Goal: Task Accomplishment & Management: Manage account settings

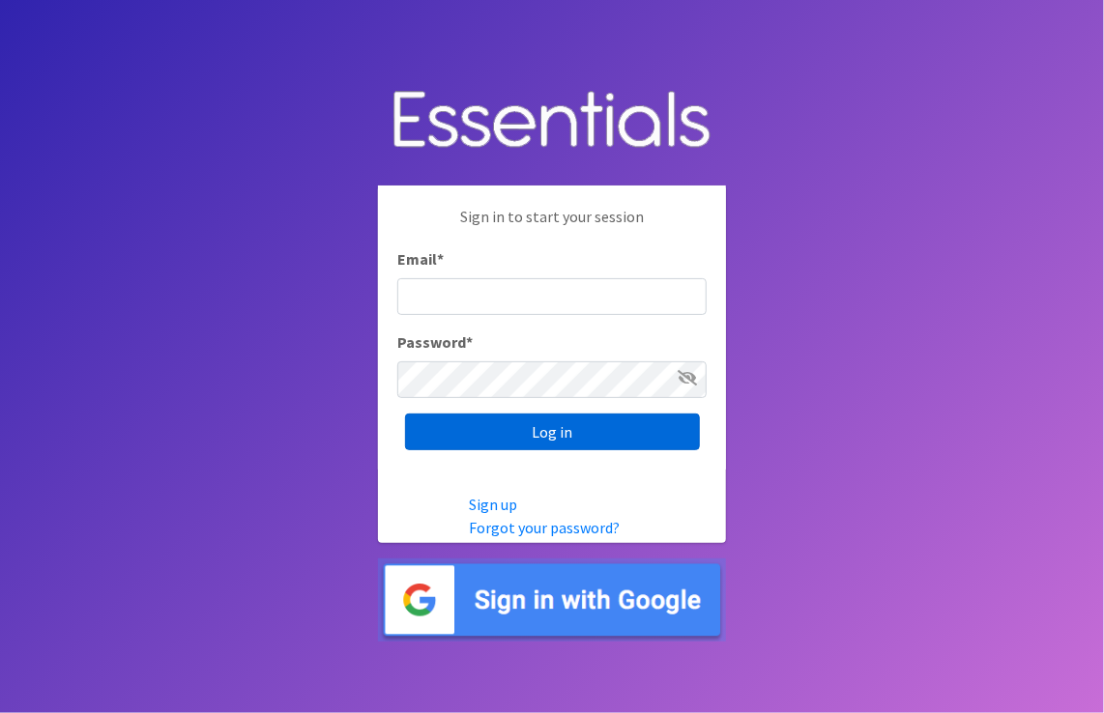
type input "[PERSON_NAME][EMAIL_ADDRESS][PERSON_NAME][DOMAIN_NAME]"
click at [633, 433] on input "Log in" at bounding box center [552, 432] width 295 height 37
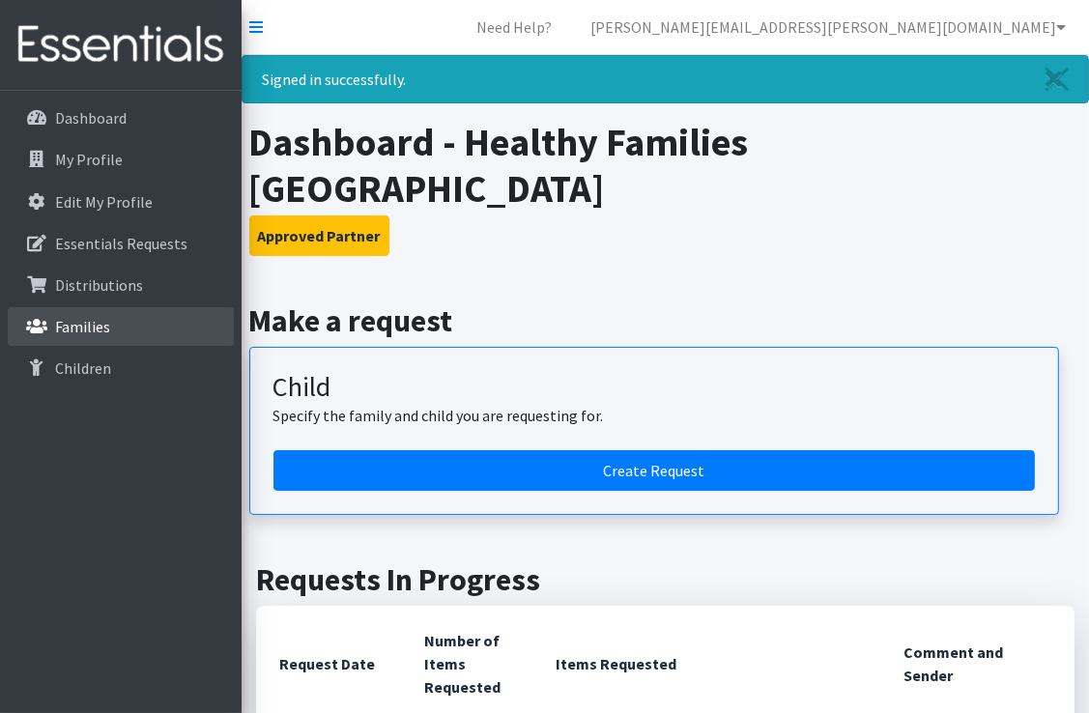
click at [117, 341] on link "Families" at bounding box center [121, 326] width 226 height 39
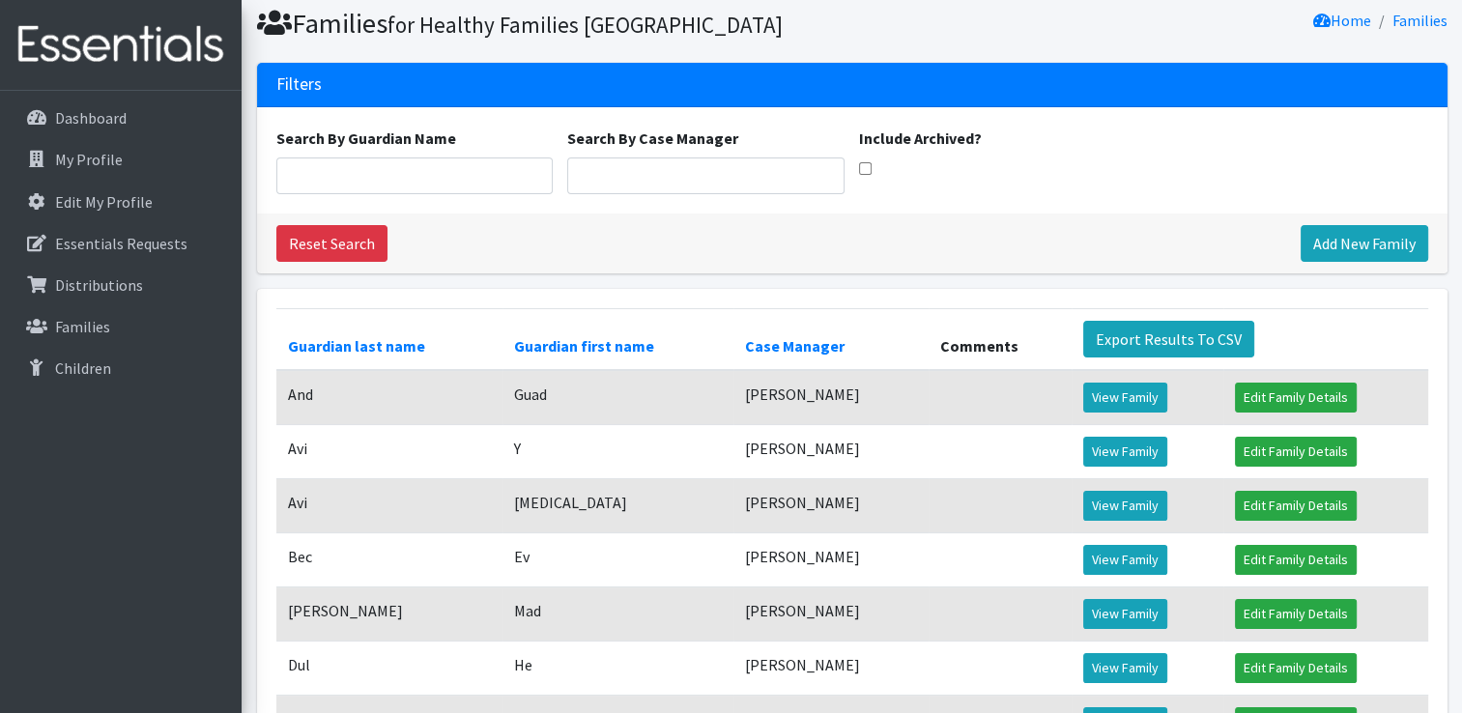
scroll to position [97, 0]
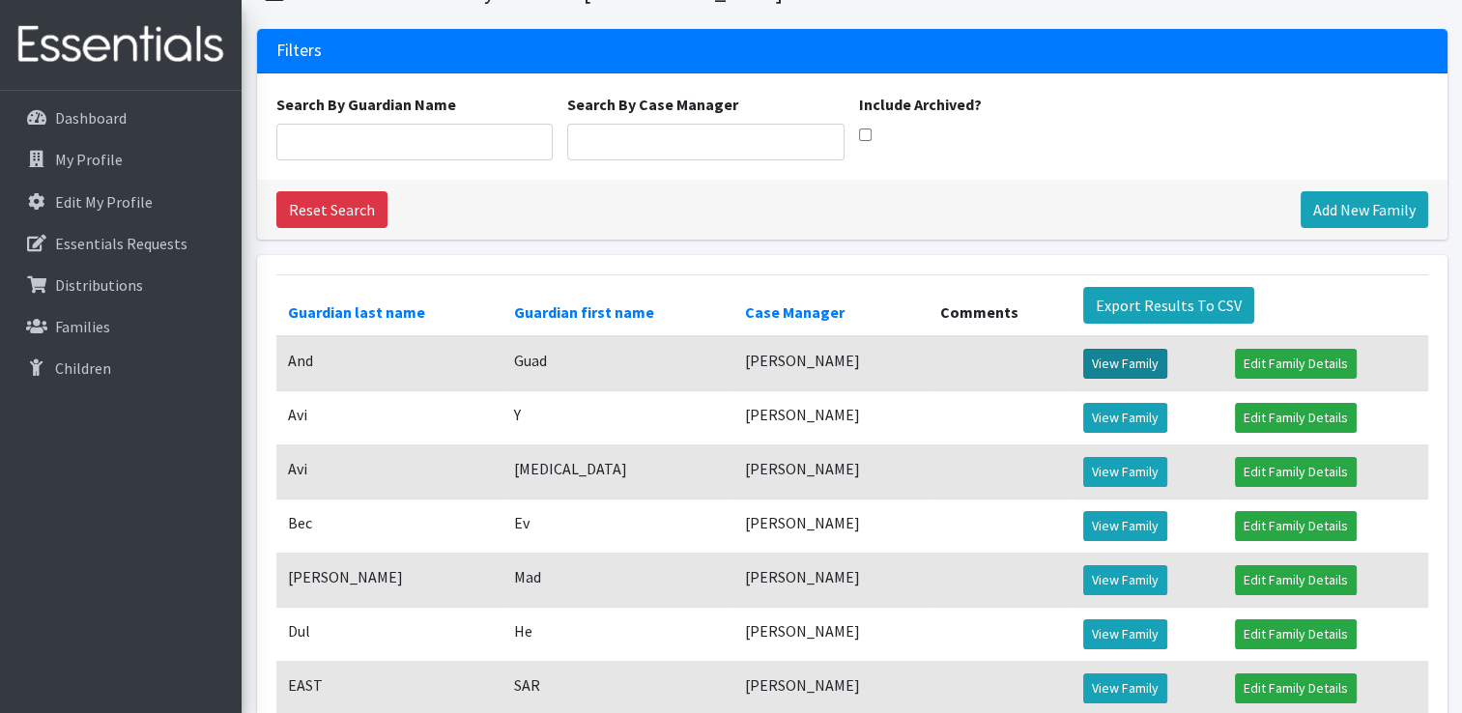
click at [1088, 379] on link "View Family" at bounding box center [1125, 364] width 84 height 30
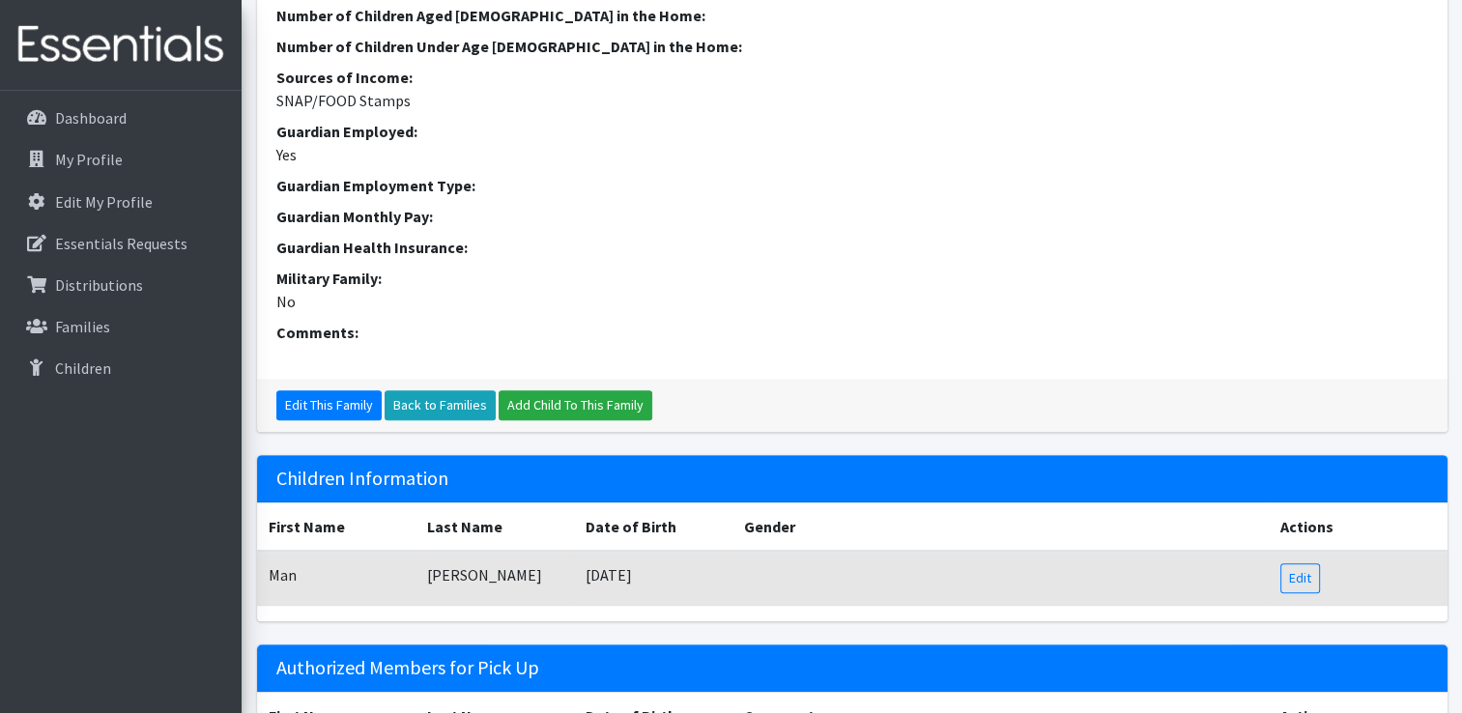
scroll to position [673, 0]
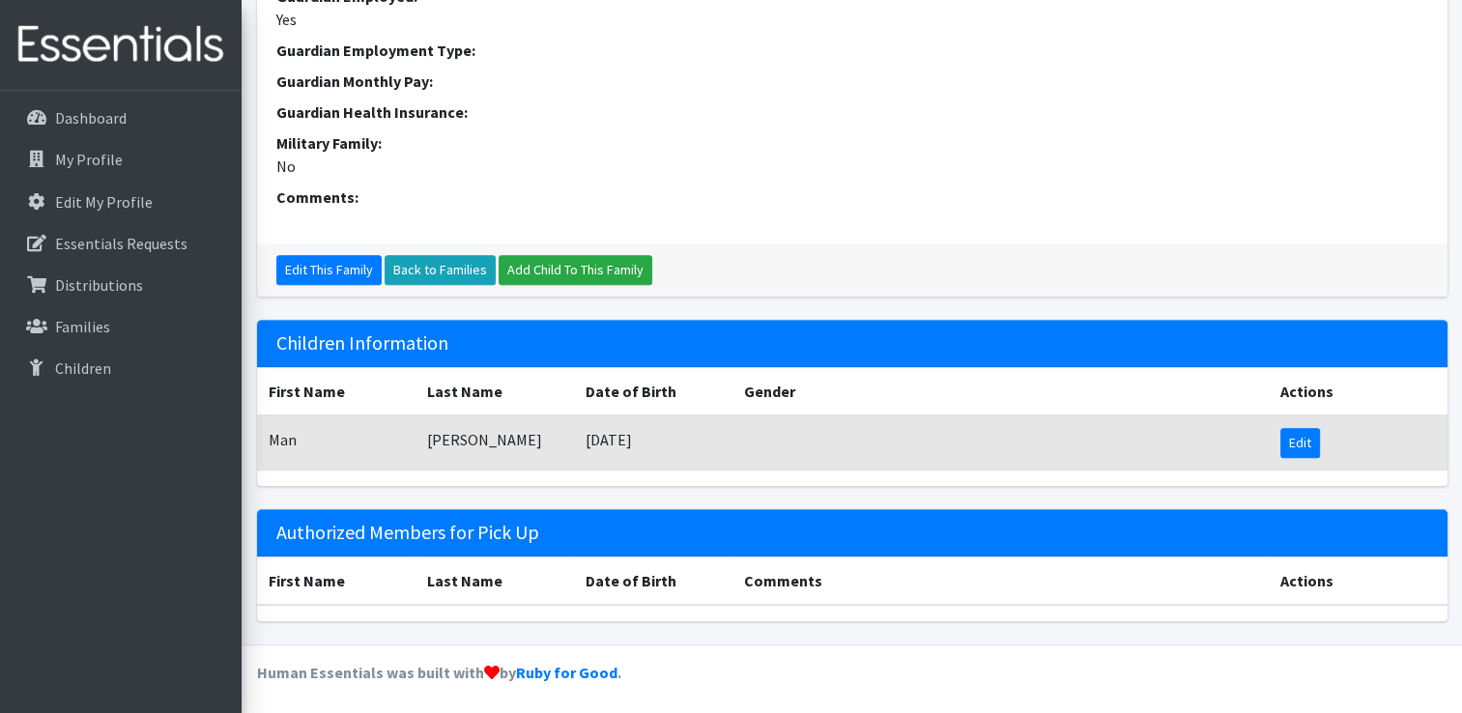
click at [1291, 448] on link "Edit" at bounding box center [1300, 443] width 40 height 30
click at [89, 323] on p "Families" at bounding box center [82, 326] width 55 height 19
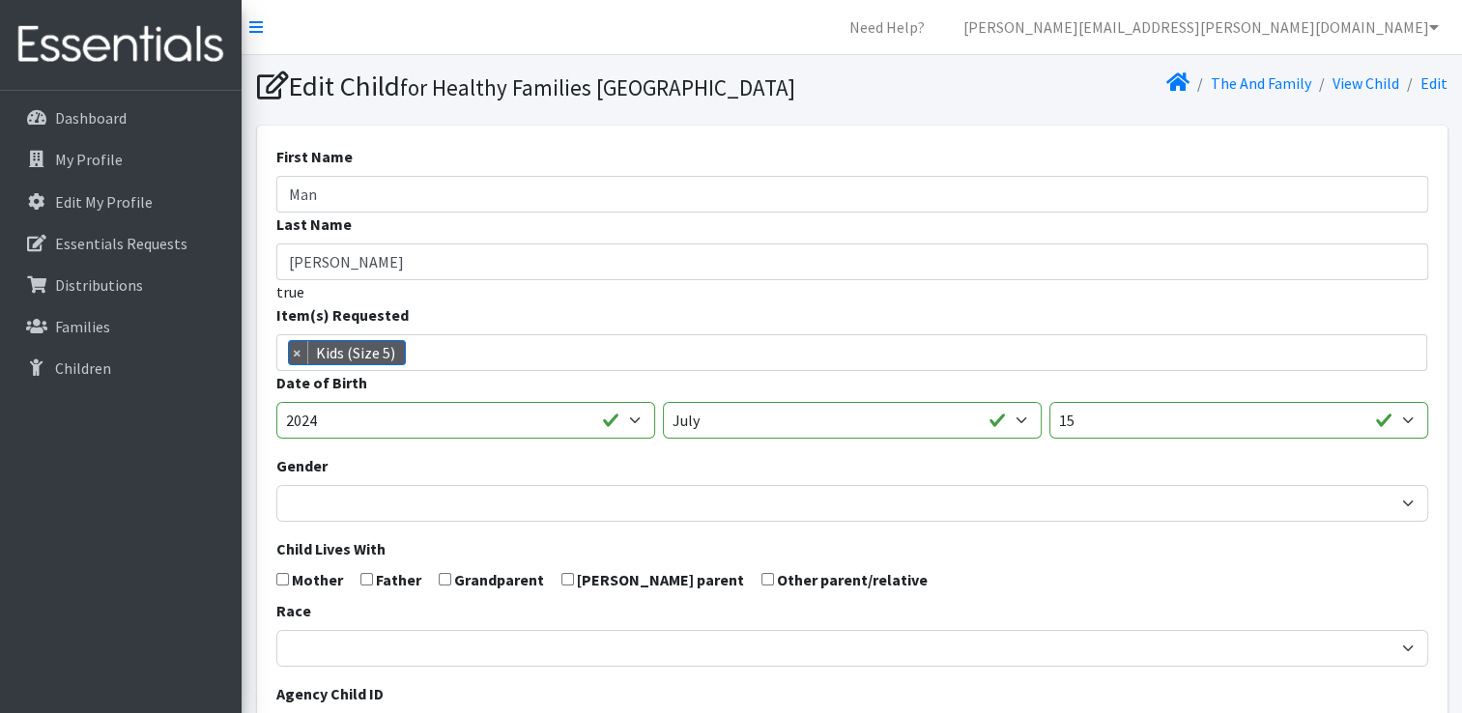
scroll to position [664, 0]
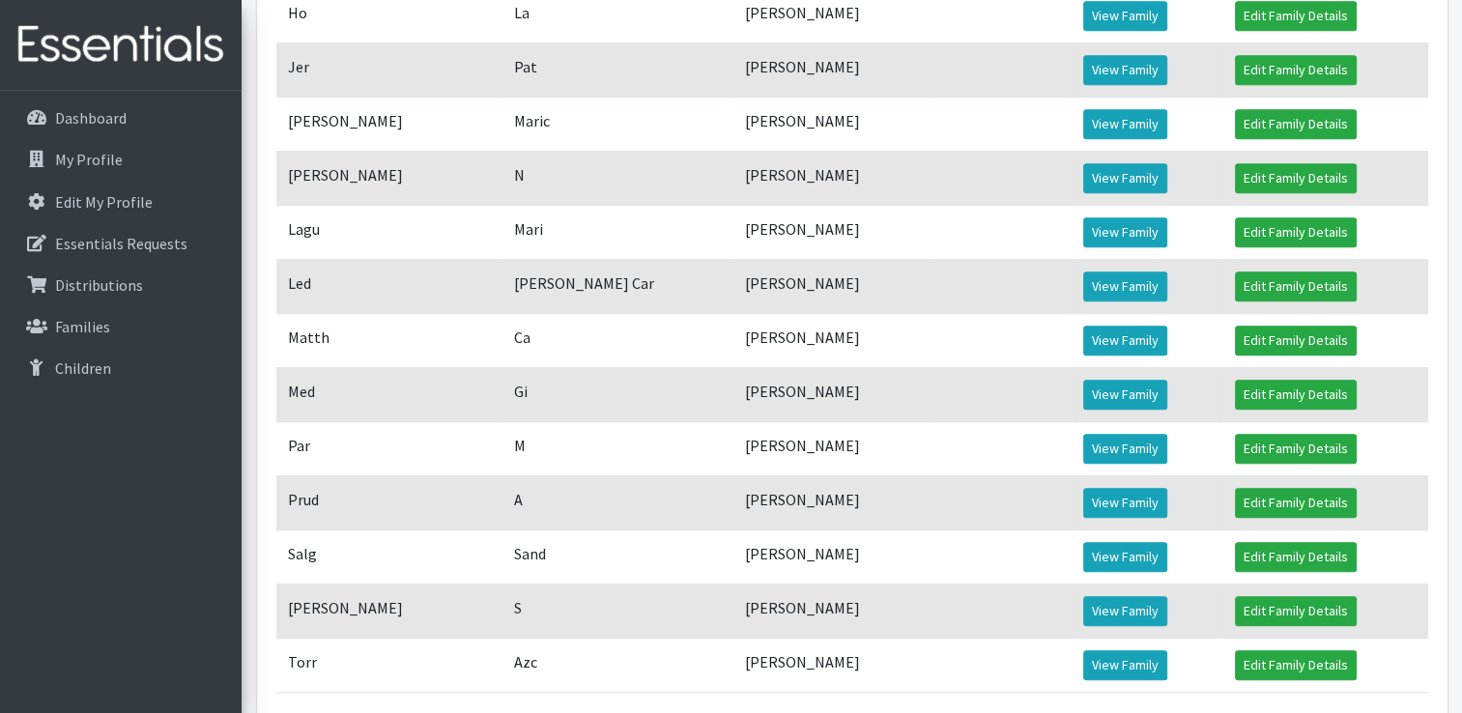
scroll to position [1373, 0]
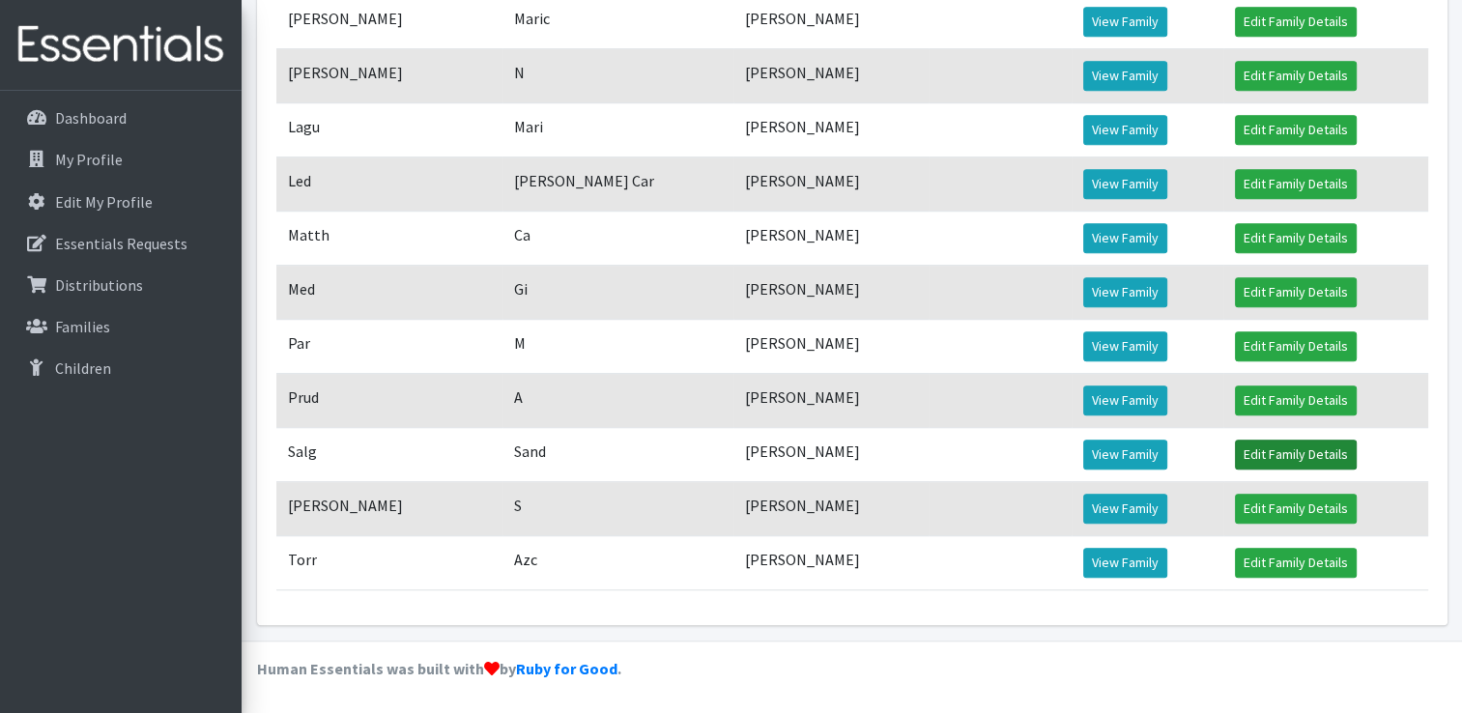
click at [1275, 454] on link "Edit Family Details" at bounding box center [1296, 455] width 122 height 30
click at [1120, 461] on link "View Family" at bounding box center [1125, 455] width 84 height 30
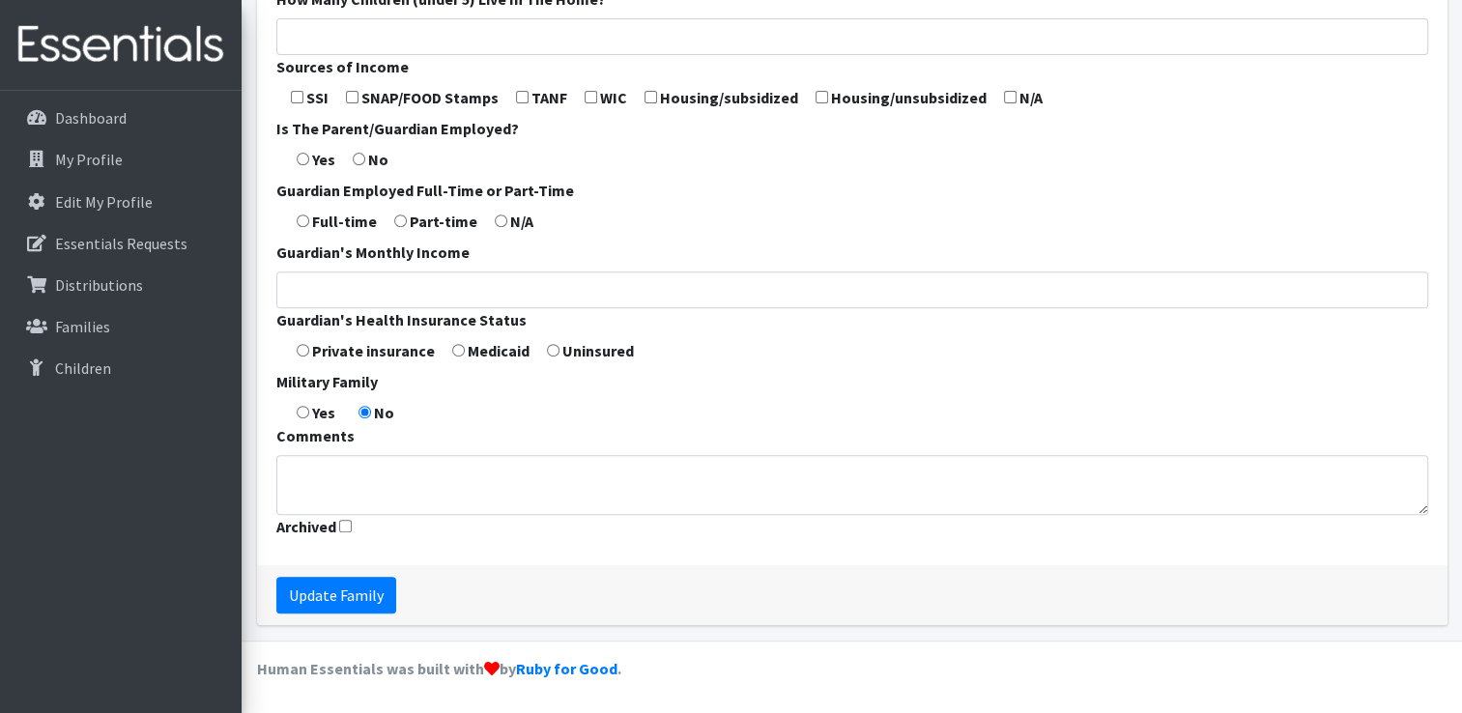
scroll to position [777, 0]
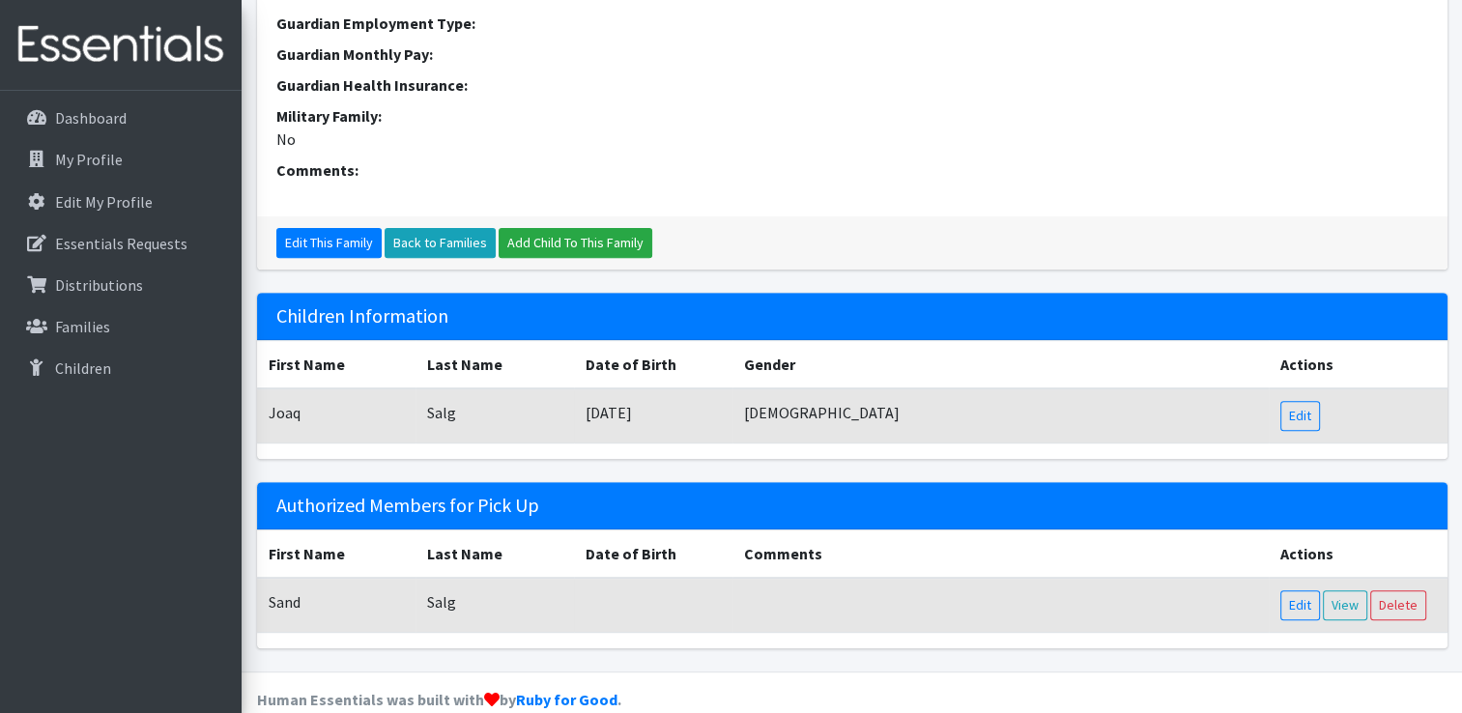
scroll to position [703, 0]
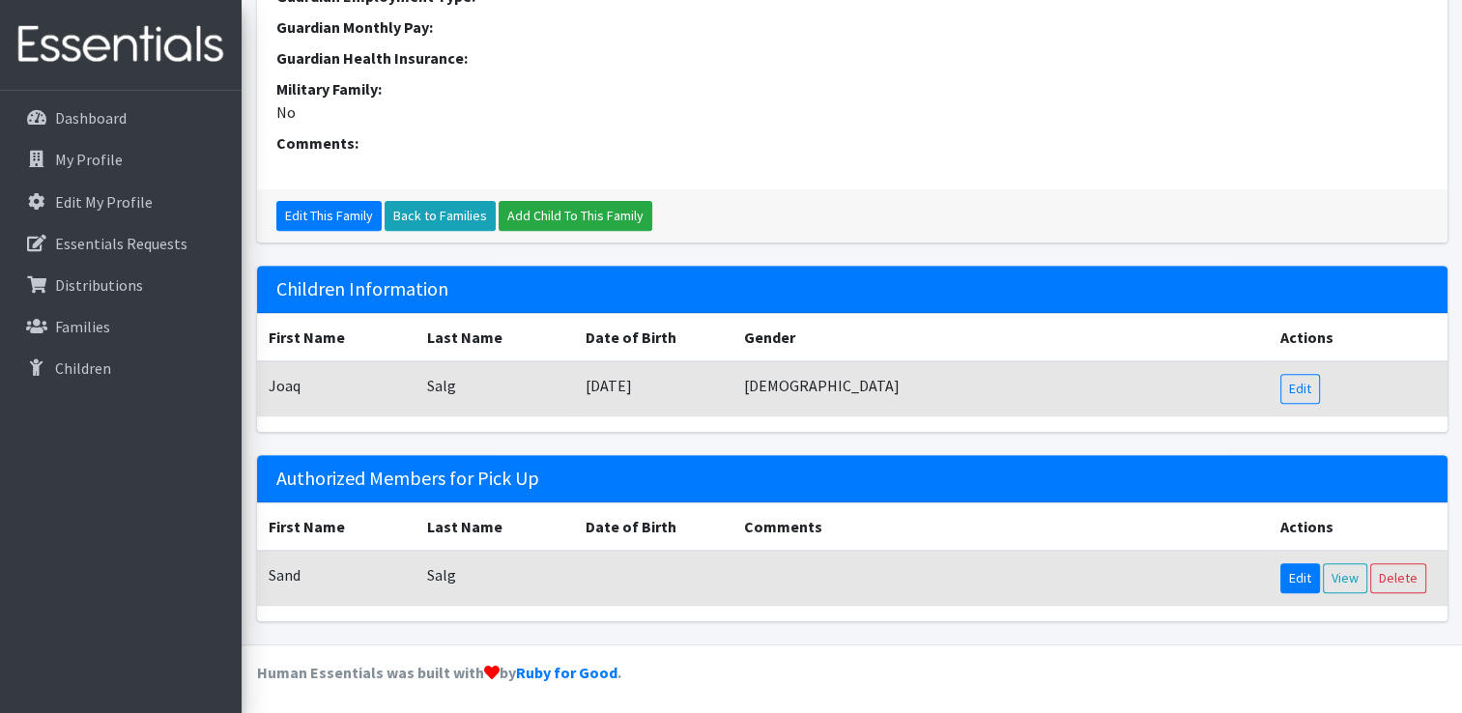
click at [1305, 583] on link "Edit" at bounding box center [1300, 578] width 40 height 30
click at [1301, 382] on link "Edit" at bounding box center [1300, 389] width 40 height 30
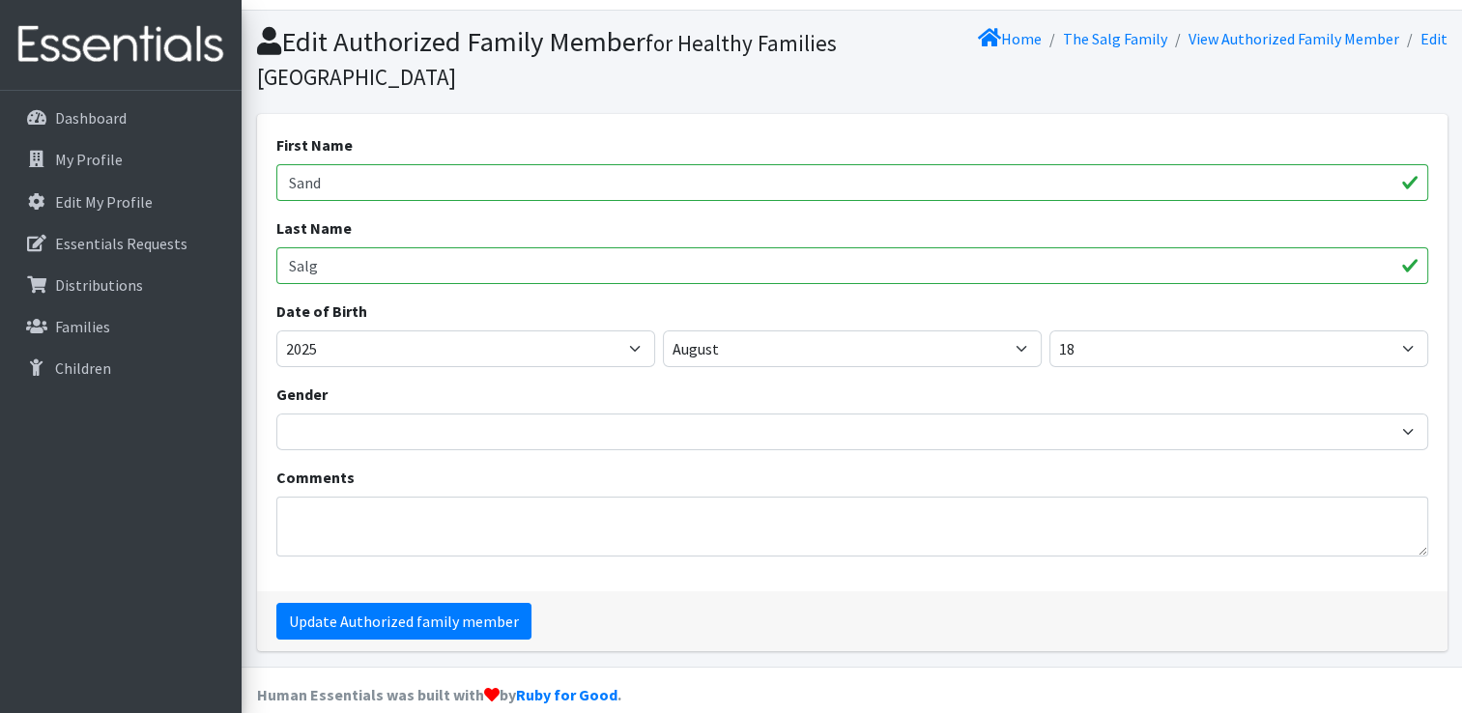
scroll to position [70, 0]
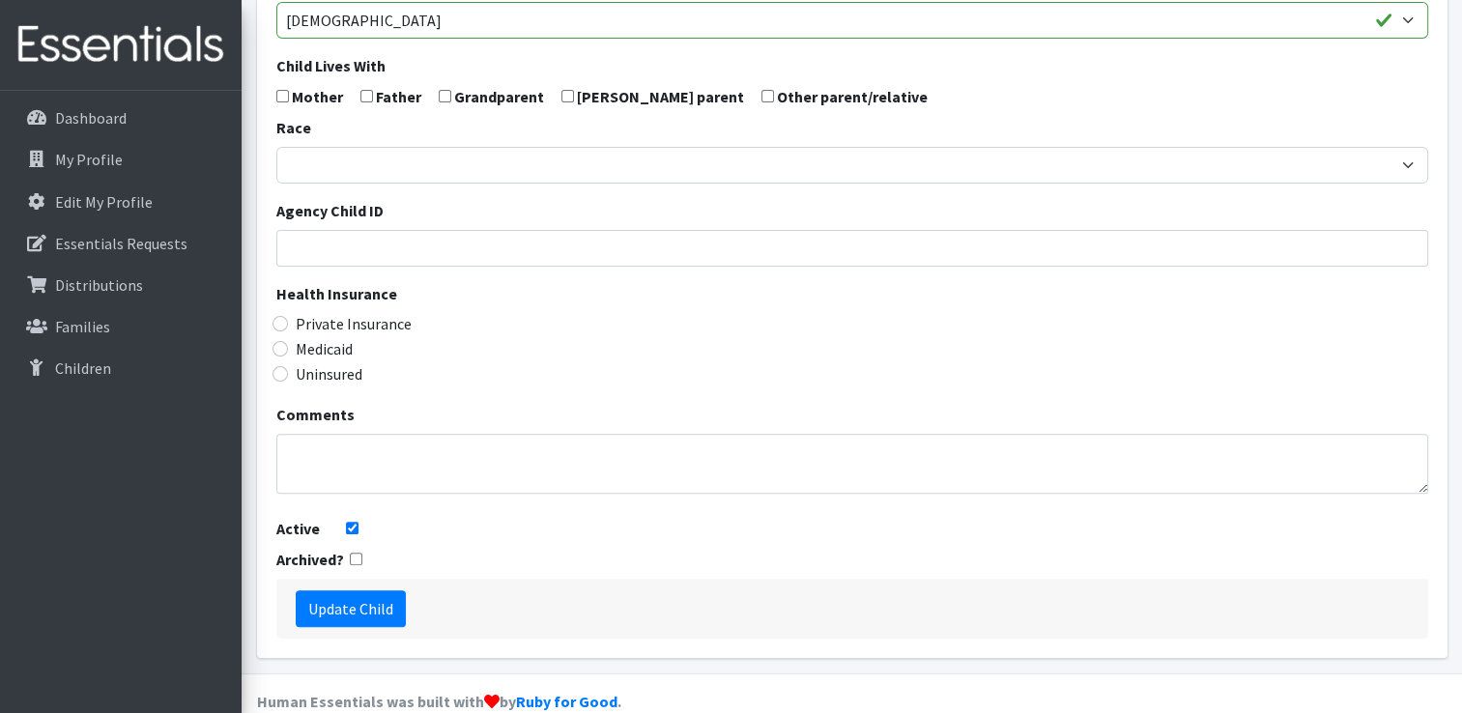
scroll to position [548, 0]
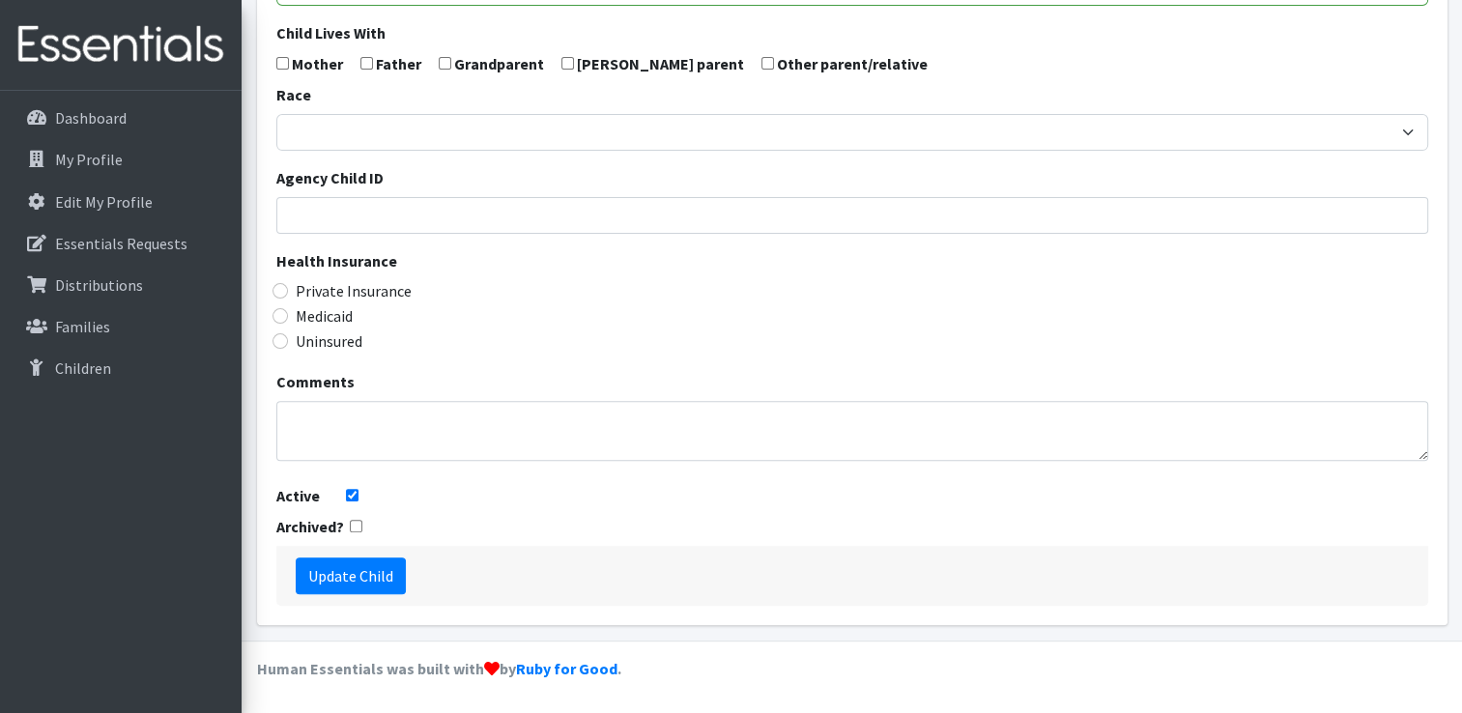
click at [352, 527] on input "checkbox" at bounding box center [356, 526] width 13 height 13
checkbox input "true"
click at [351, 498] on input "Active" at bounding box center [352, 495] width 13 height 13
checkbox input "false"
click at [350, 573] on input "Update Child" at bounding box center [351, 576] width 110 height 37
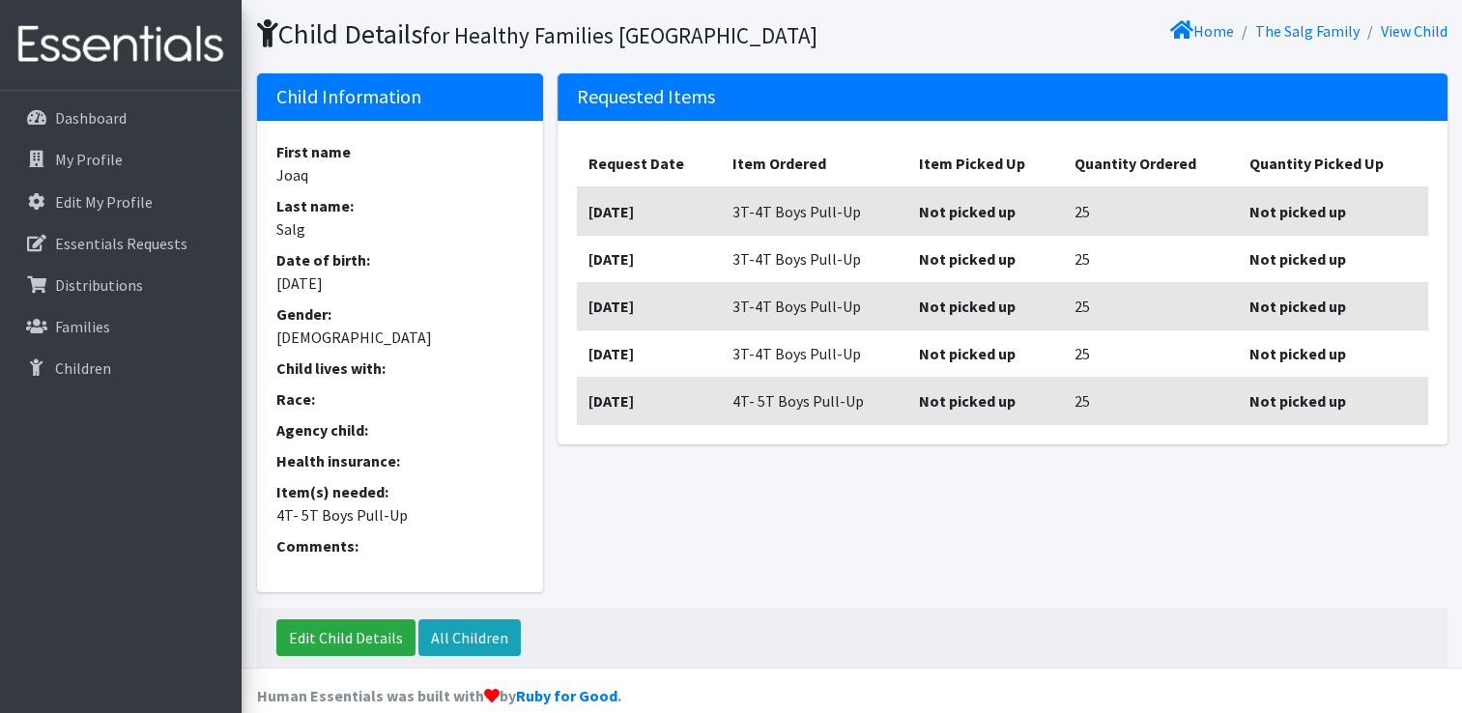
scroll to position [174, 0]
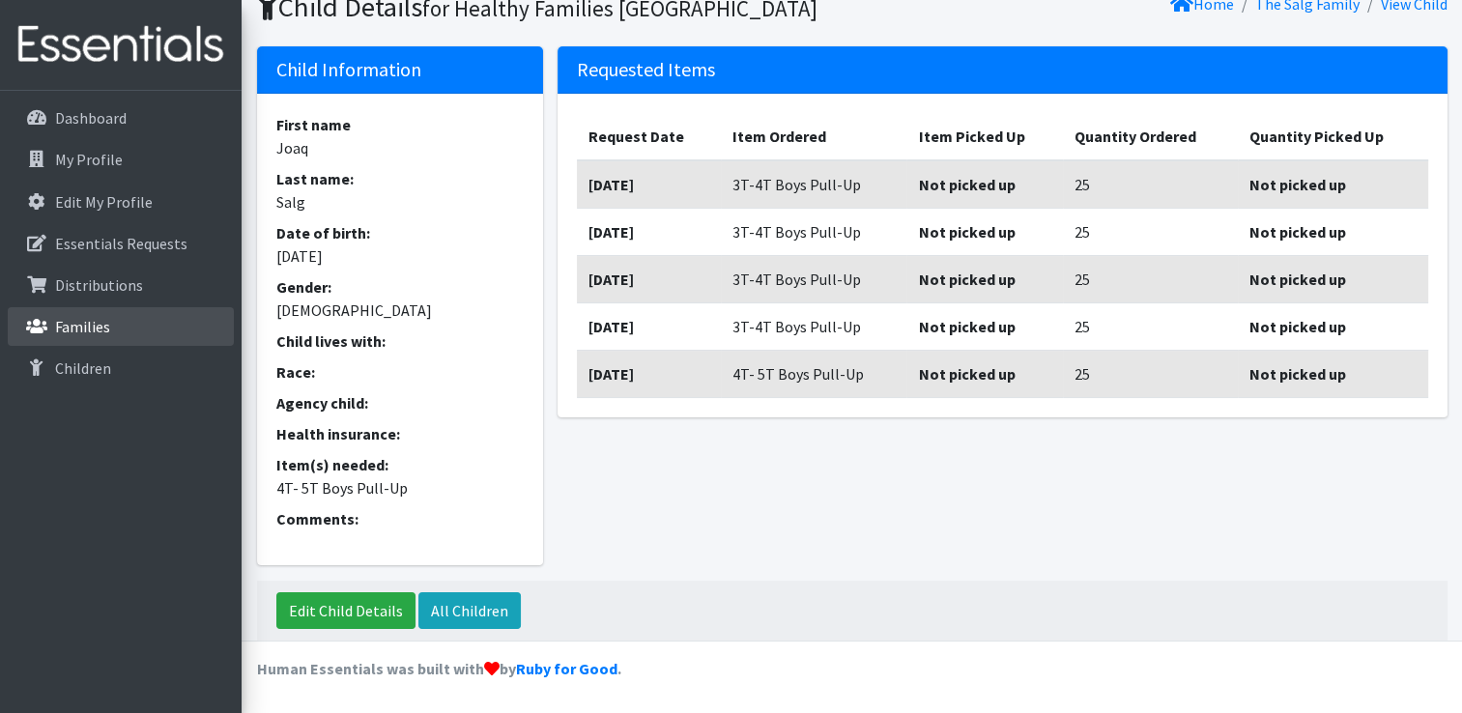
click at [105, 338] on link "Families" at bounding box center [121, 326] width 226 height 39
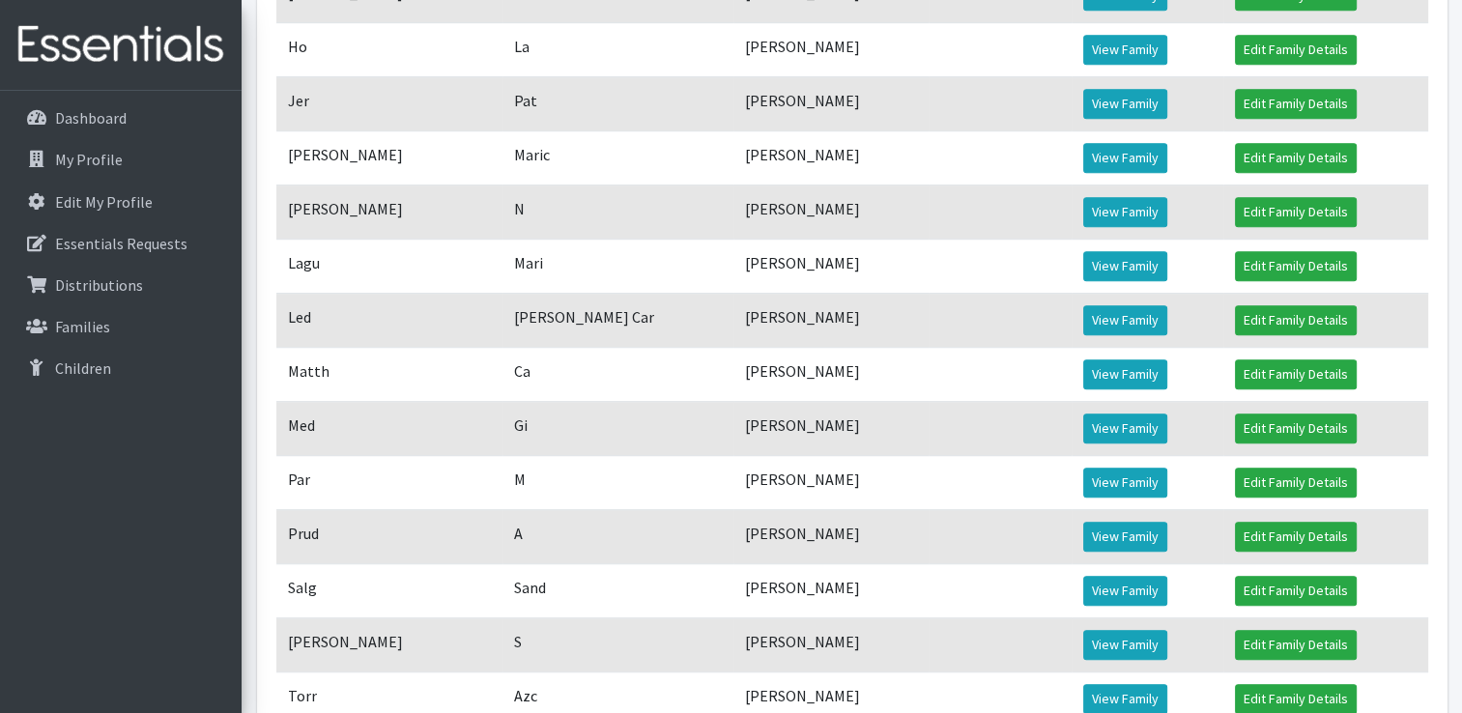
scroll to position [1256, 0]
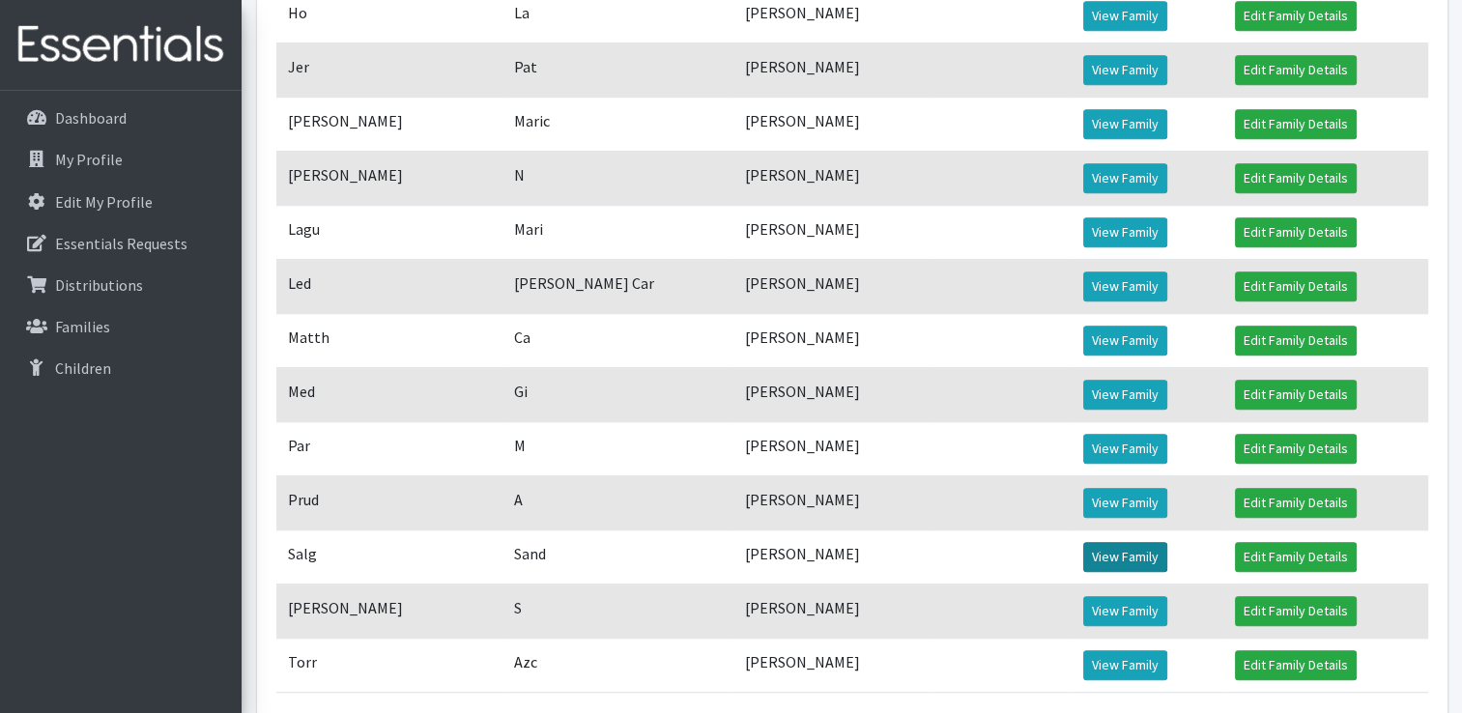
click at [1125, 572] on link "View Family" at bounding box center [1125, 557] width 84 height 30
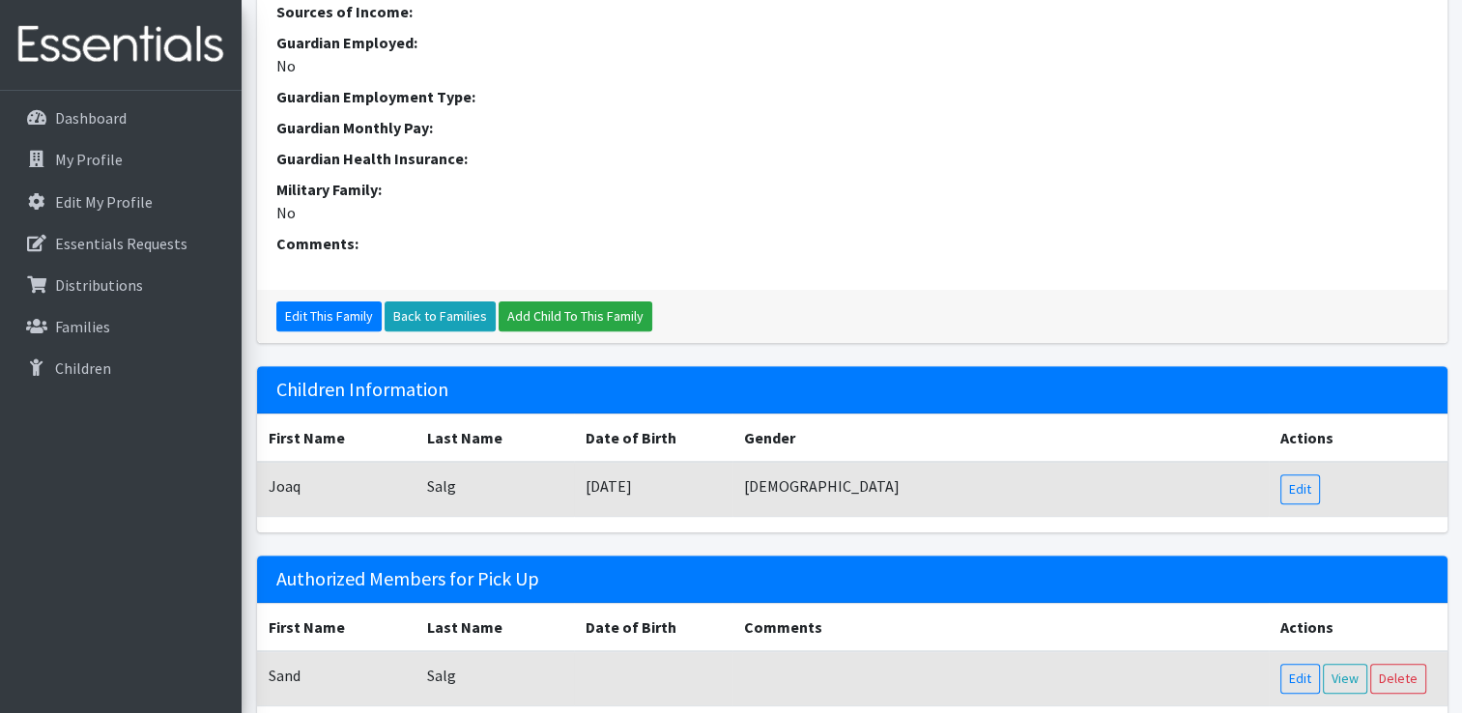
scroll to position [703, 0]
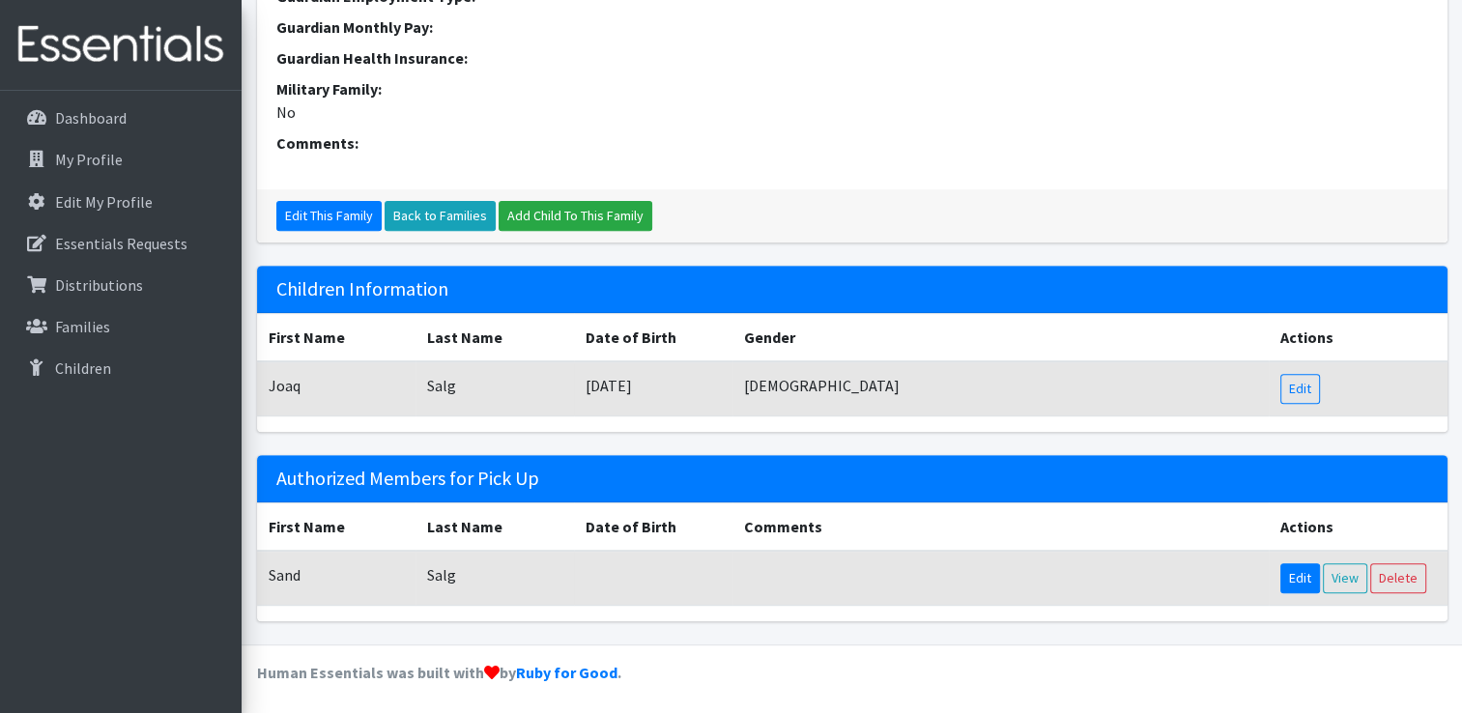
click at [1284, 579] on link "Edit" at bounding box center [1300, 578] width 40 height 30
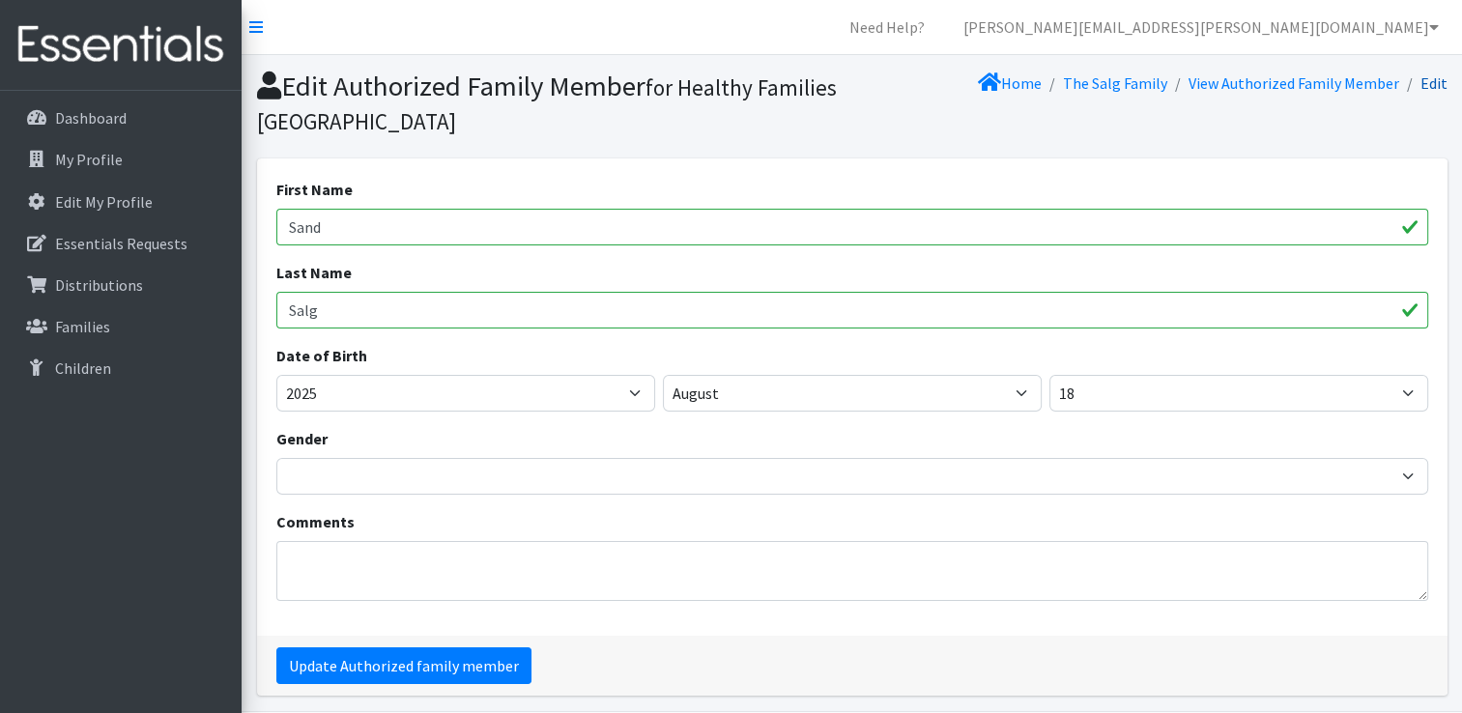
click at [1439, 84] on link "Edit" at bounding box center [1433, 82] width 27 height 19
click at [95, 334] on p "Families" at bounding box center [82, 326] width 55 height 19
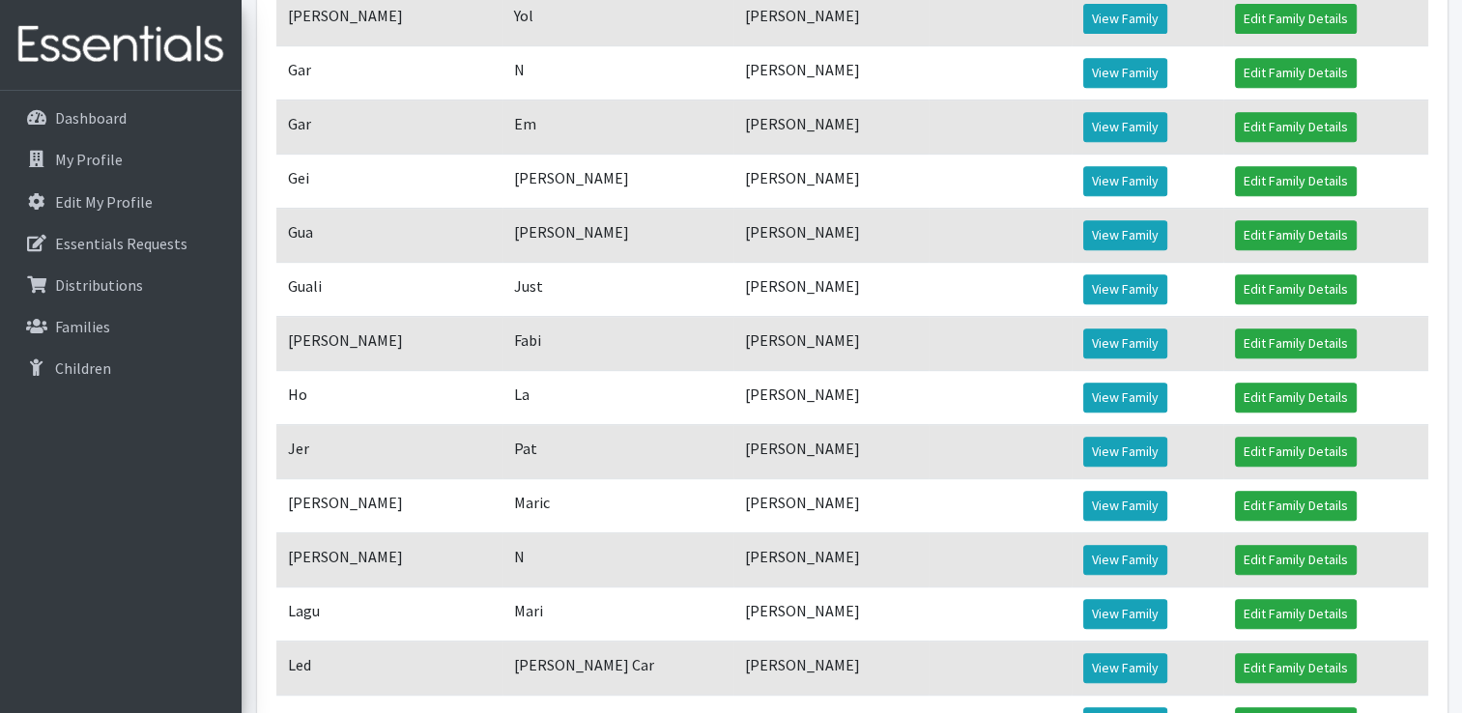
scroll to position [1373, 0]
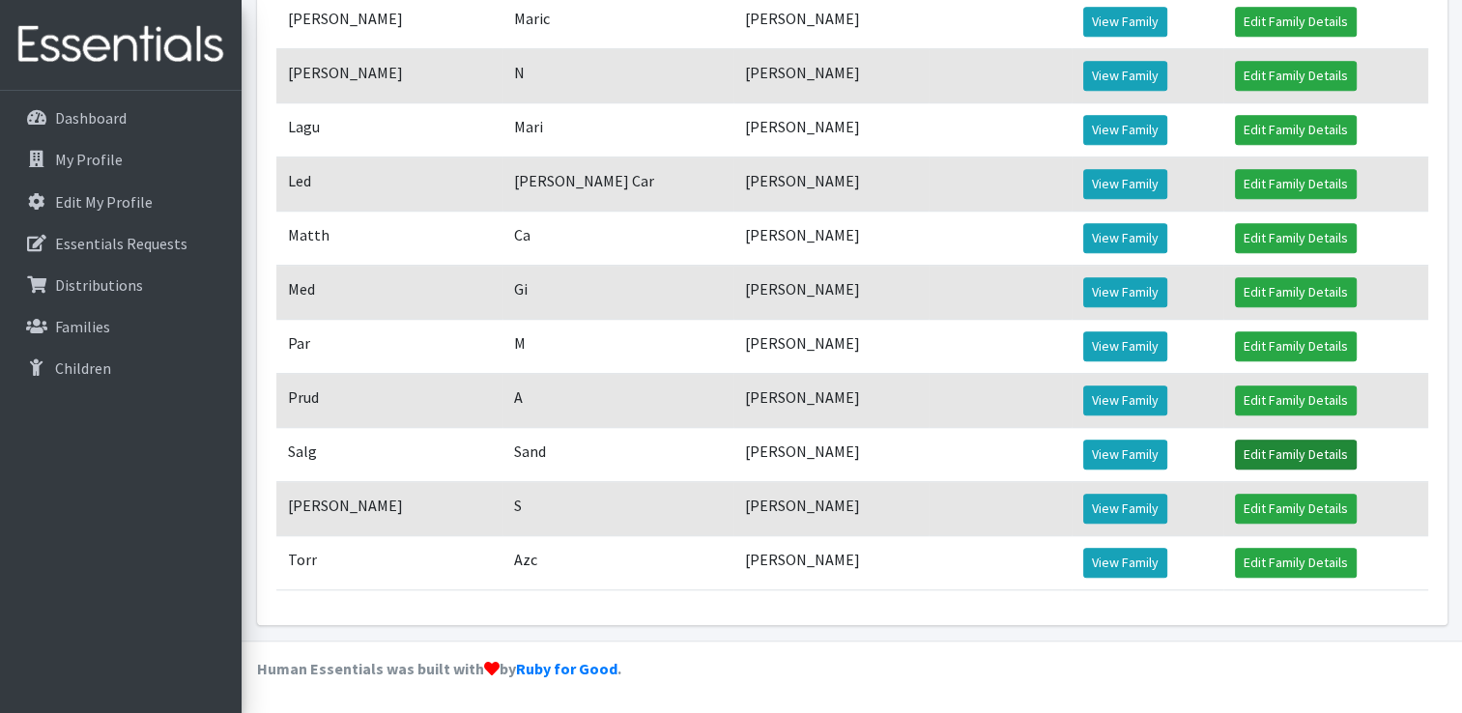
click at [1287, 461] on link "Edit Family Details" at bounding box center [1296, 455] width 122 height 30
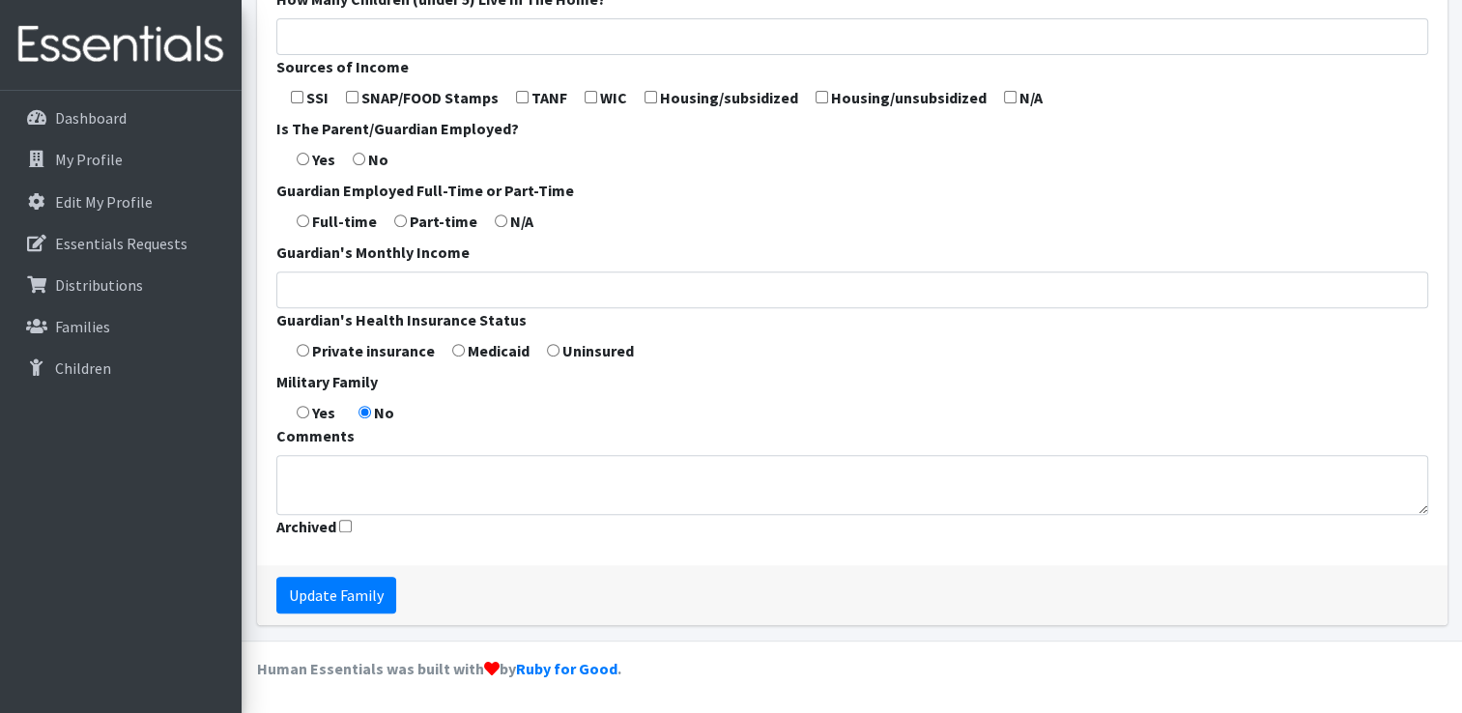
scroll to position [777, 0]
click at [346, 524] on input "Archived" at bounding box center [345, 526] width 13 height 13
checkbox input "true"
click at [341, 597] on input "Update Family" at bounding box center [336, 595] width 120 height 37
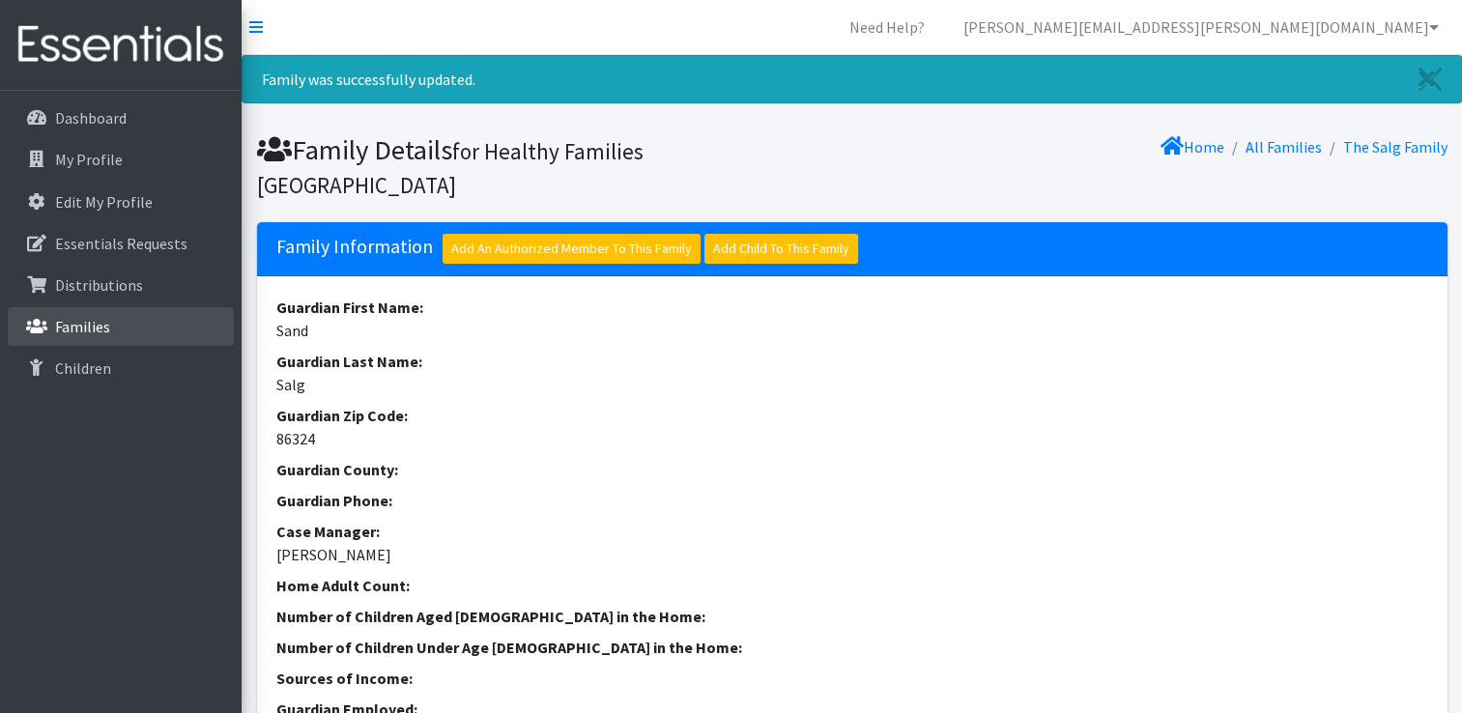
click at [100, 327] on p "Families" at bounding box center [82, 326] width 55 height 19
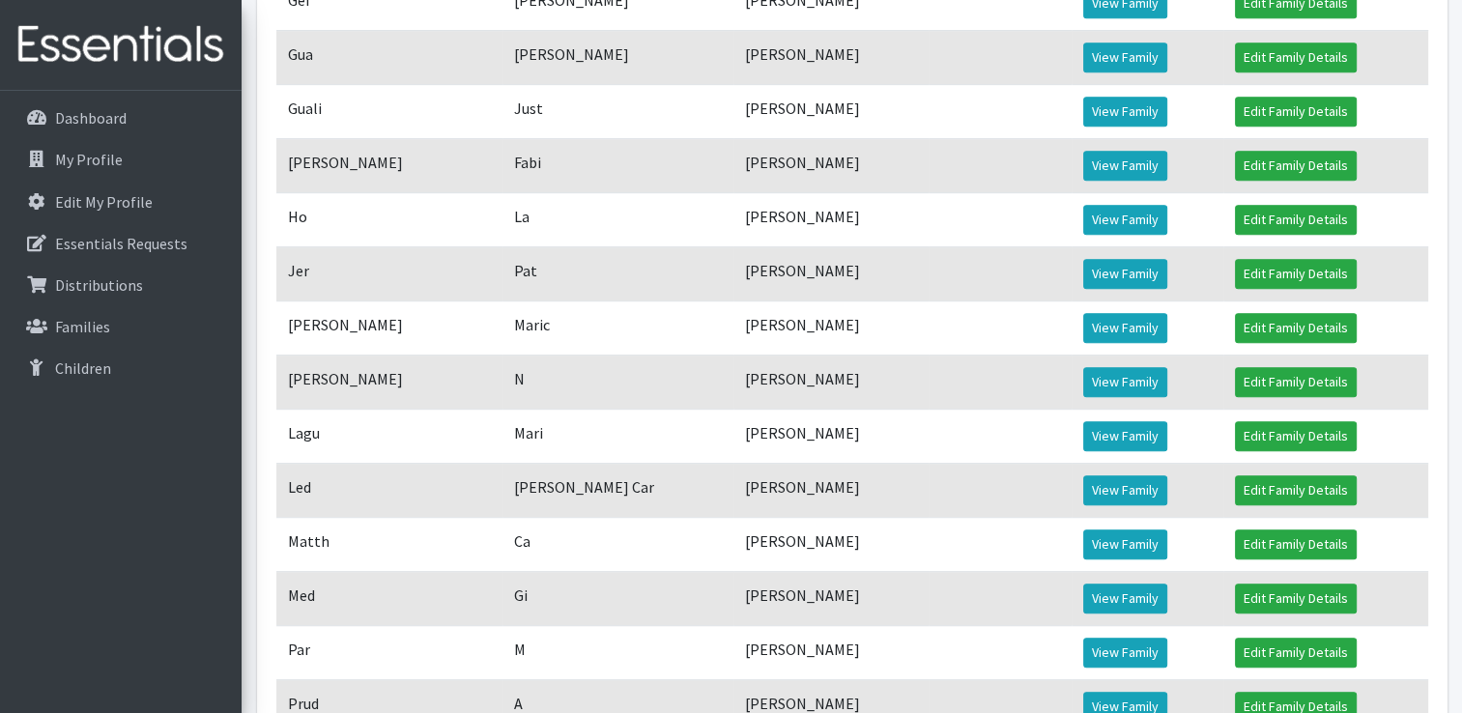
scroll to position [1030, 0]
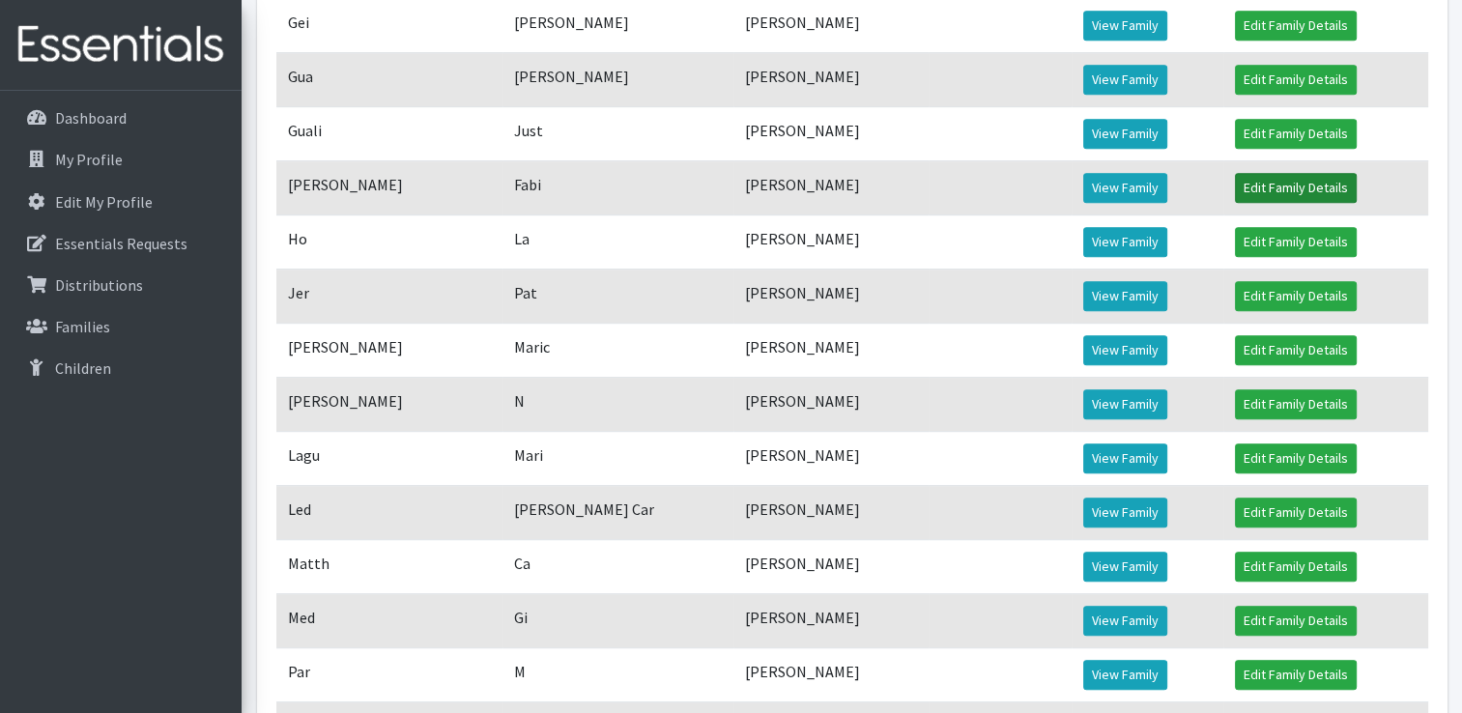
click at [1261, 200] on link "Edit Family Details" at bounding box center [1296, 188] width 122 height 30
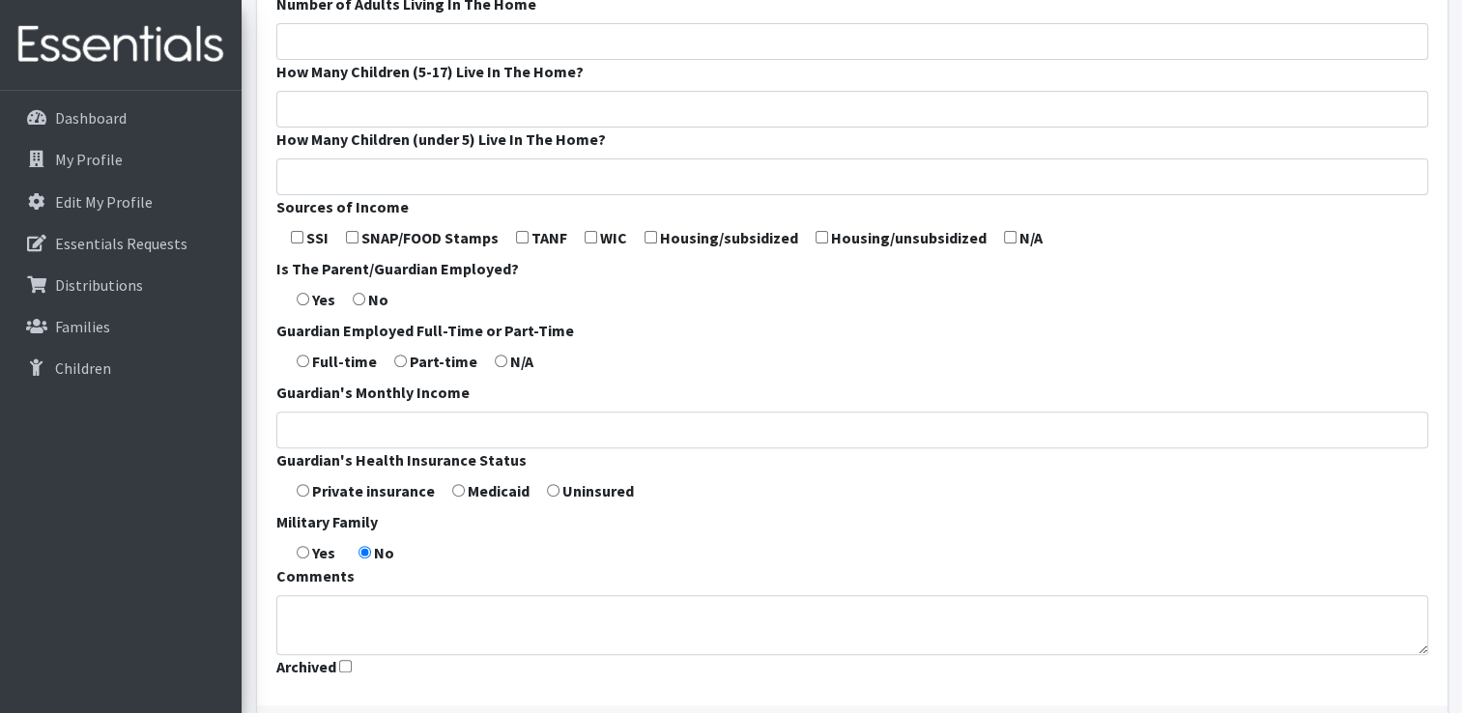
scroll to position [777, 0]
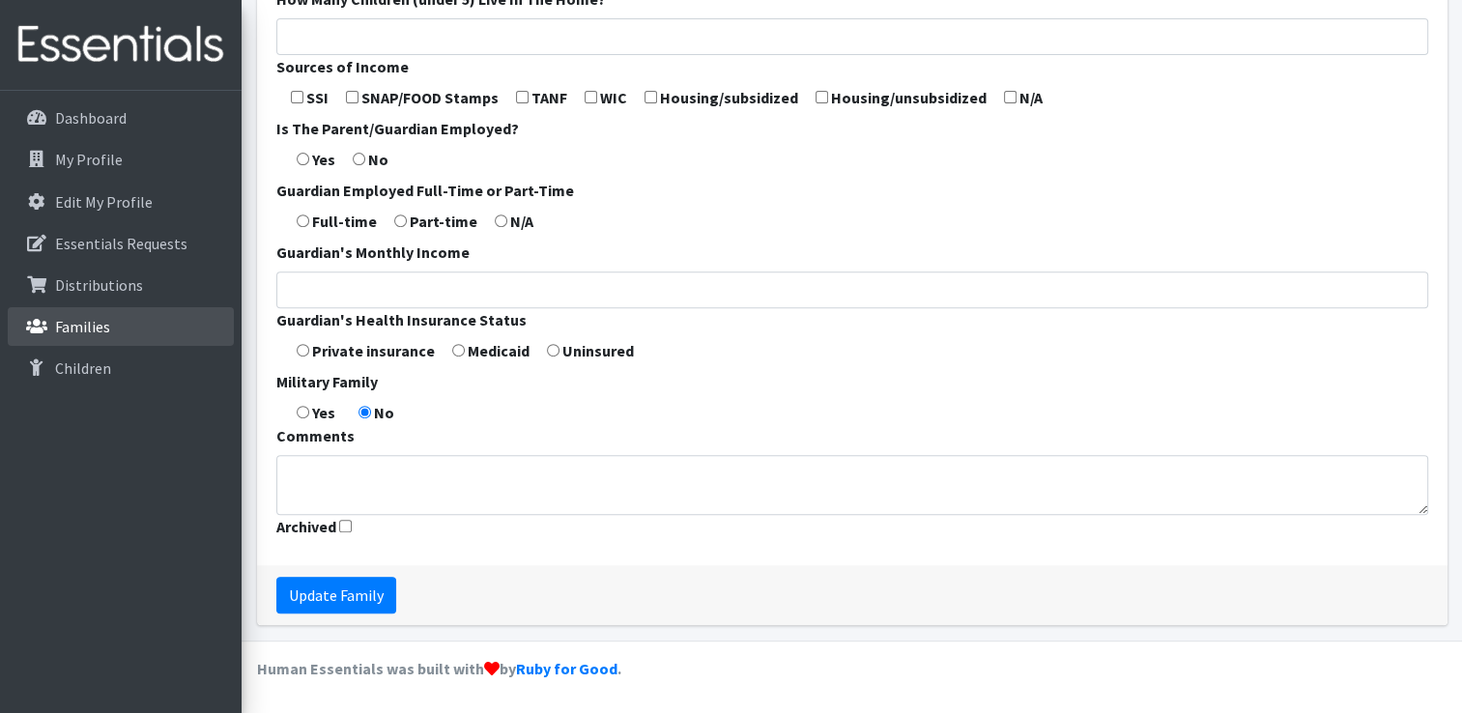
click at [85, 330] on p "Families" at bounding box center [82, 326] width 55 height 19
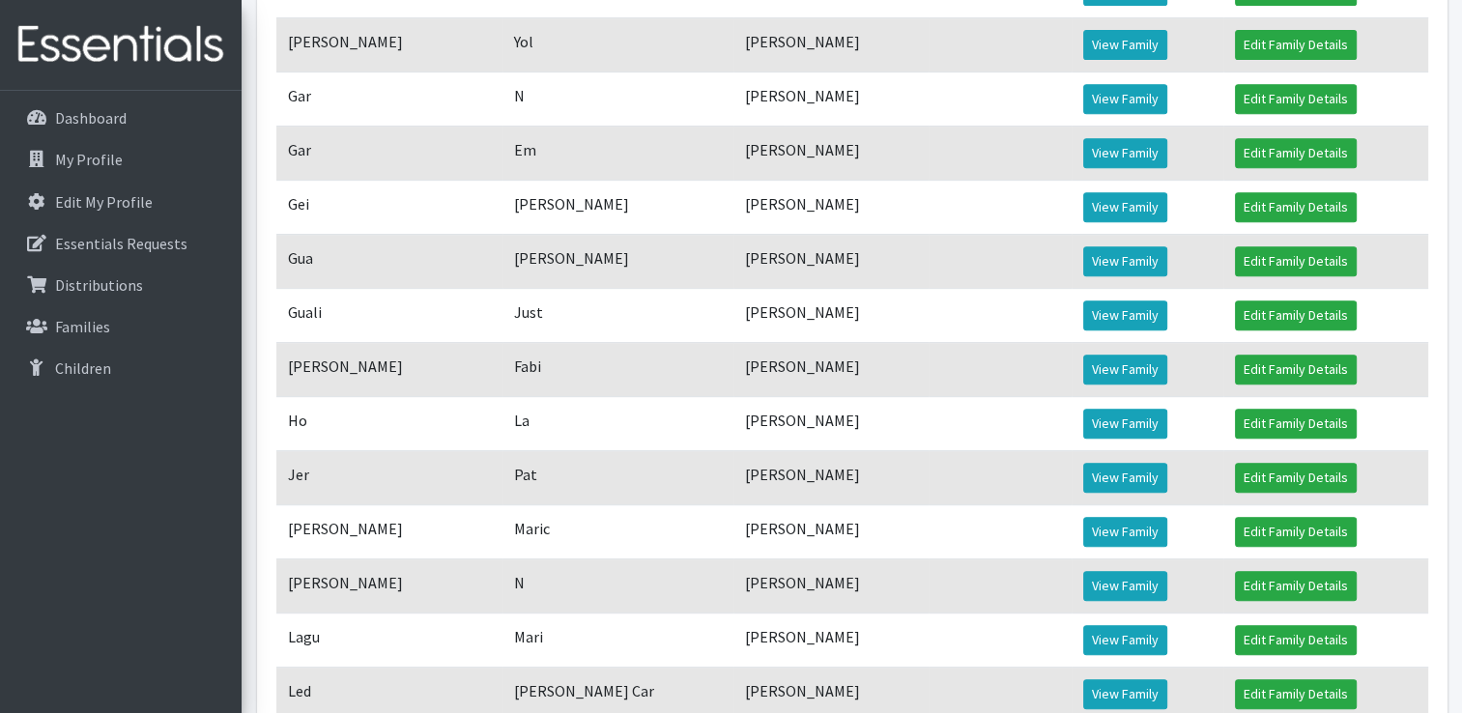
scroll to position [870, 0]
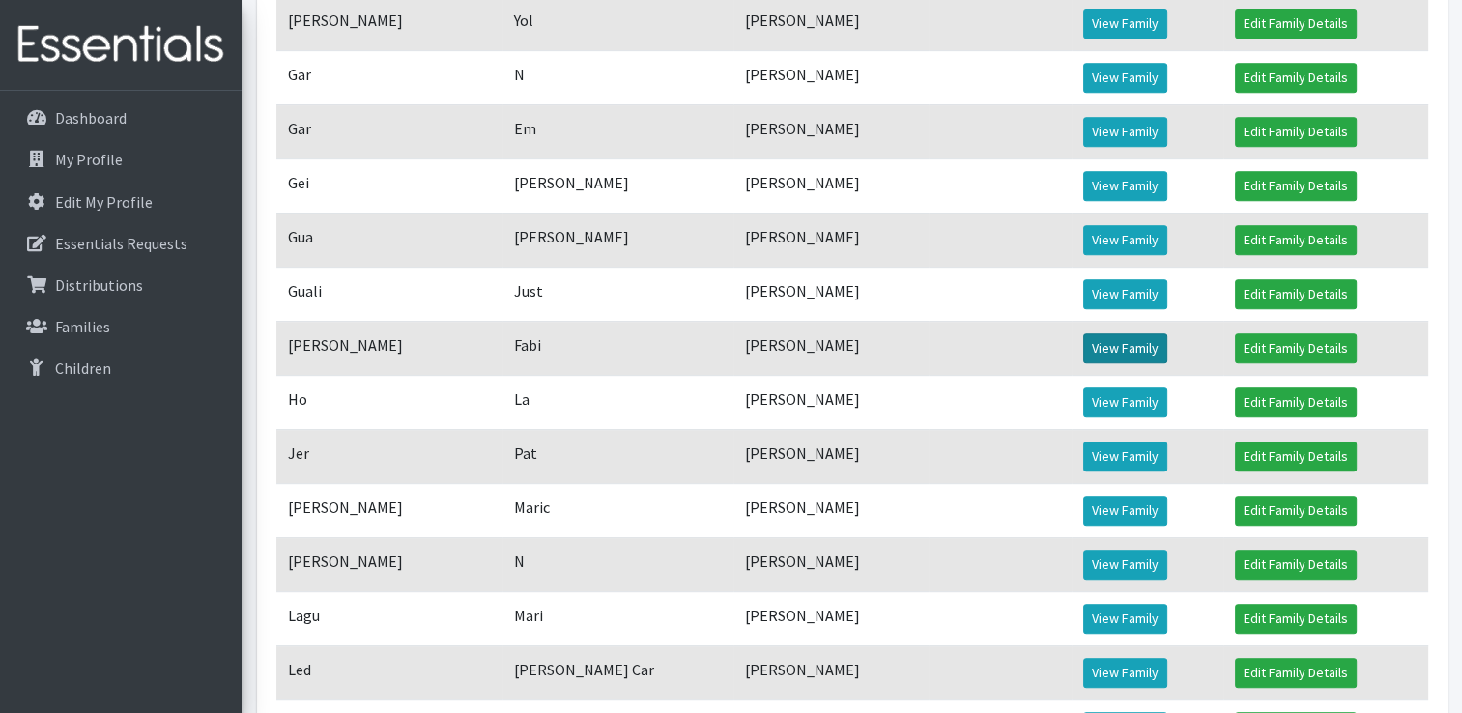
click at [1105, 363] on link "View Family" at bounding box center [1125, 348] width 84 height 30
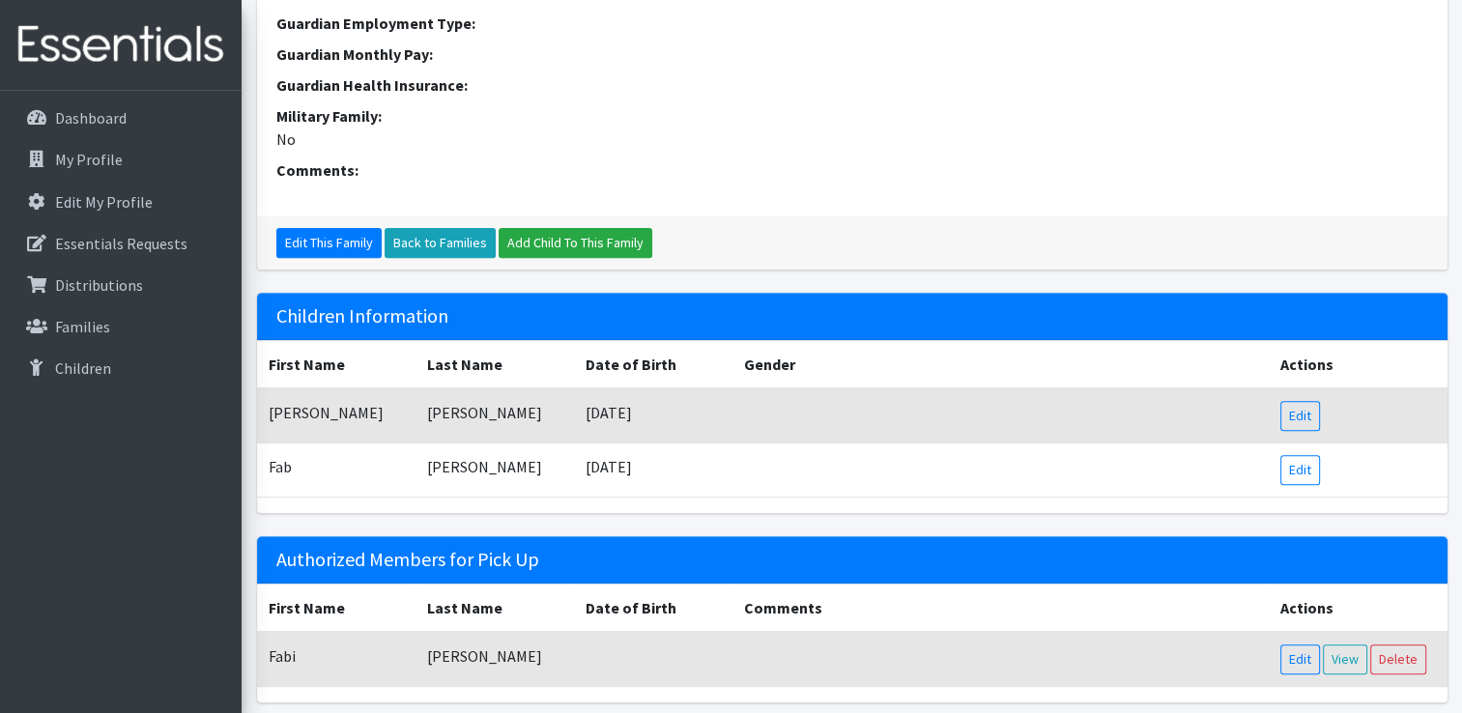
scroll to position [757, 0]
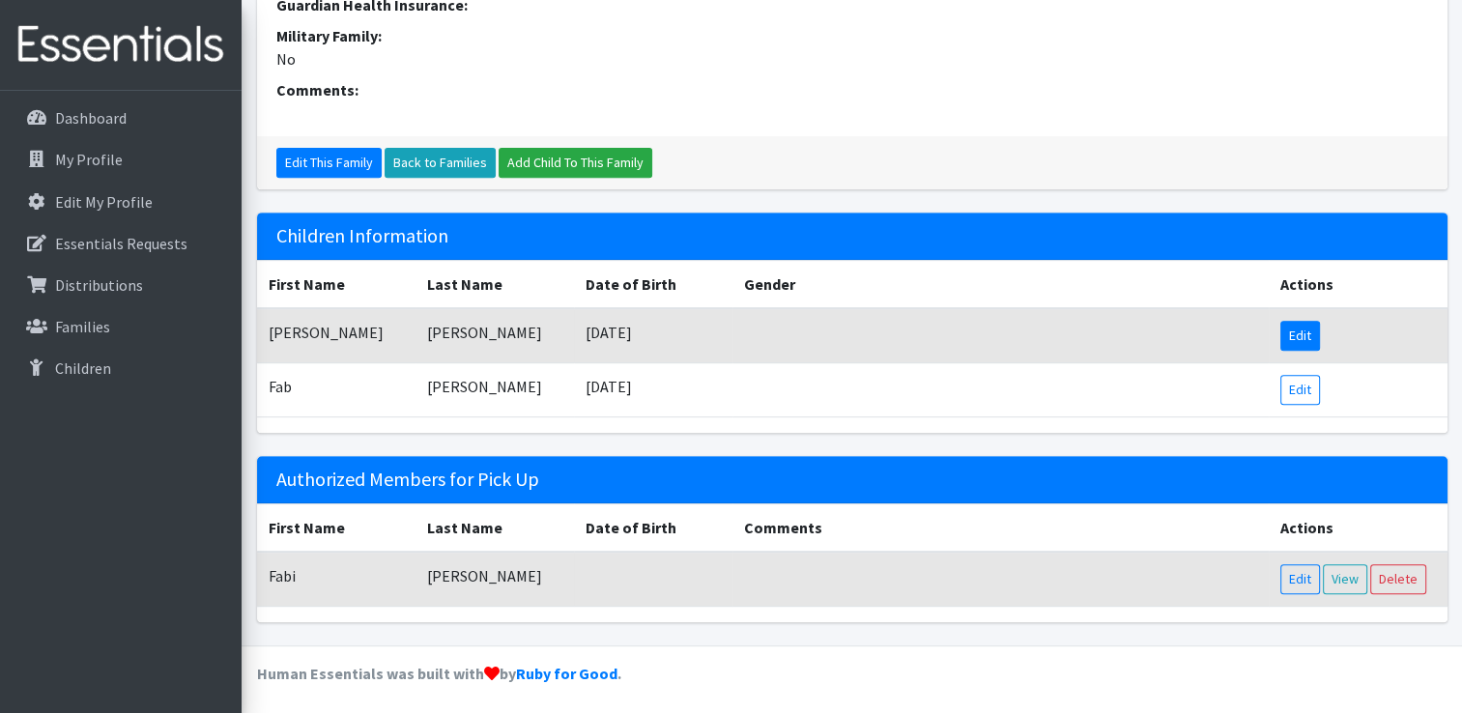
click at [1294, 325] on link "Edit" at bounding box center [1300, 336] width 40 height 30
click at [1305, 388] on link "Edit" at bounding box center [1300, 390] width 40 height 30
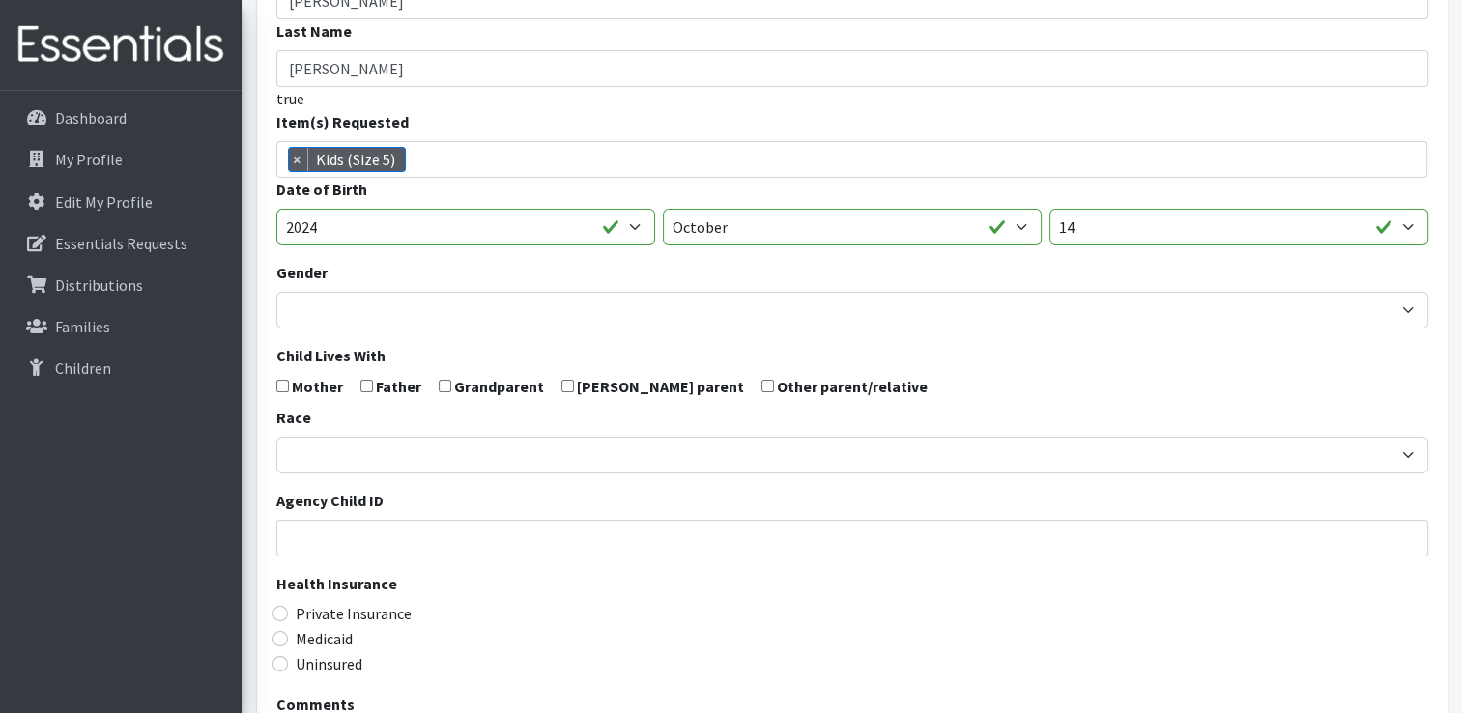
scroll to position [290, 0]
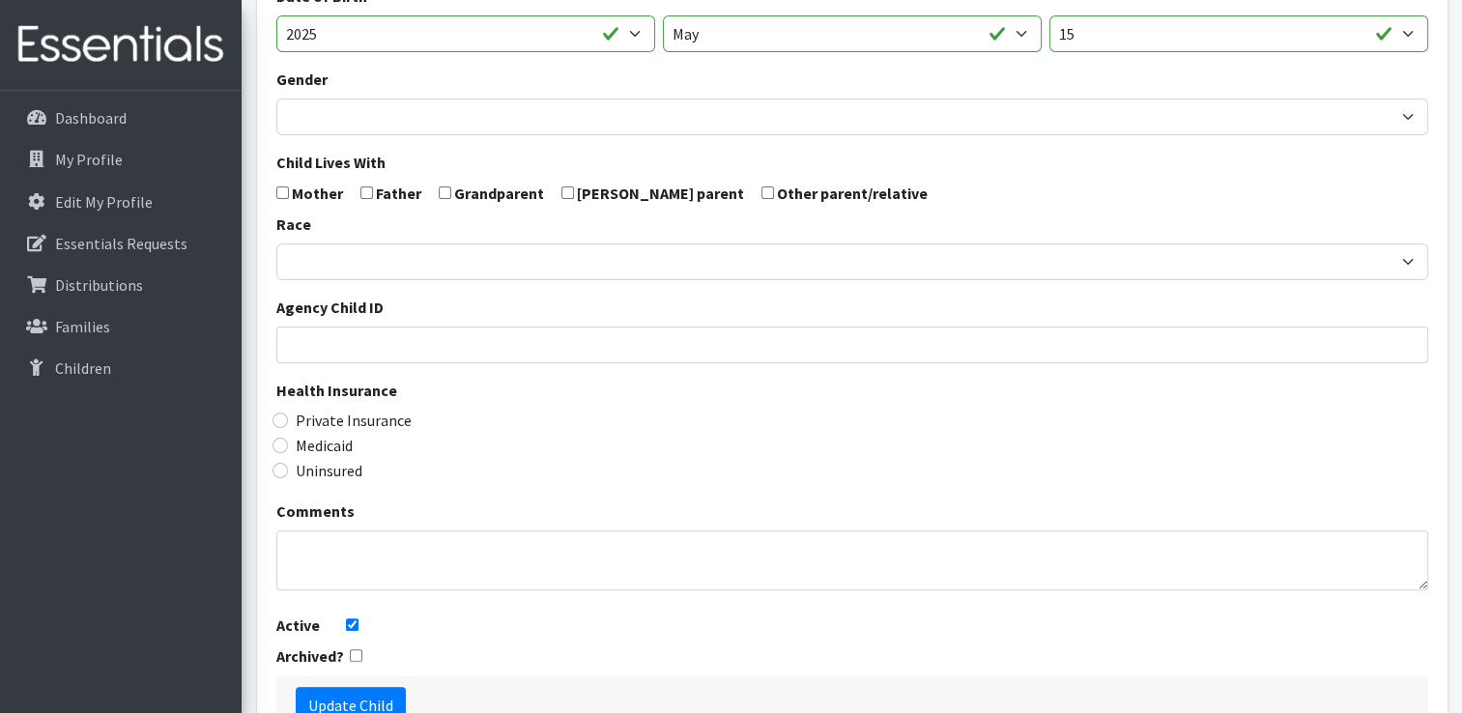
scroll to position [548, 0]
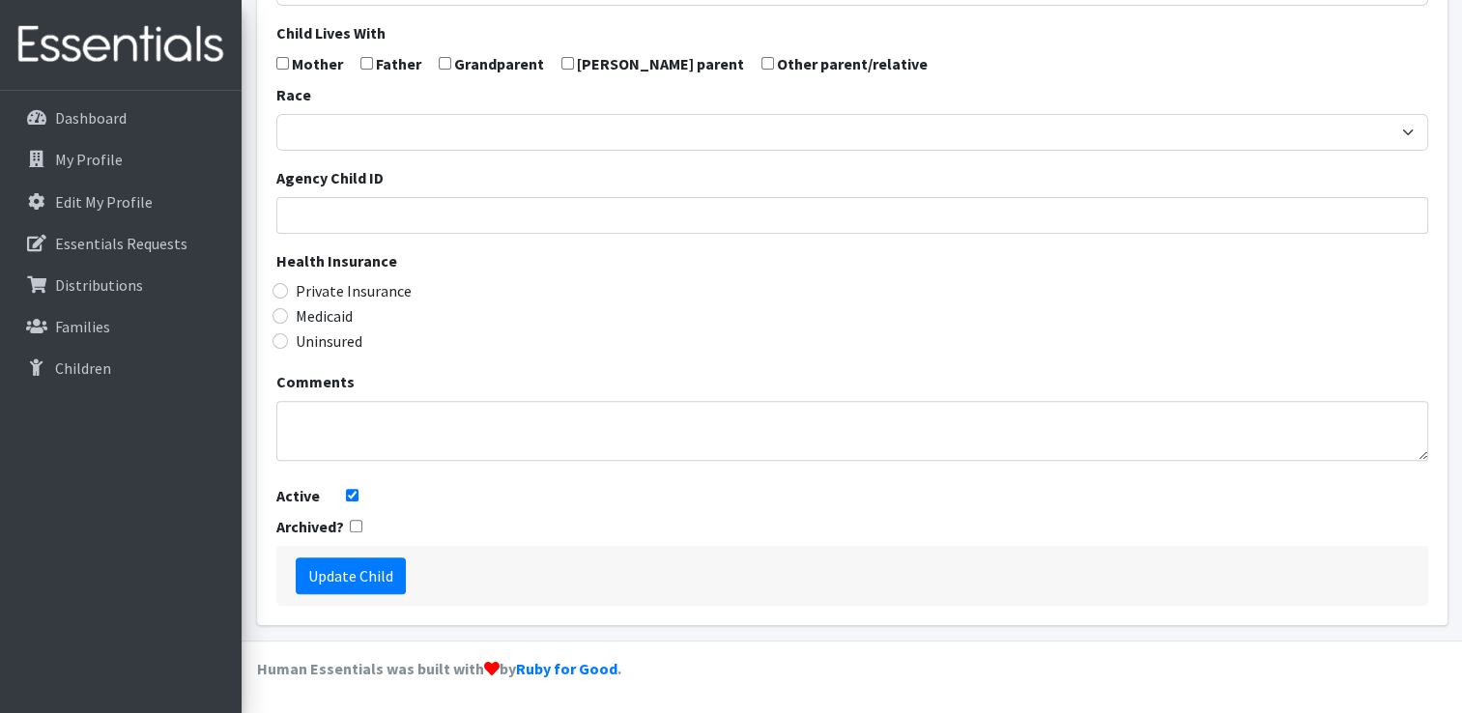
click at [356, 526] on input "checkbox" at bounding box center [356, 526] width 13 height 13
checkbox input "true"
click at [354, 494] on input "Active" at bounding box center [352, 495] width 13 height 13
checkbox input "false"
click at [375, 578] on input "Update Child" at bounding box center [351, 576] width 110 height 37
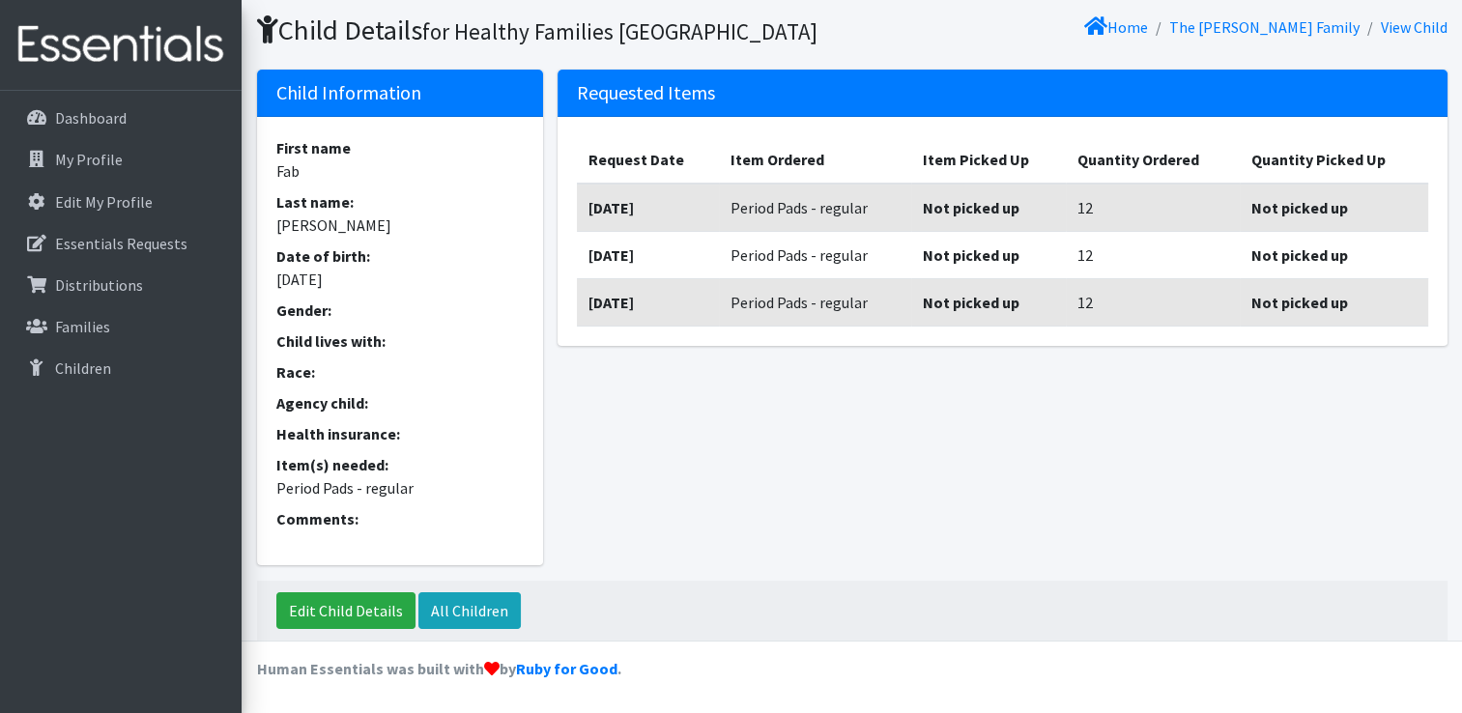
scroll to position [151, 0]
click at [78, 330] on p "Families" at bounding box center [82, 326] width 55 height 19
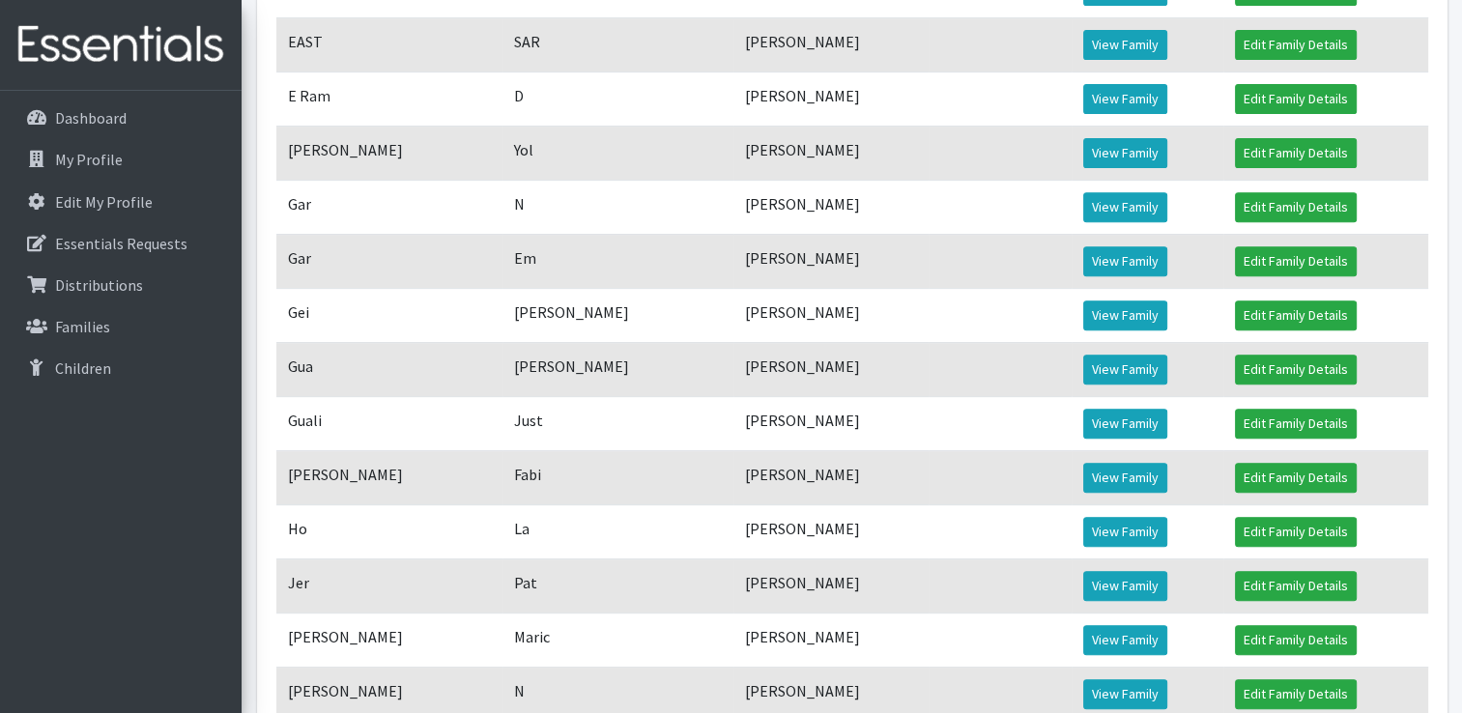
scroll to position [773, 0]
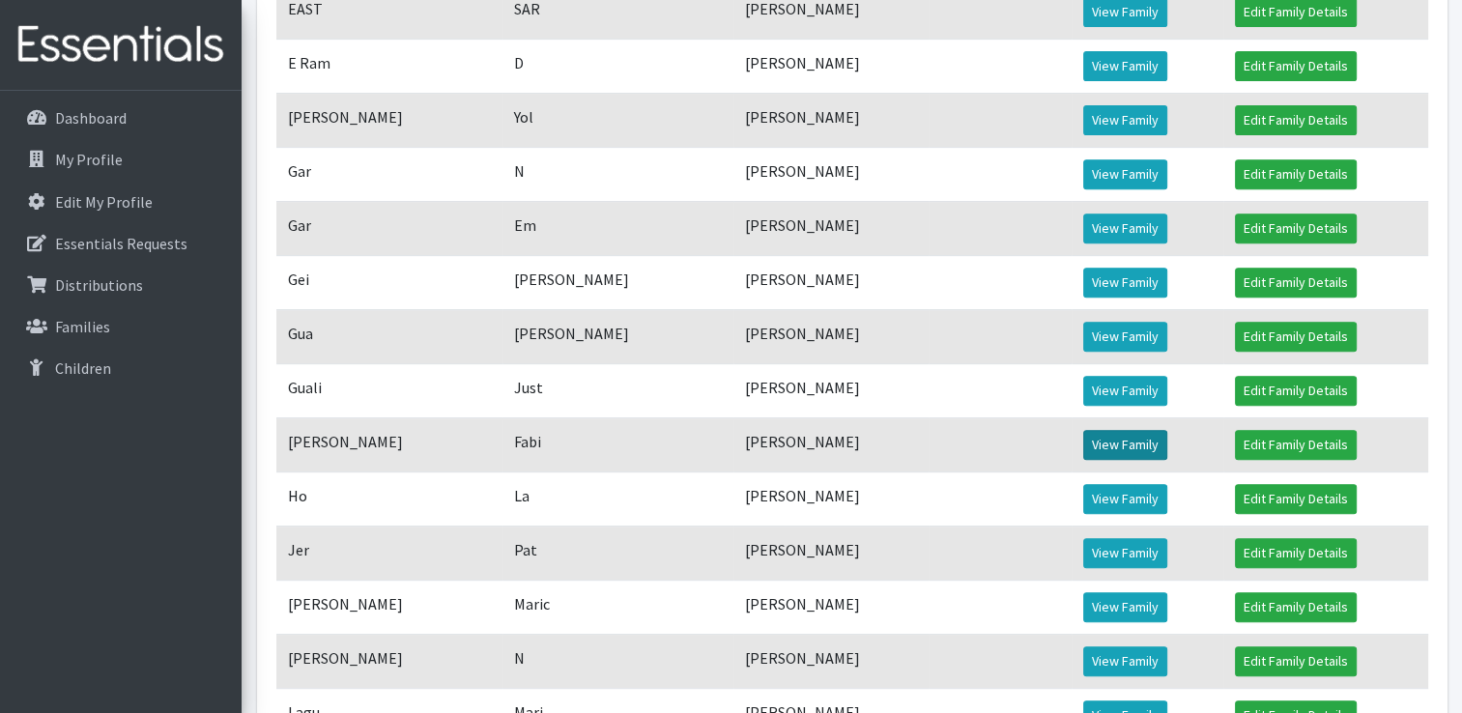
click at [1136, 460] on link "View Family" at bounding box center [1125, 445] width 84 height 30
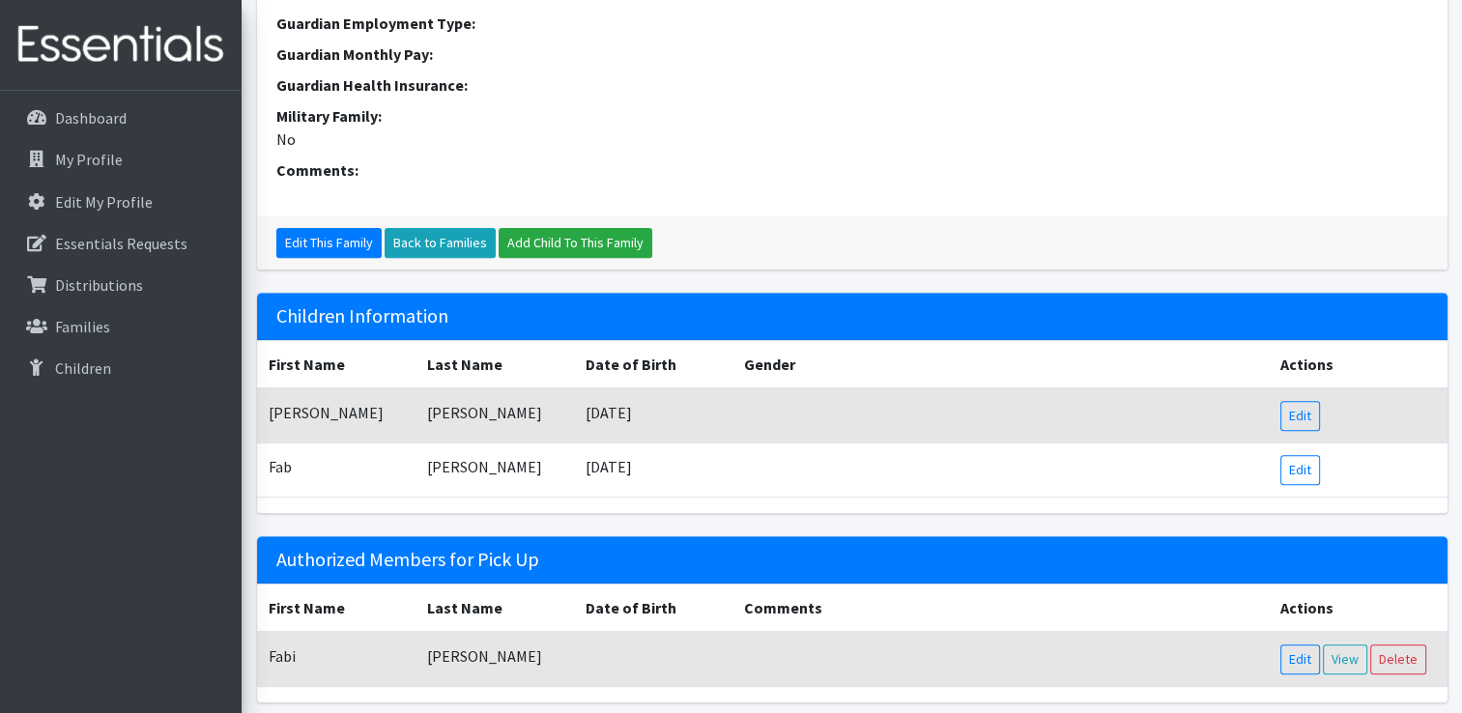
scroll to position [757, 0]
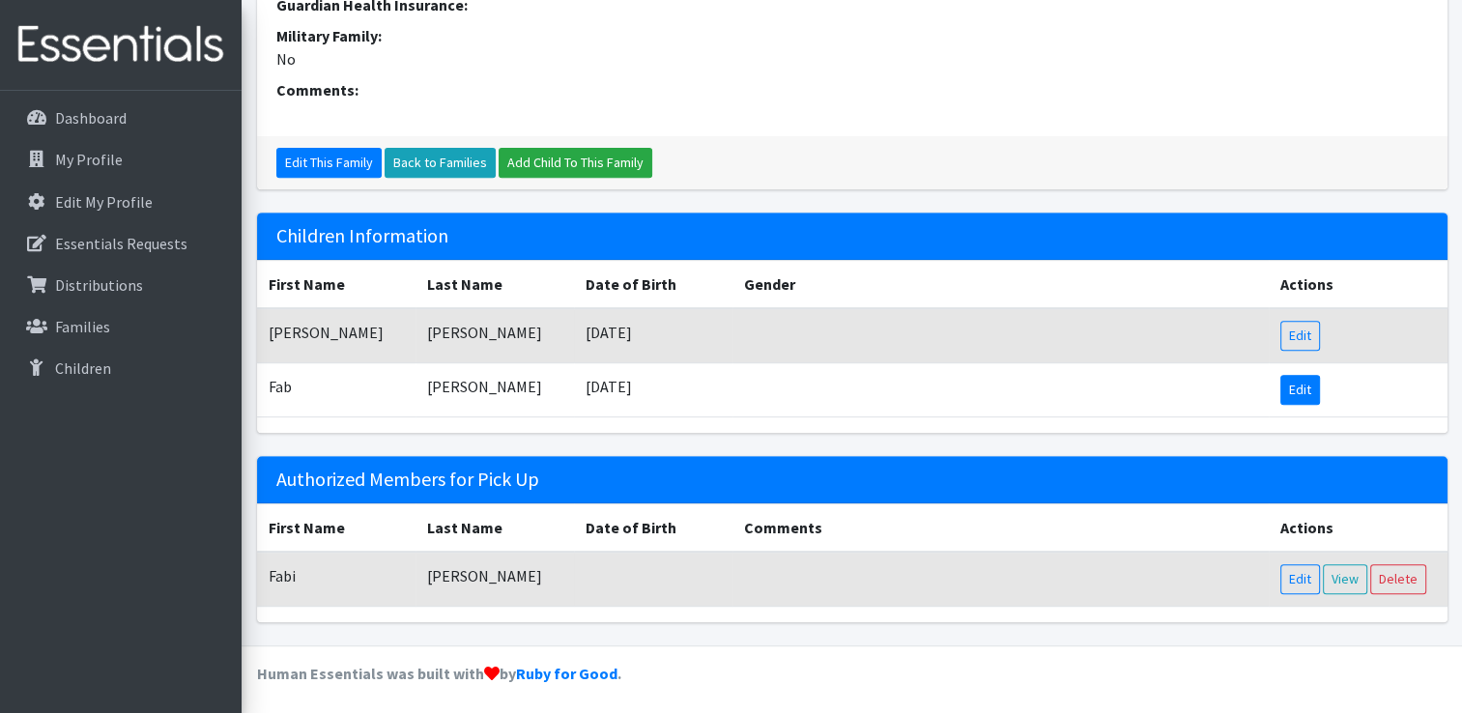
click at [1287, 390] on link "Edit" at bounding box center [1300, 390] width 40 height 30
click at [1302, 321] on link "Edit" at bounding box center [1300, 336] width 40 height 30
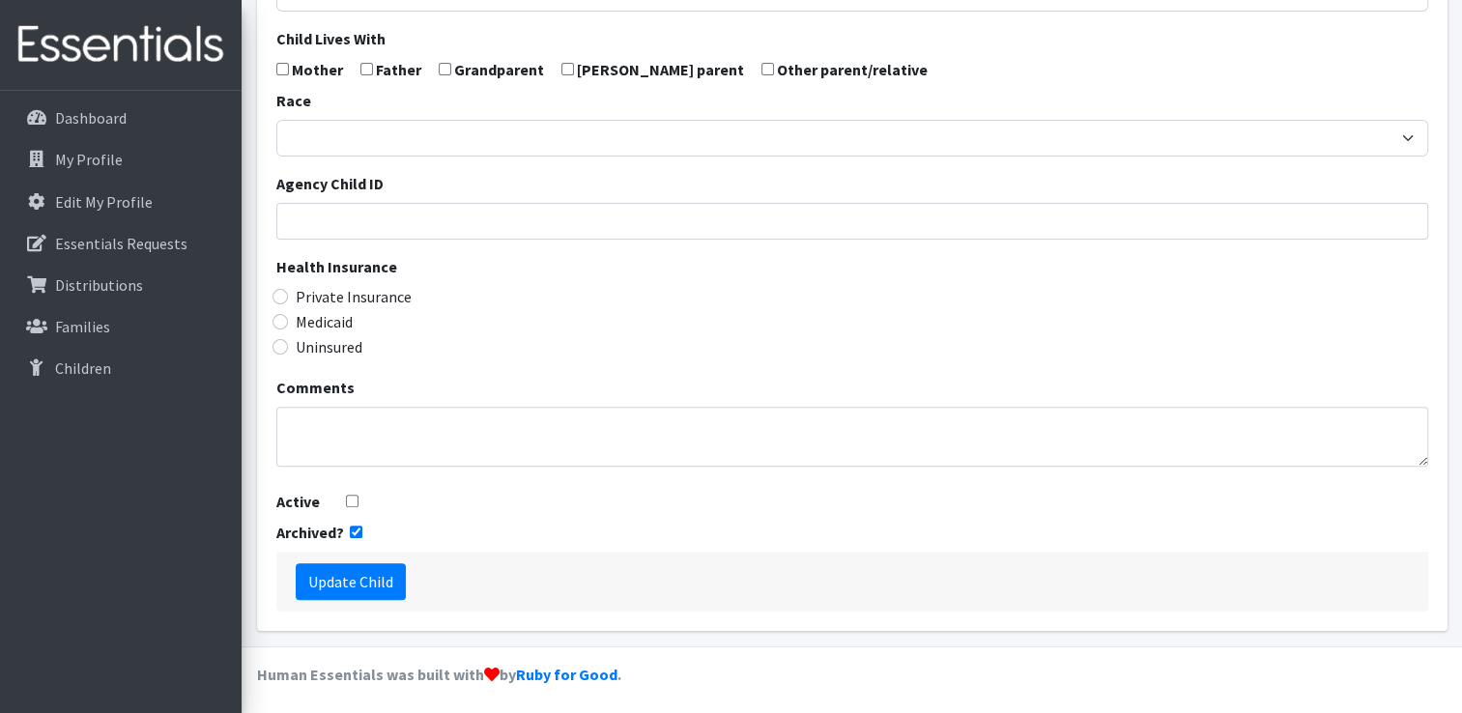
scroll to position [548, 0]
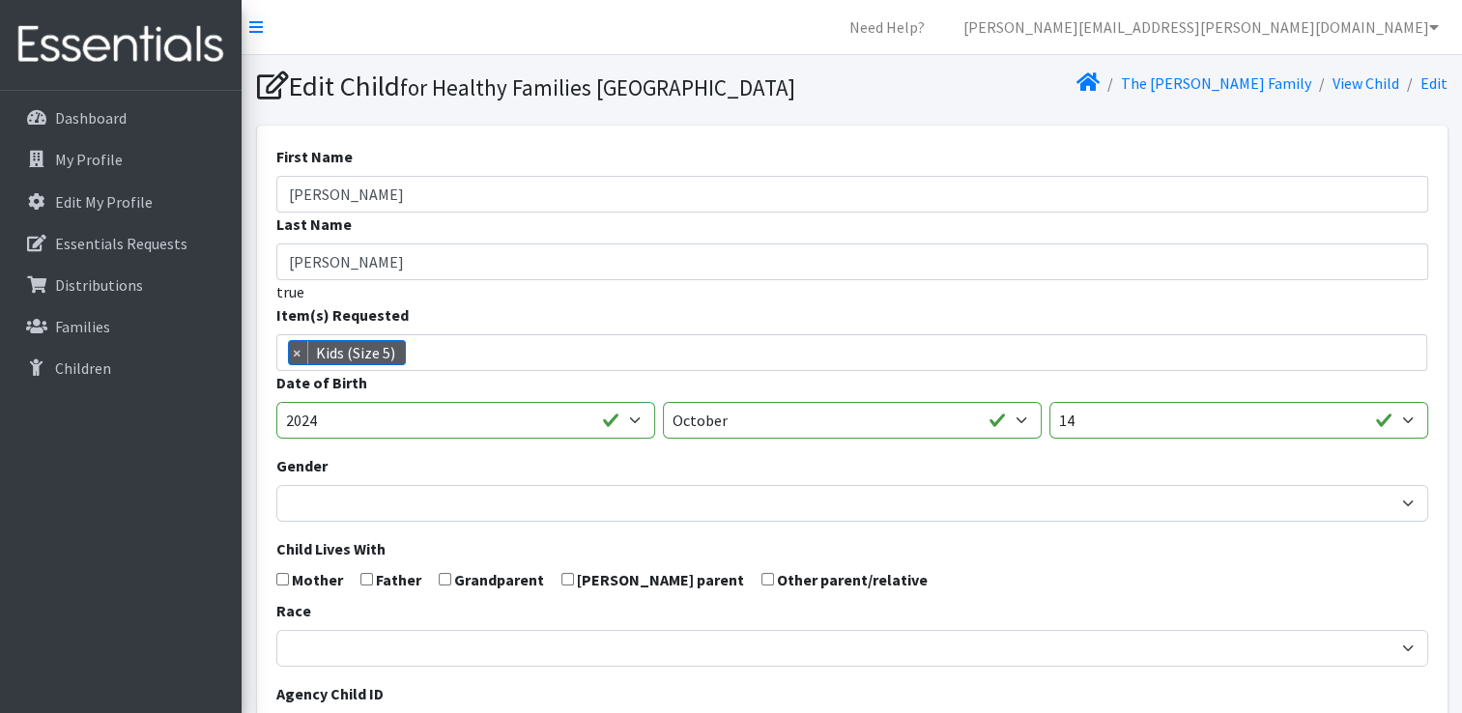
scroll to position [664, 0]
click at [102, 317] on p "Families" at bounding box center [82, 326] width 55 height 19
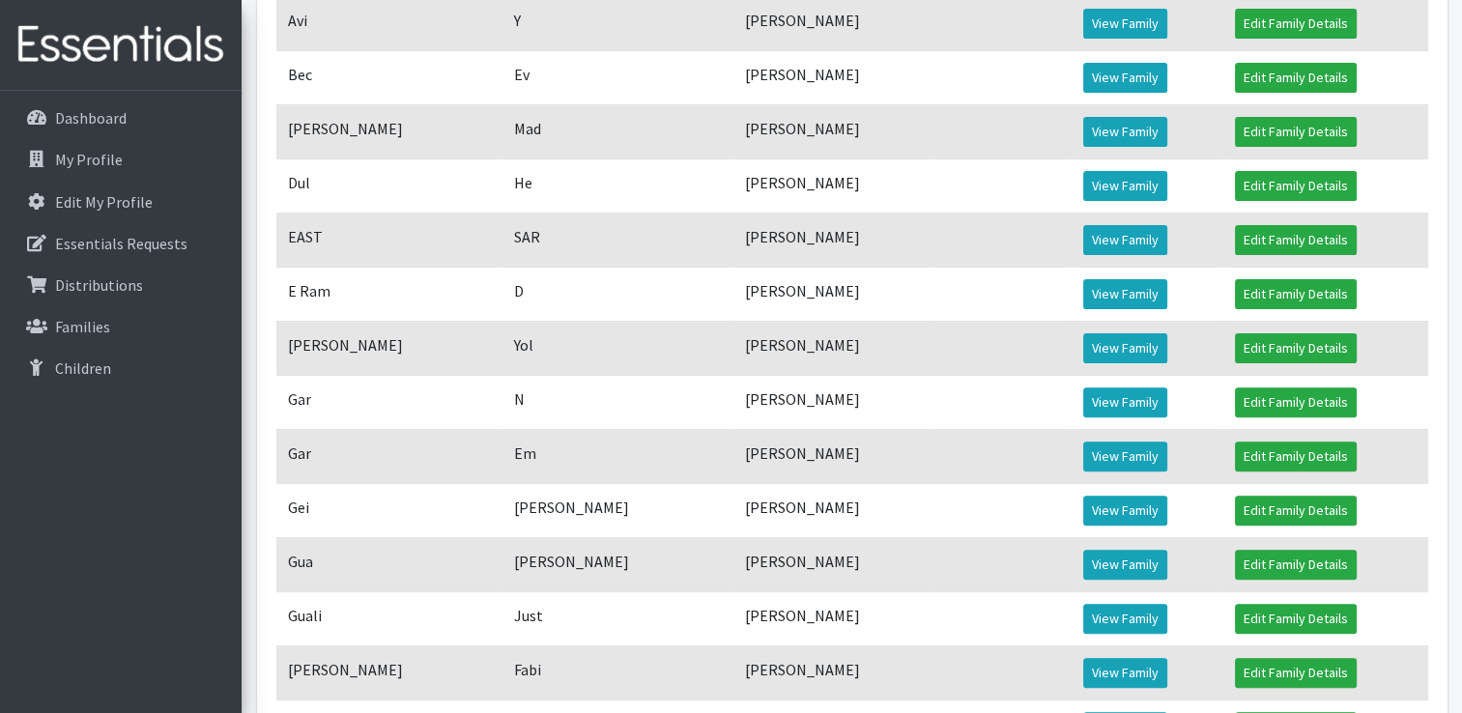
scroll to position [580, 0]
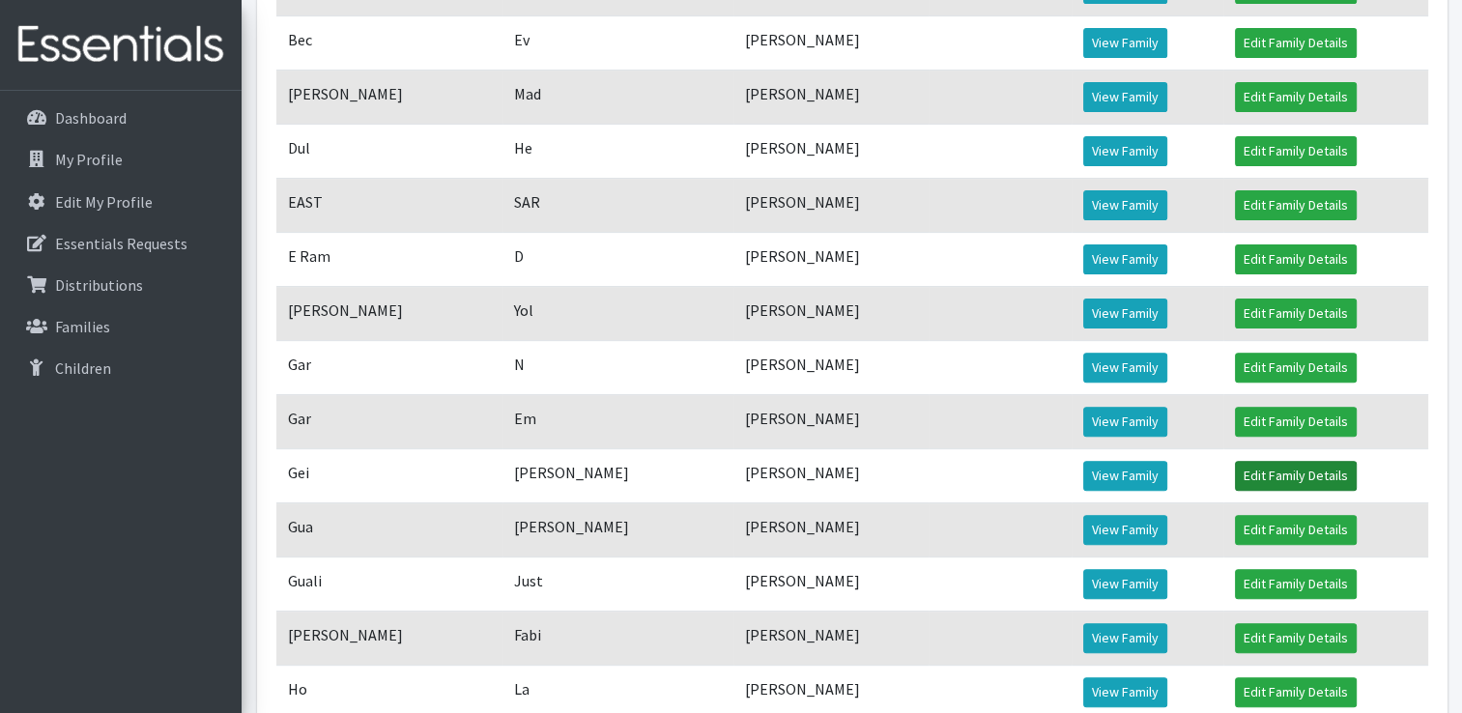
click at [1268, 491] on link "Edit Family Details" at bounding box center [1296, 476] width 122 height 30
click at [1129, 491] on link "View Family" at bounding box center [1125, 476] width 84 height 30
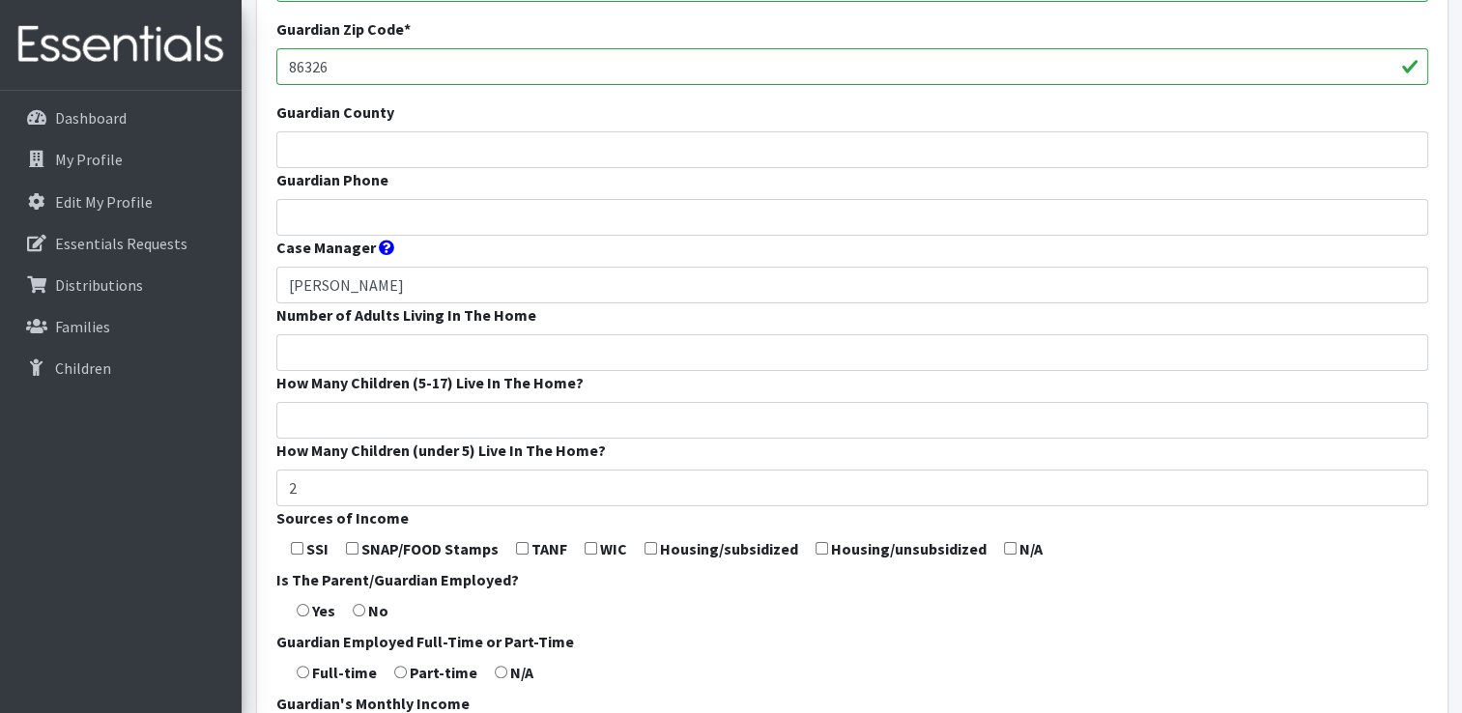
scroll to position [290, 0]
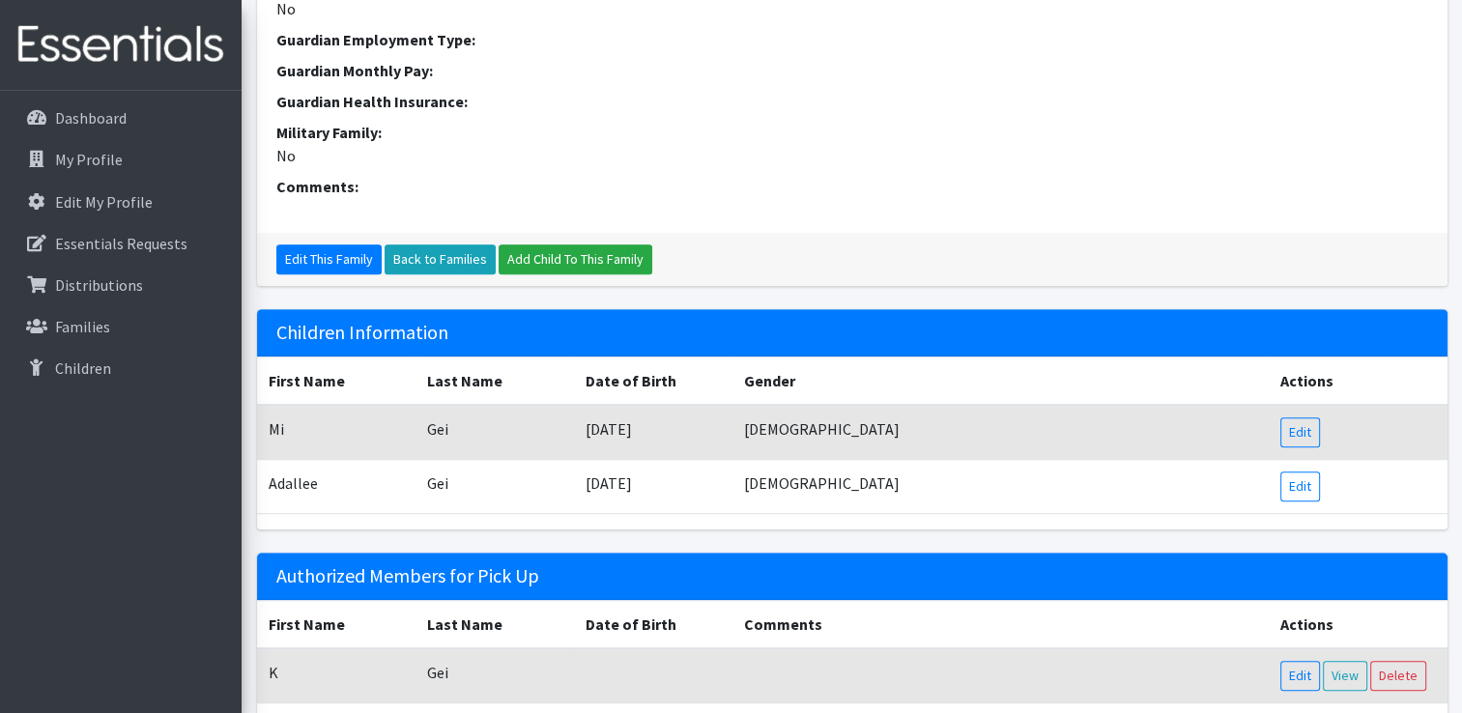
scroll to position [780, 0]
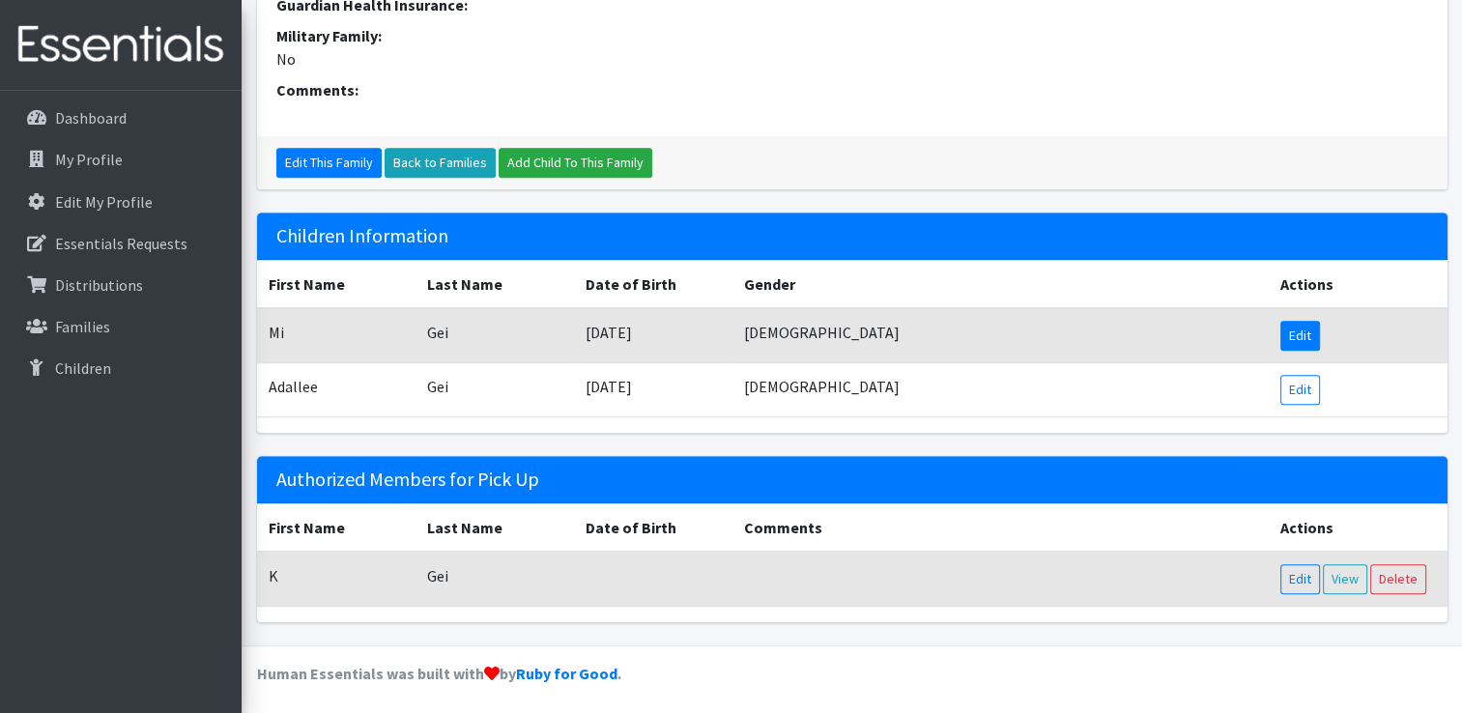
click at [1314, 334] on link "Edit" at bounding box center [1300, 336] width 40 height 30
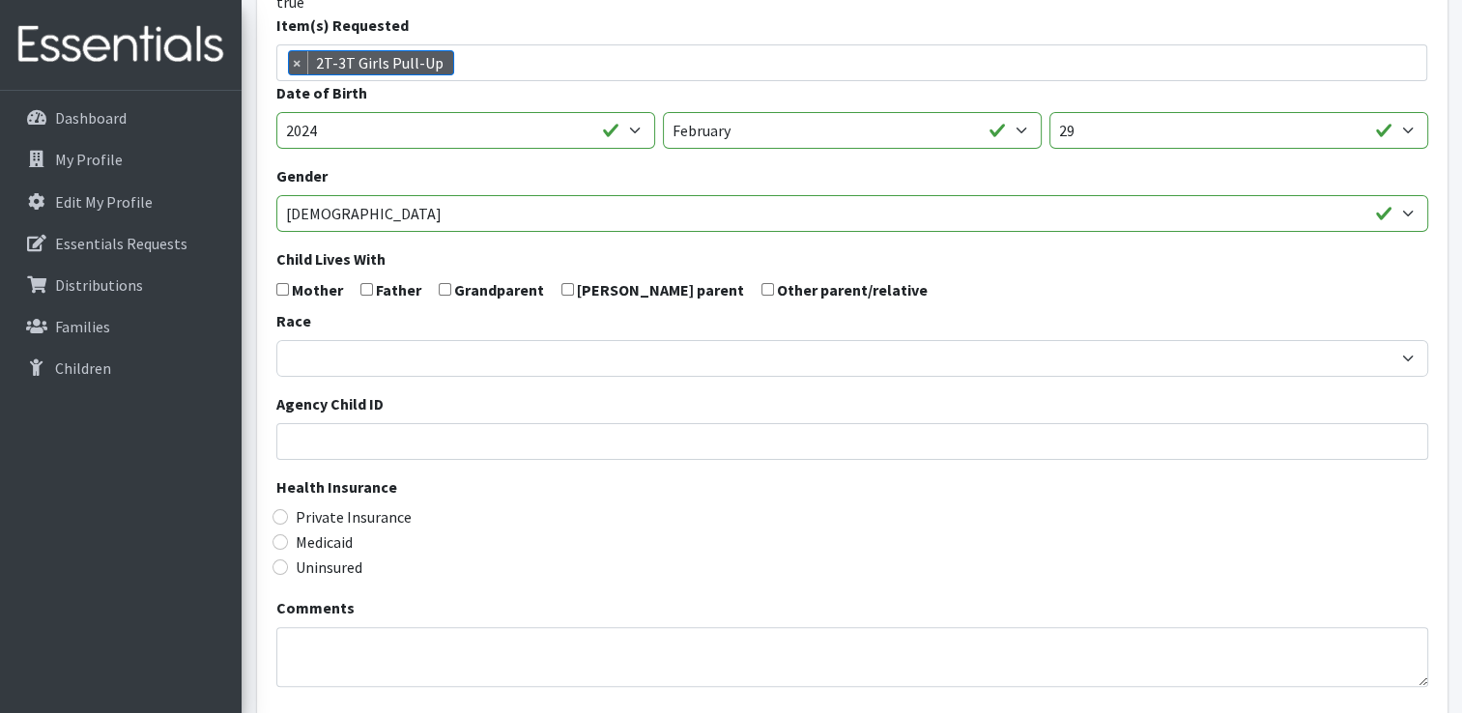
scroll to position [548, 0]
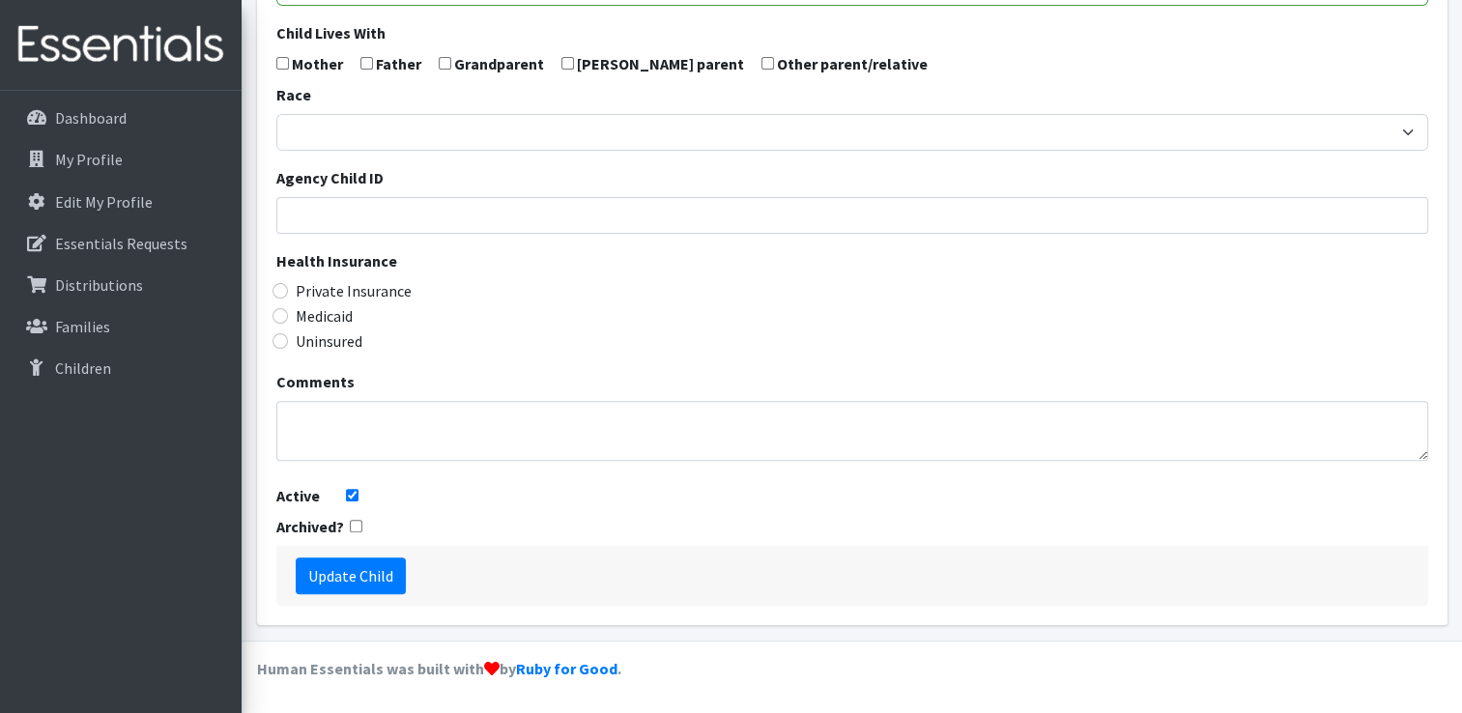
click at [352, 524] on input "checkbox" at bounding box center [356, 526] width 13 height 13
checkbox input "true"
click at [349, 495] on input "Active" at bounding box center [352, 495] width 13 height 13
checkbox input "false"
click at [365, 579] on input "Update Child" at bounding box center [351, 576] width 110 height 37
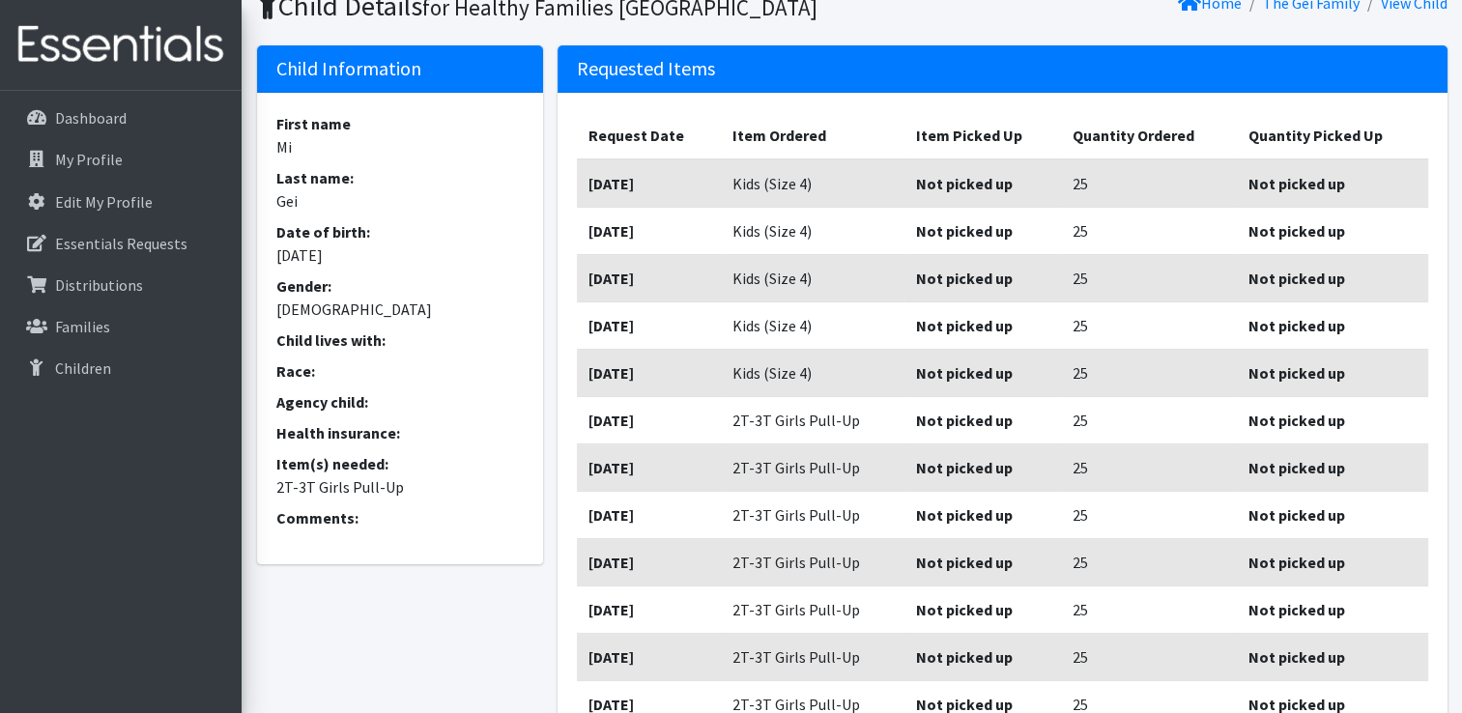
scroll to position [290, 0]
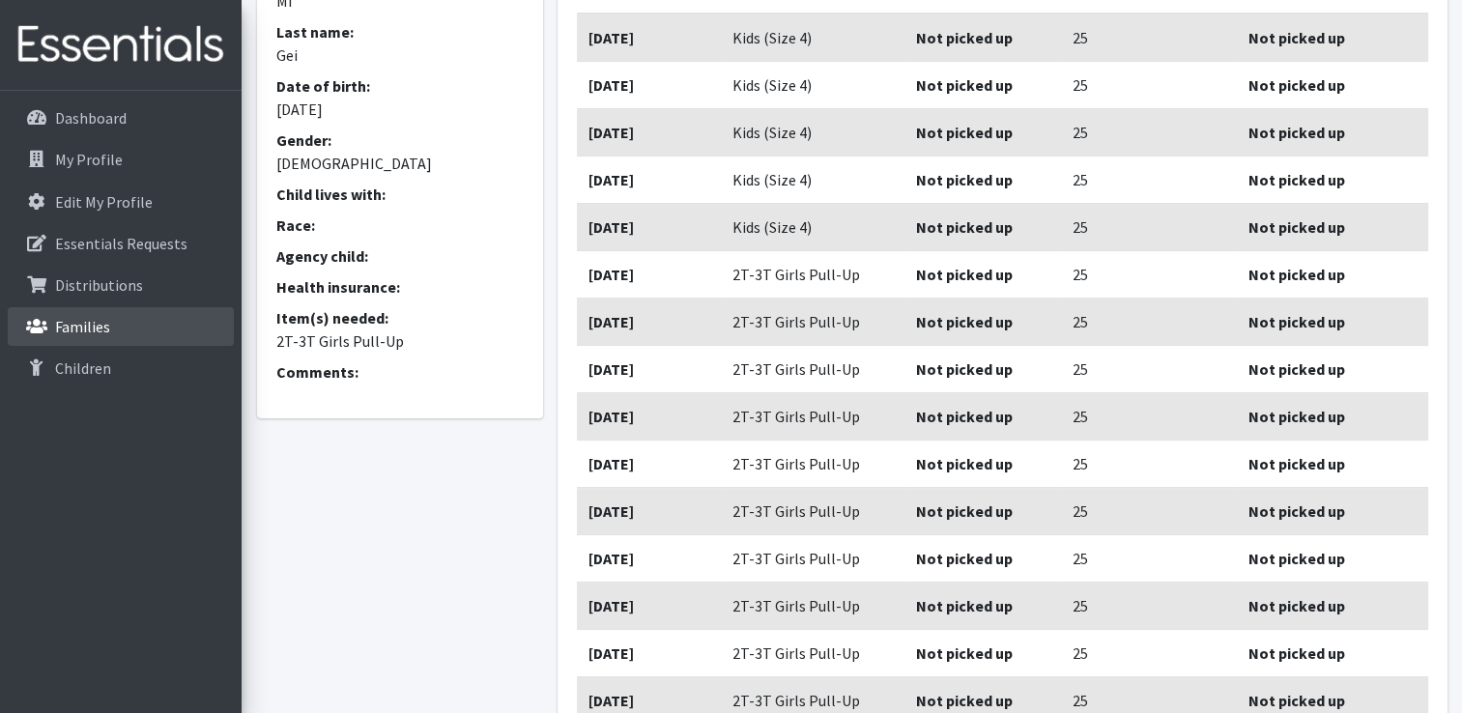
click at [119, 330] on link "Families" at bounding box center [121, 326] width 226 height 39
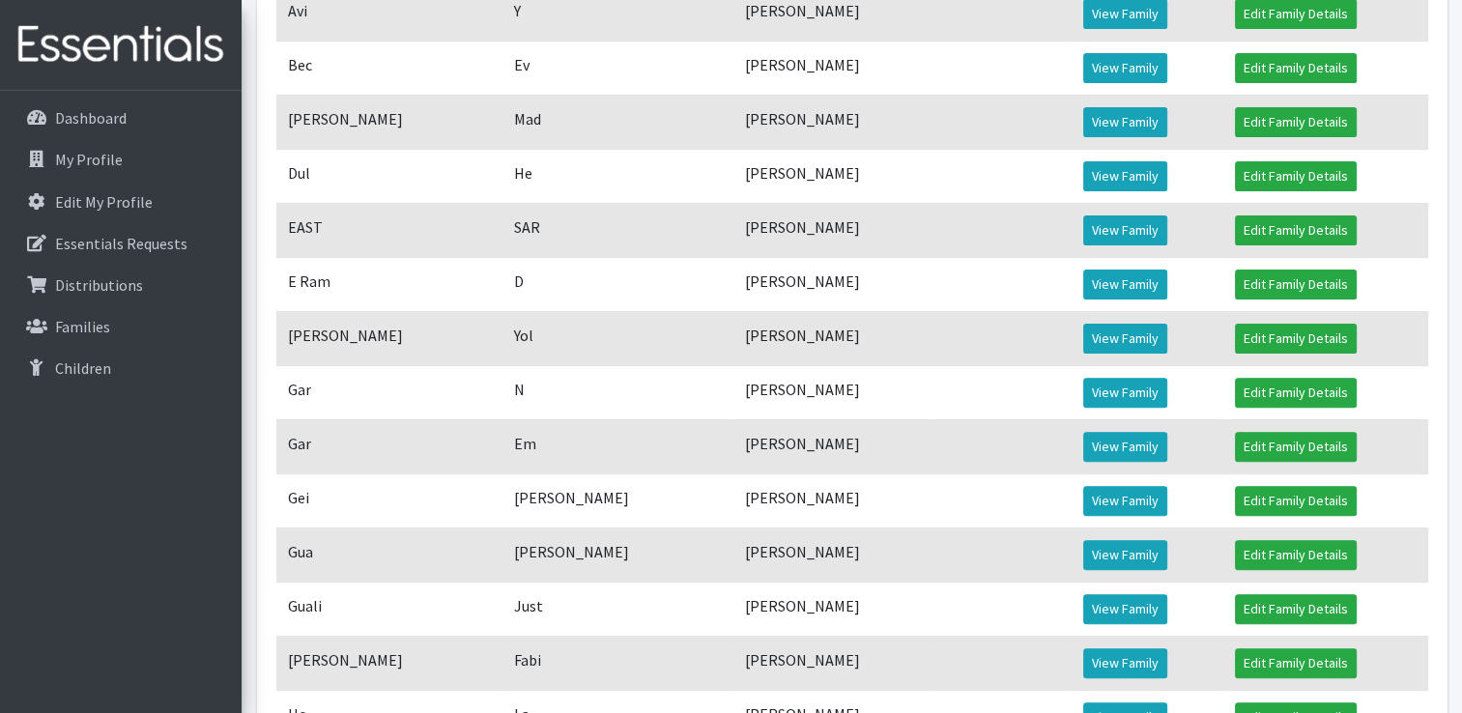
scroll to position [773, 0]
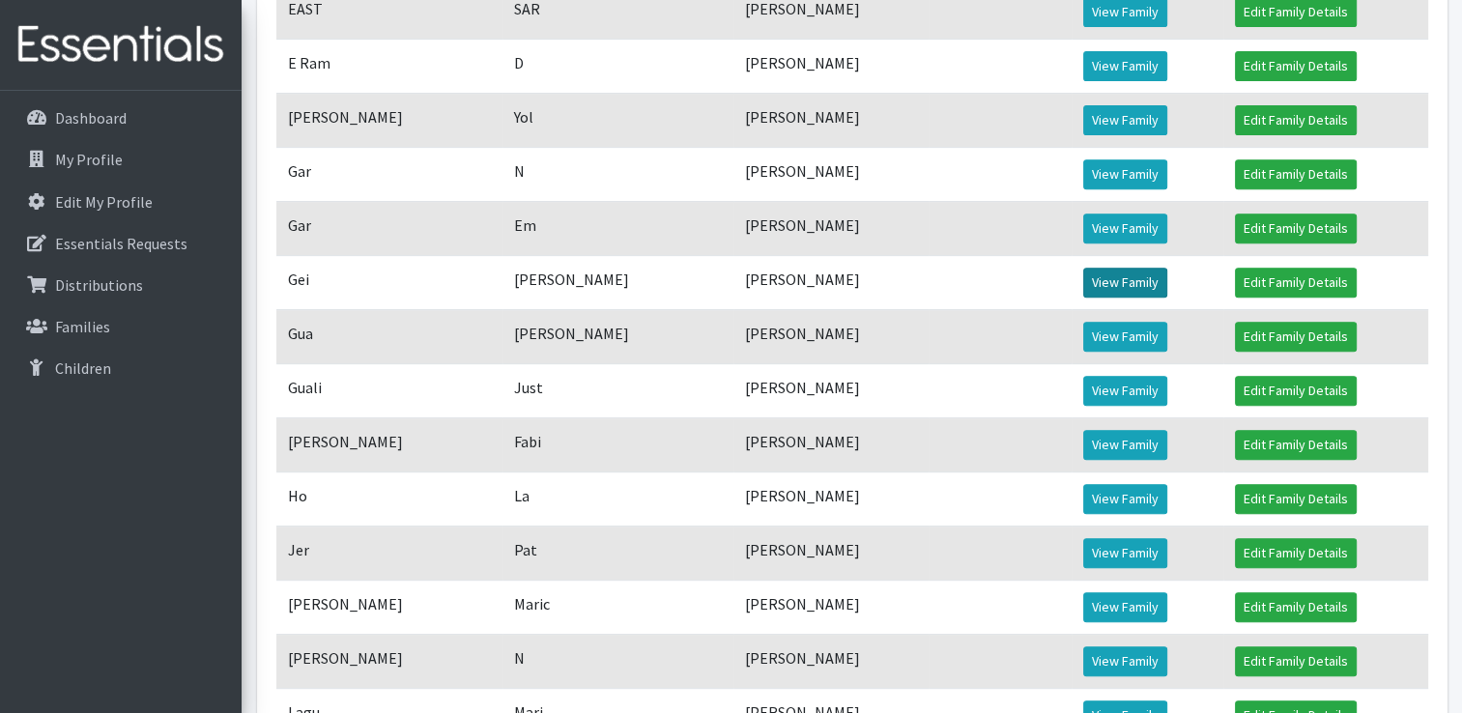
click at [1148, 298] on link "View Family" at bounding box center [1125, 283] width 84 height 30
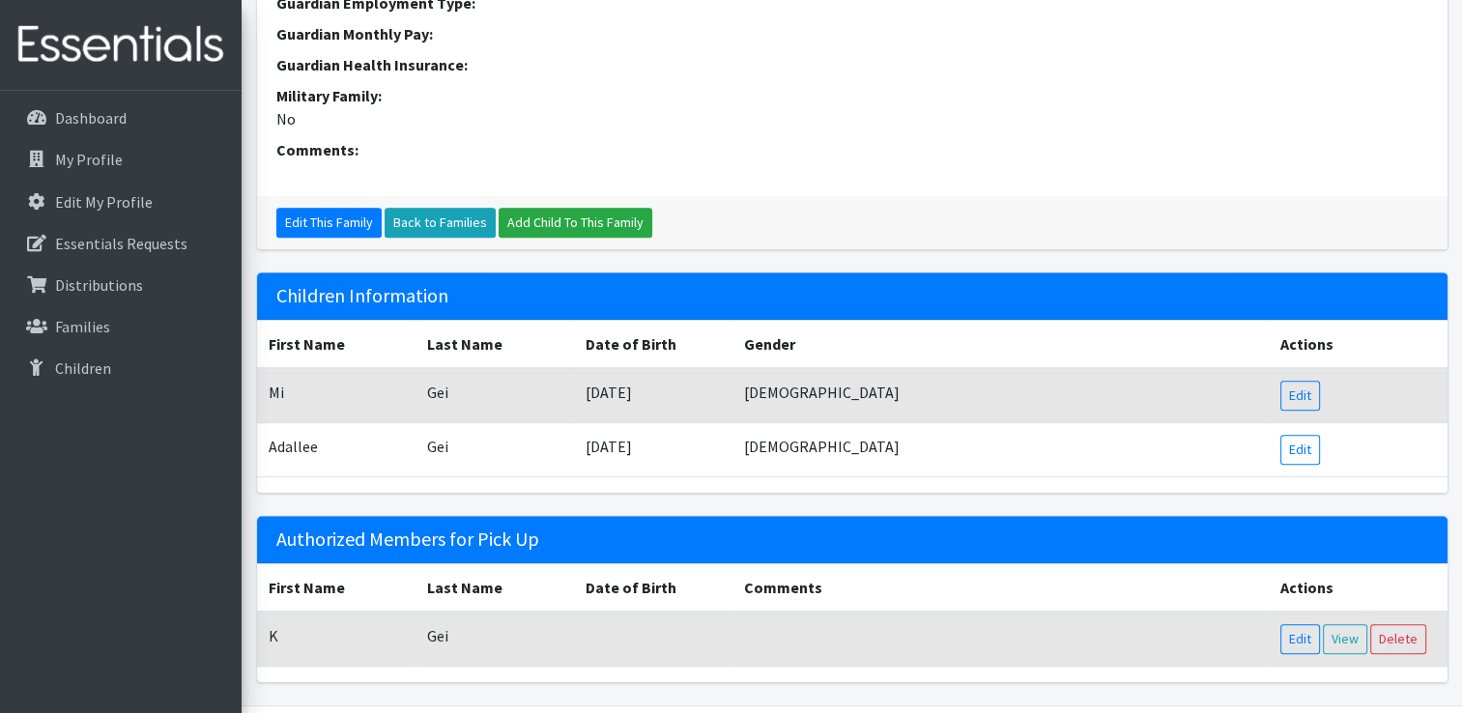
scroll to position [773, 0]
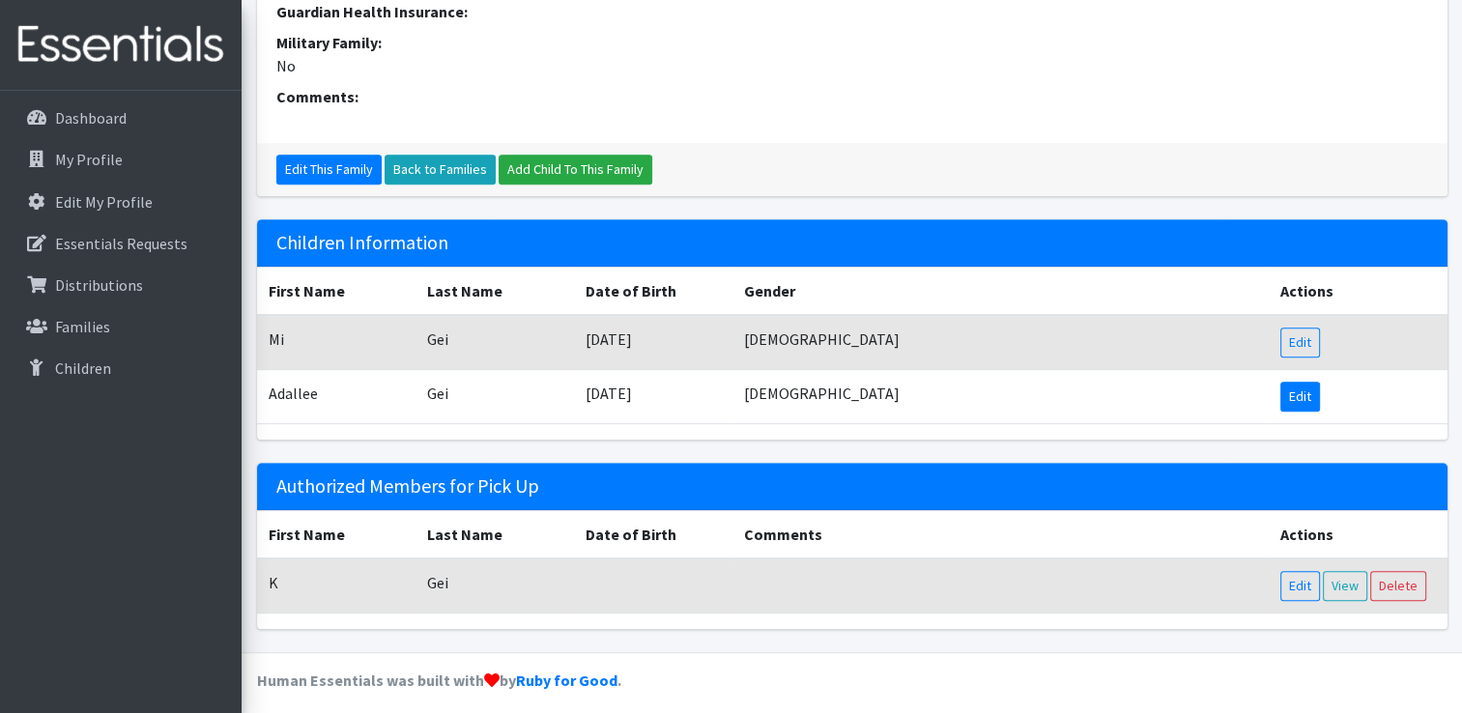
click at [1295, 402] on link "Edit" at bounding box center [1300, 397] width 40 height 30
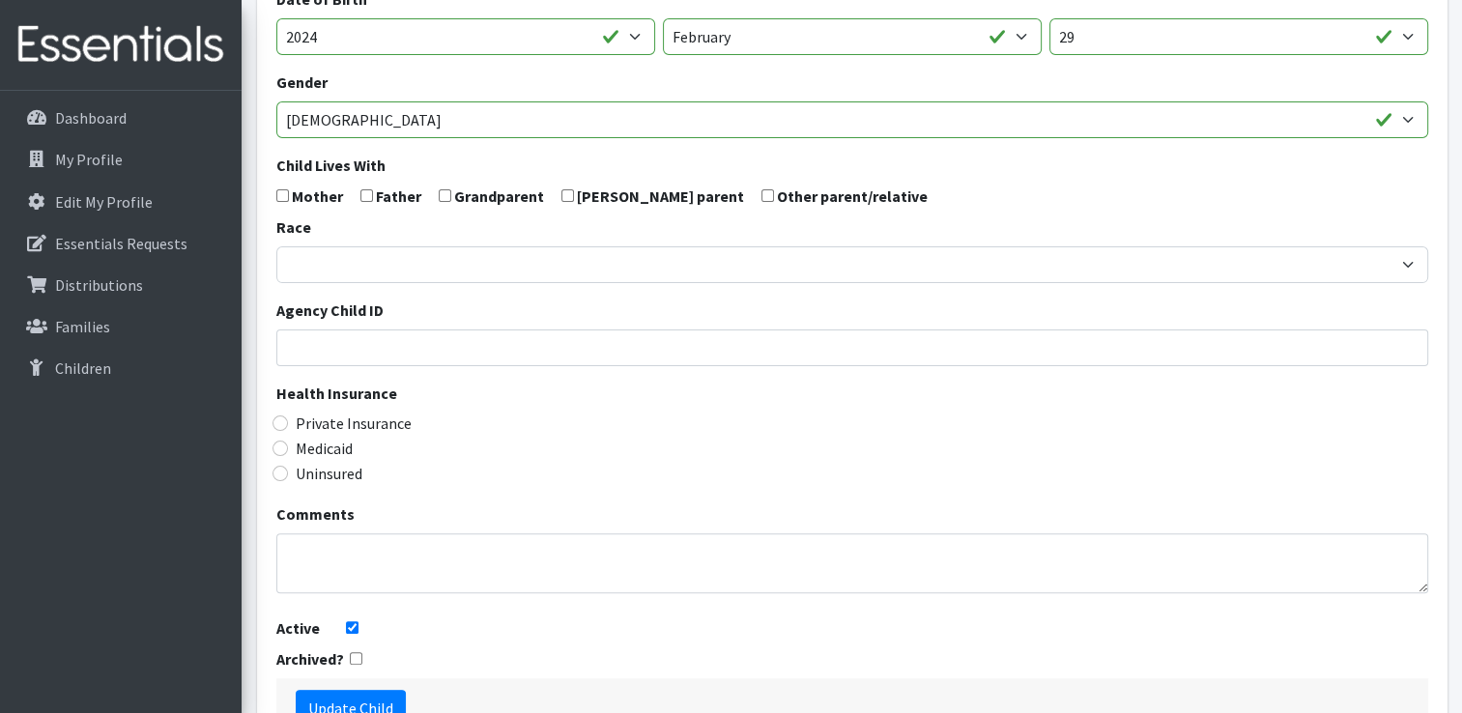
scroll to position [548, 0]
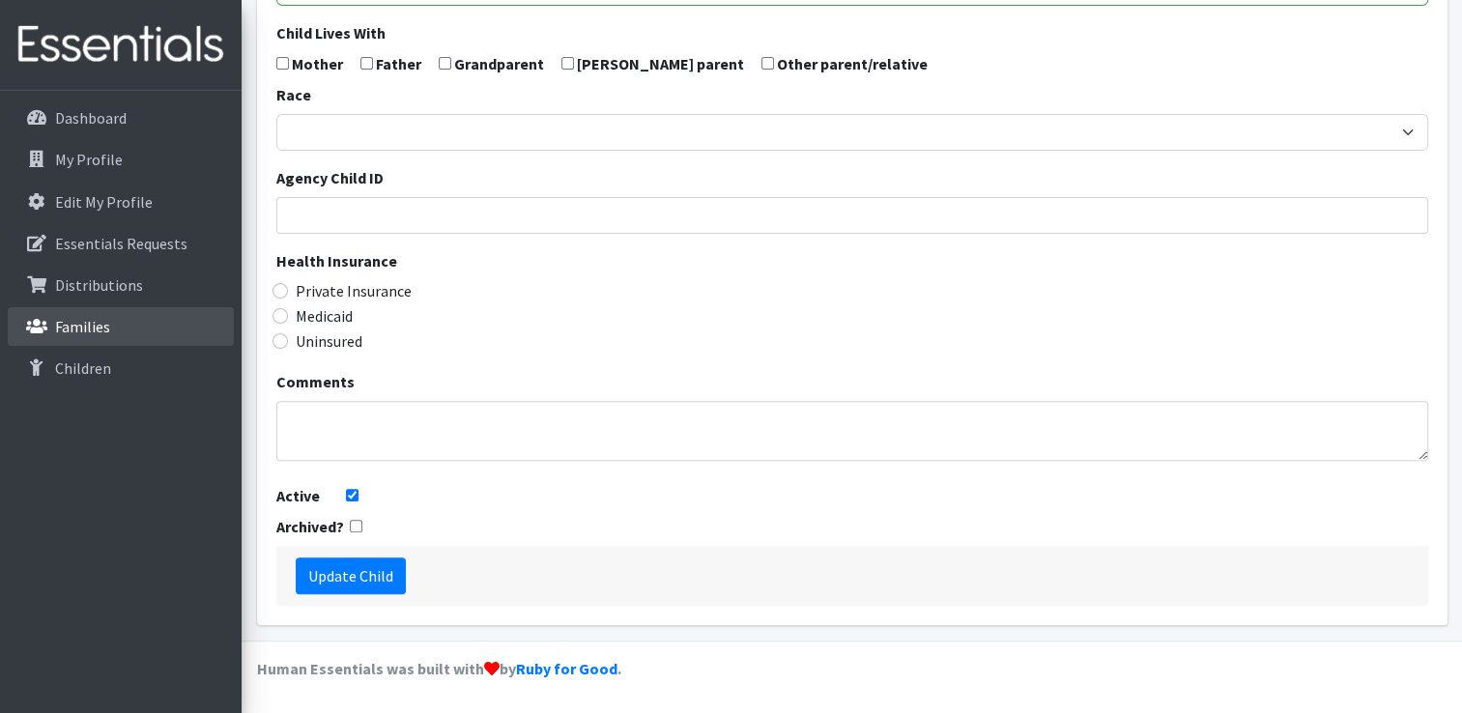
click at [91, 324] on p "Families" at bounding box center [82, 326] width 55 height 19
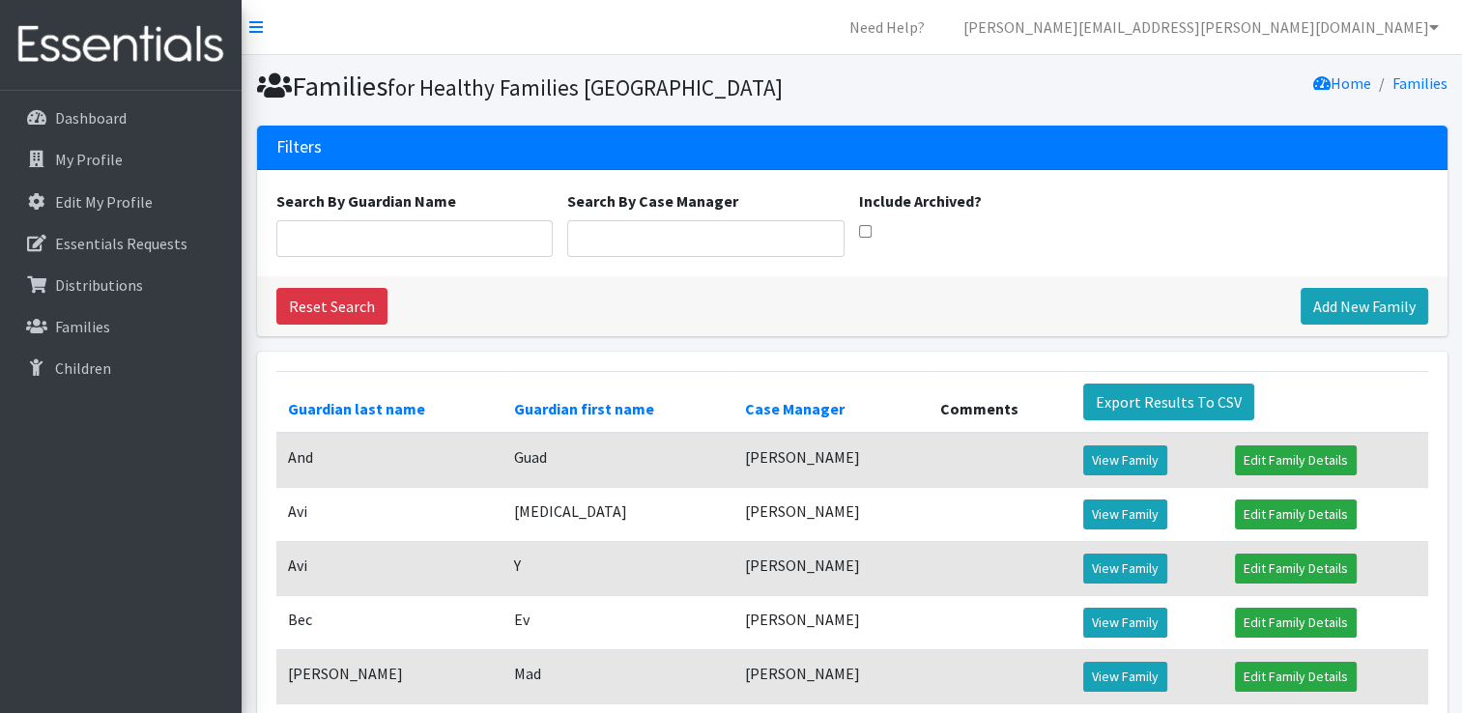
scroll to position [193, 0]
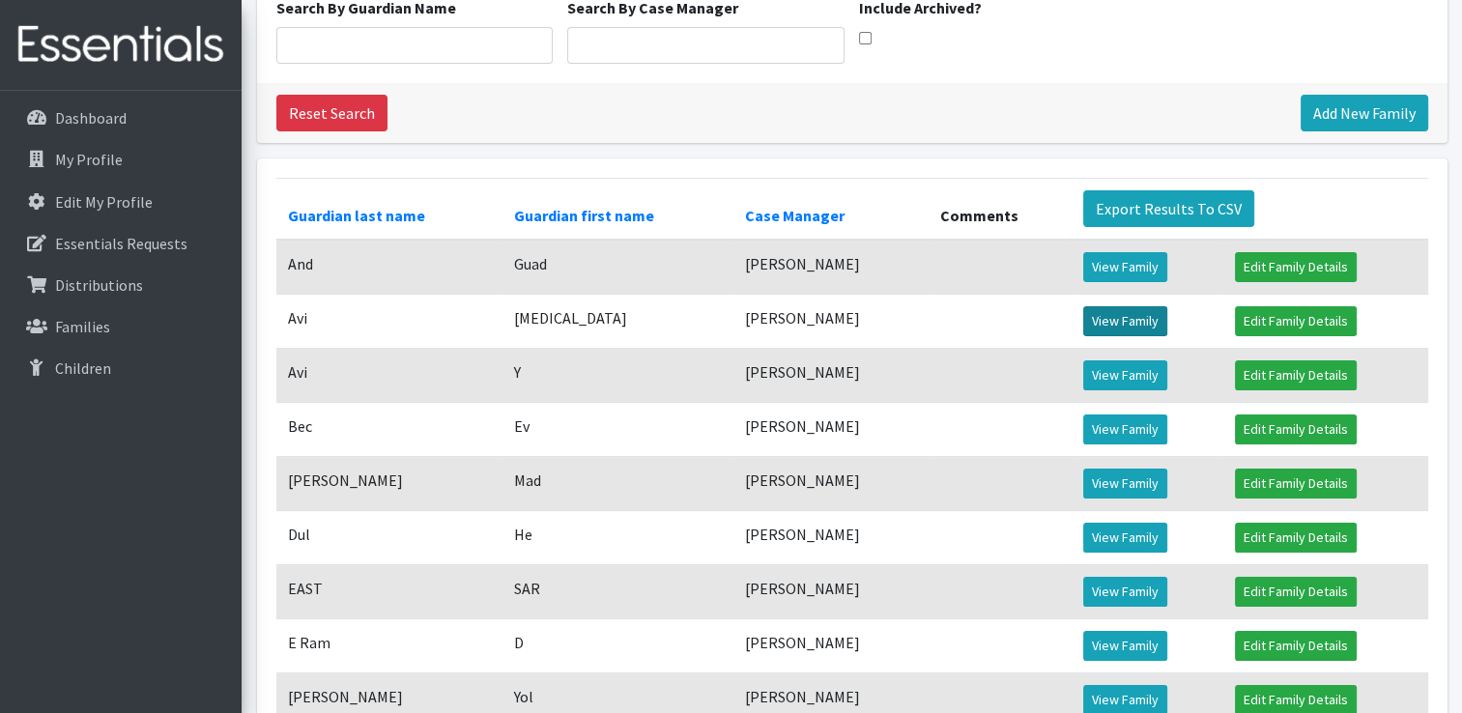
click at [1111, 336] on link "View Family" at bounding box center [1125, 321] width 84 height 30
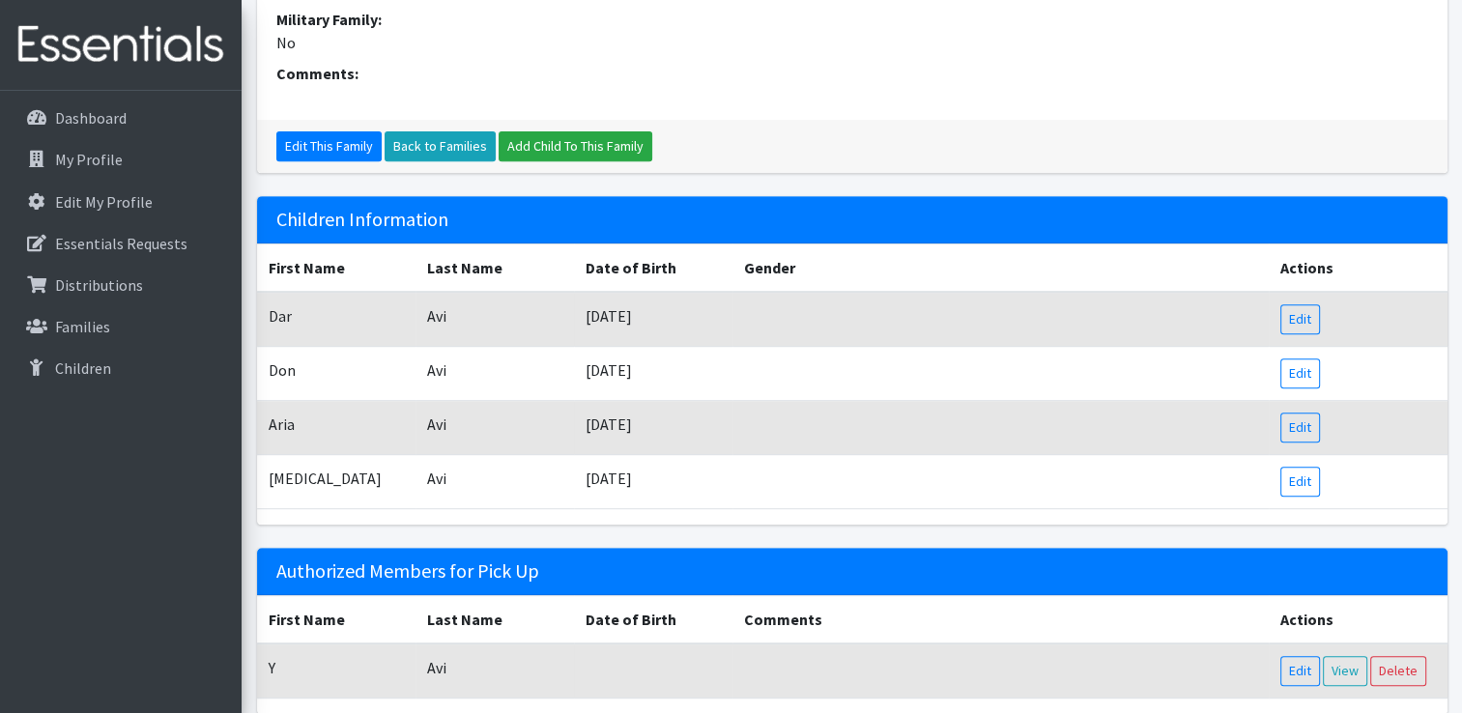
scroll to position [864, 0]
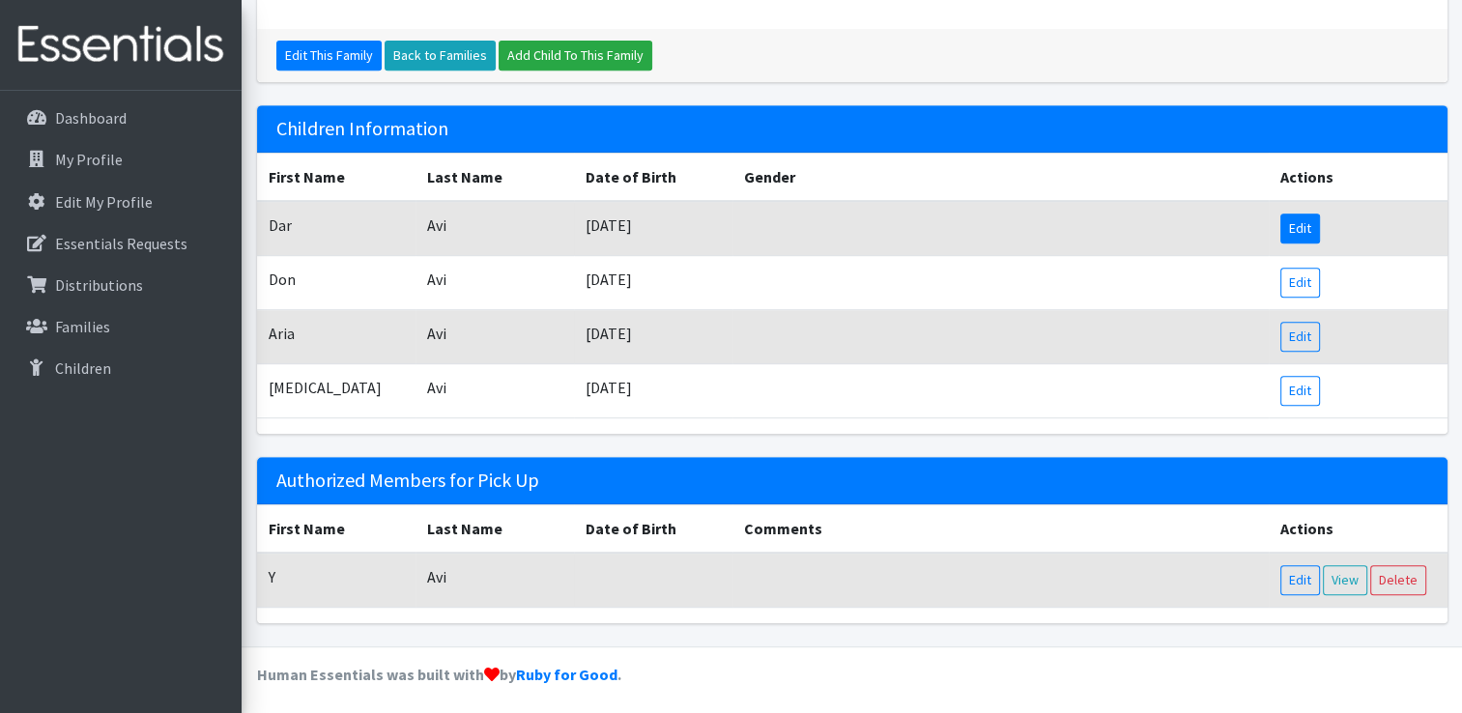
click at [1305, 222] on link "Edit" at bounding box center [1300, 229] width 40 height 30
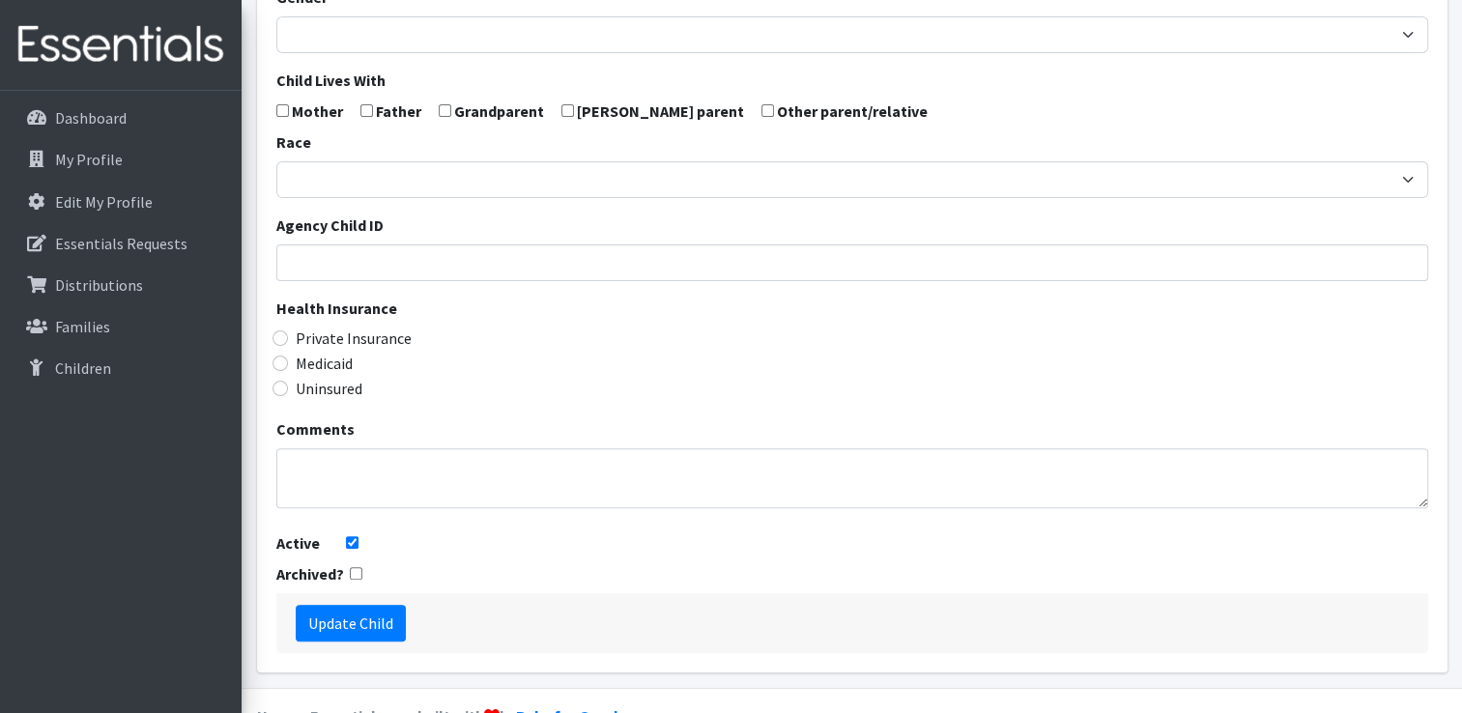
scroll to position [548, 0]
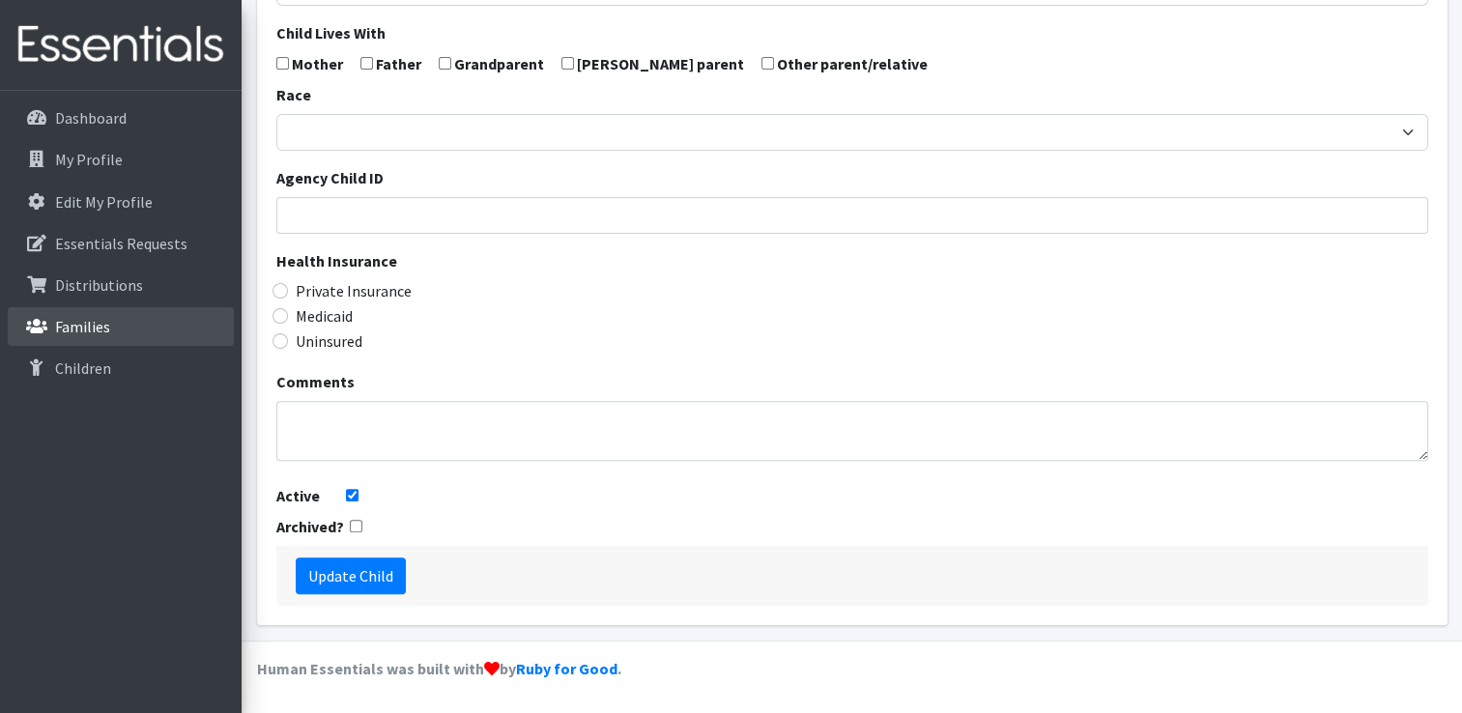
click at [62, 330] on p "Families" at bounding box center [82, 326] width 55 height 19
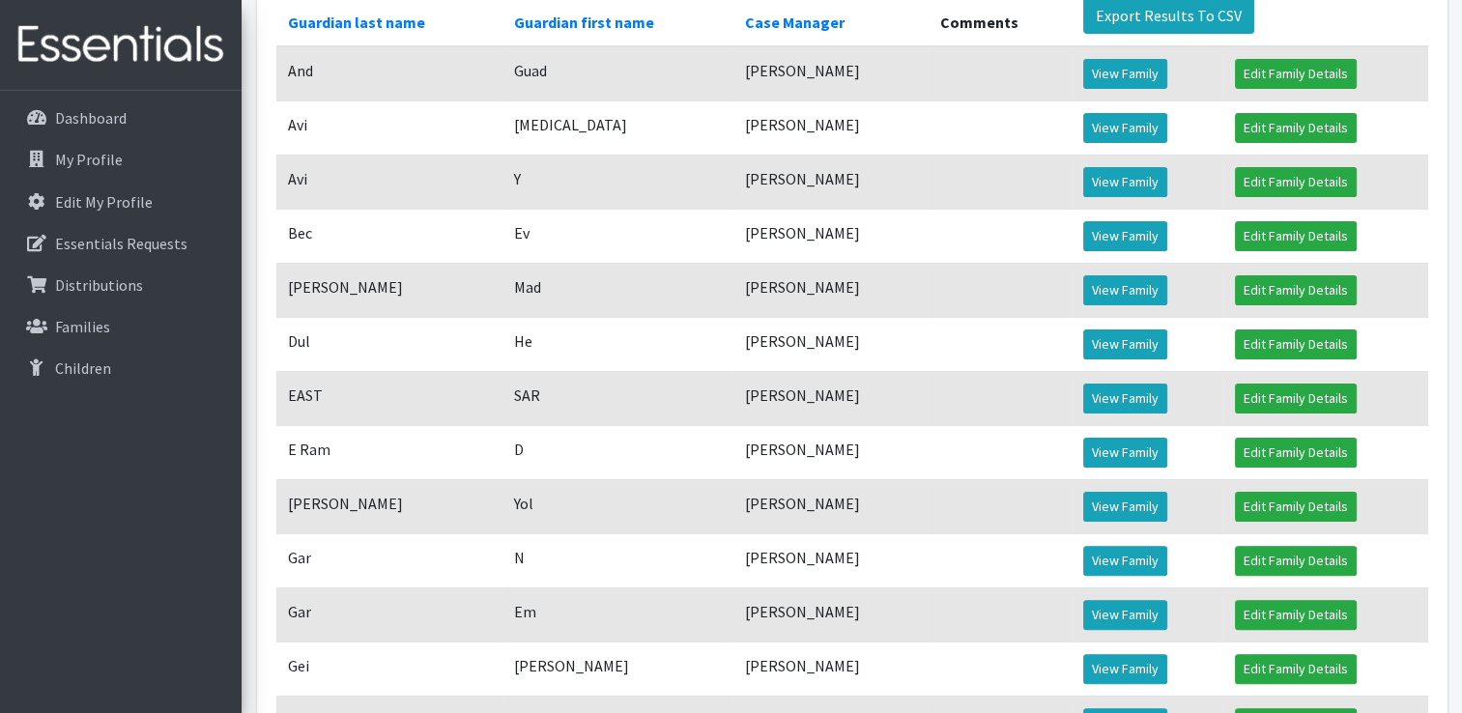
scroll to position [483, 0]
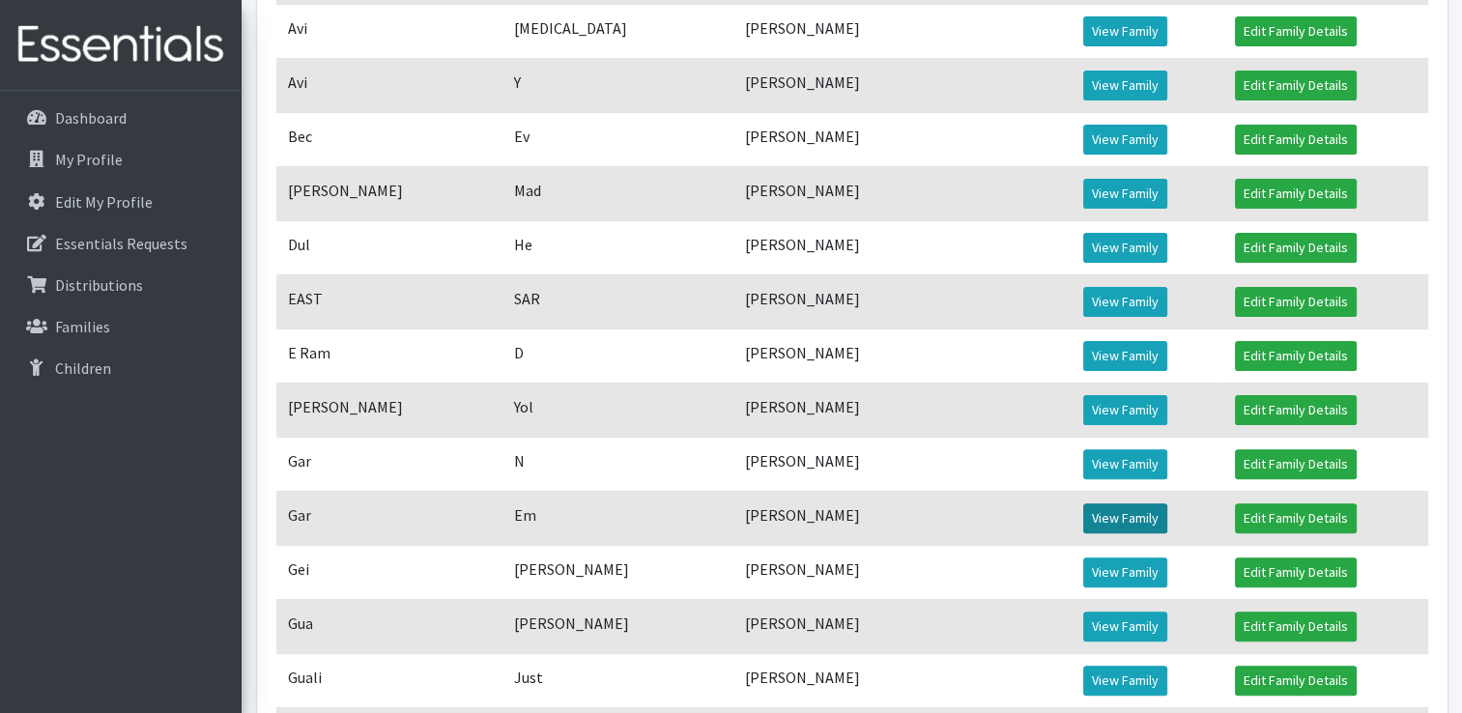
click at [1133, 533] on link "View Family" at bounding box center [1125, 518] width 84 height 30
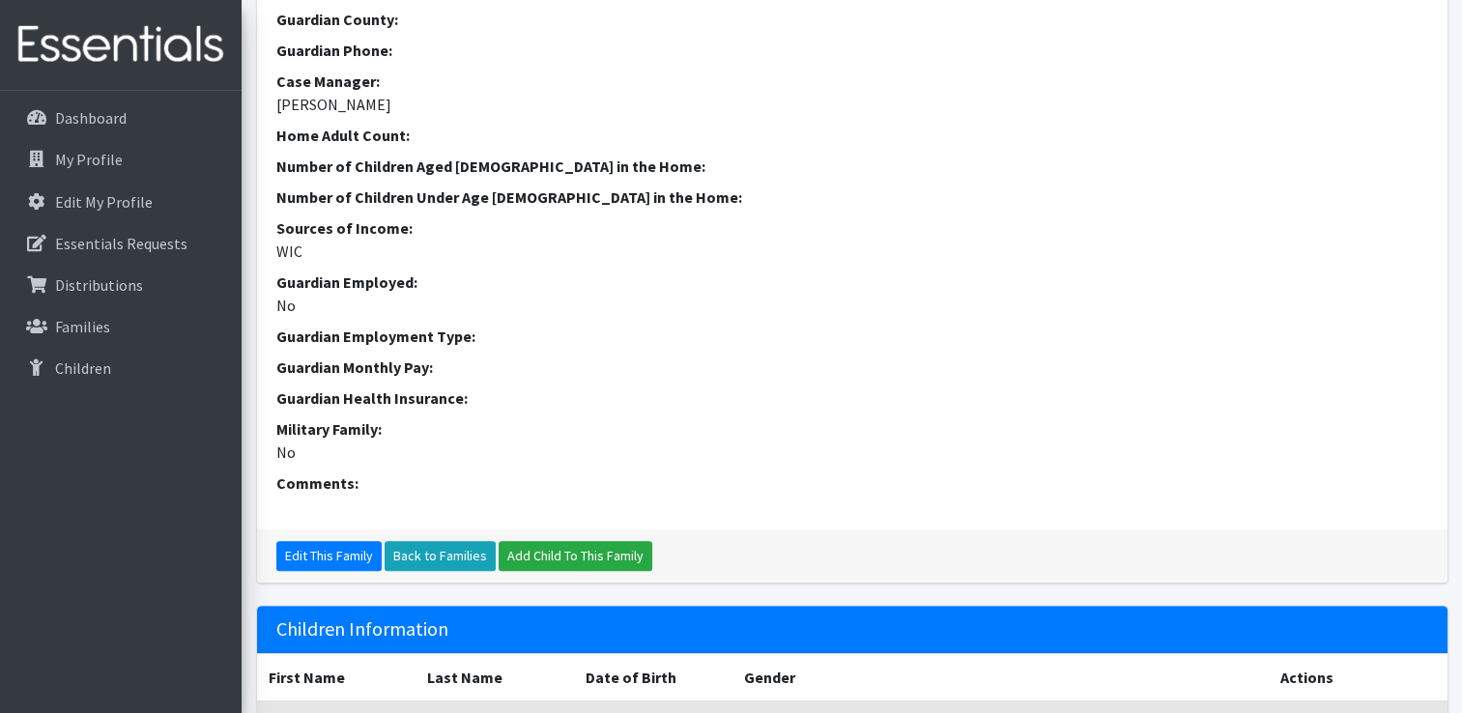
scroll to position [673, 0]
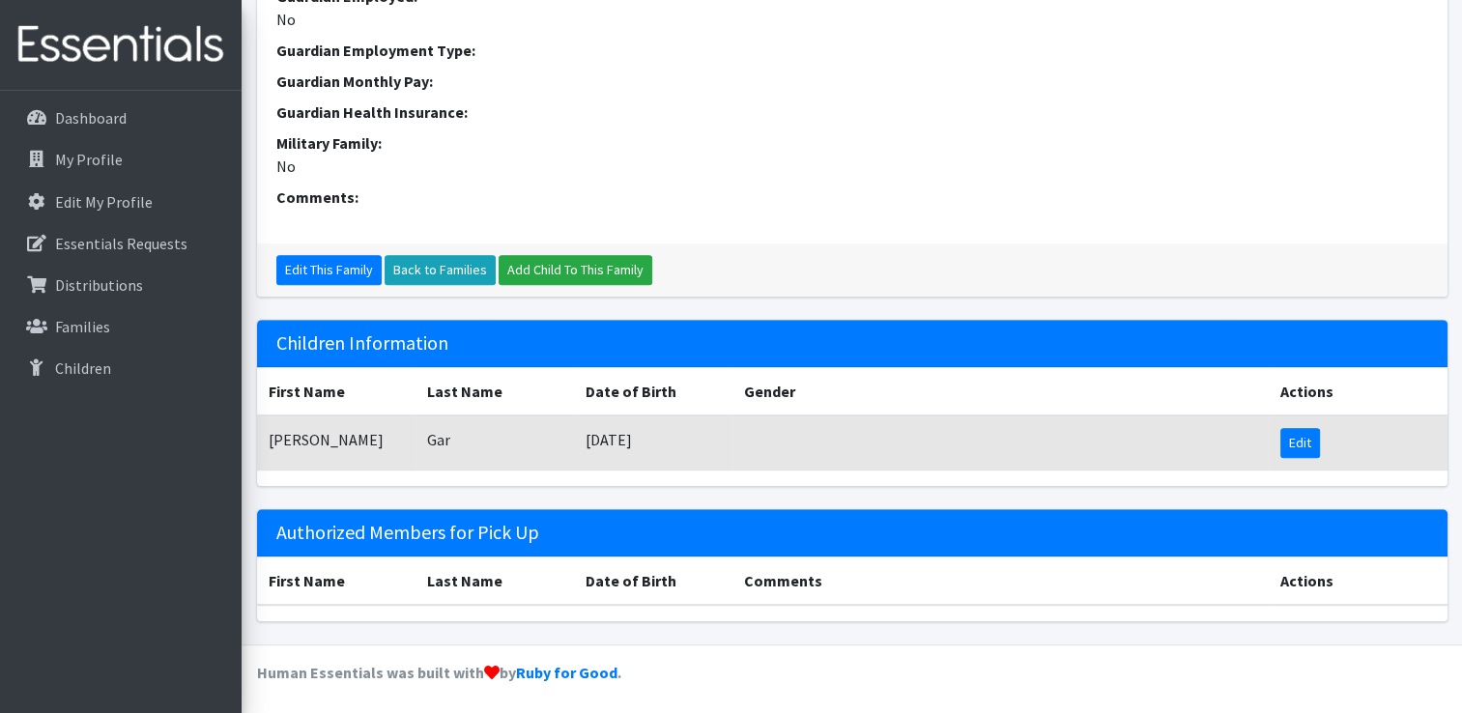
click at [1303, 442] on link "Edit" at bounding box center [1300, 443] width 40 height 30
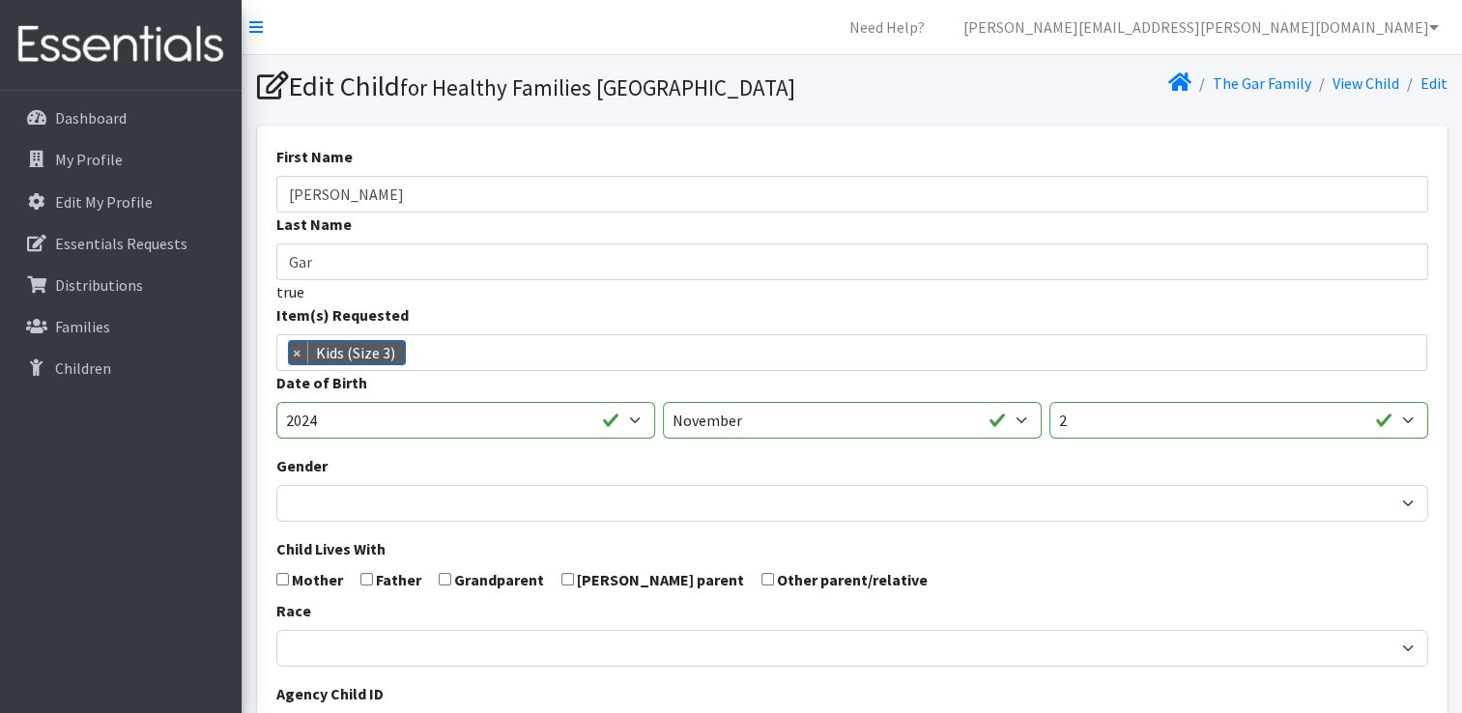
scroll to position [622, 0]
click at [293, 364] on span "×" at bounding box center [298, 352] width 19 height 23
click at [348, 359] on input "search" at bounding box center [866, 349] width 1145 height 17
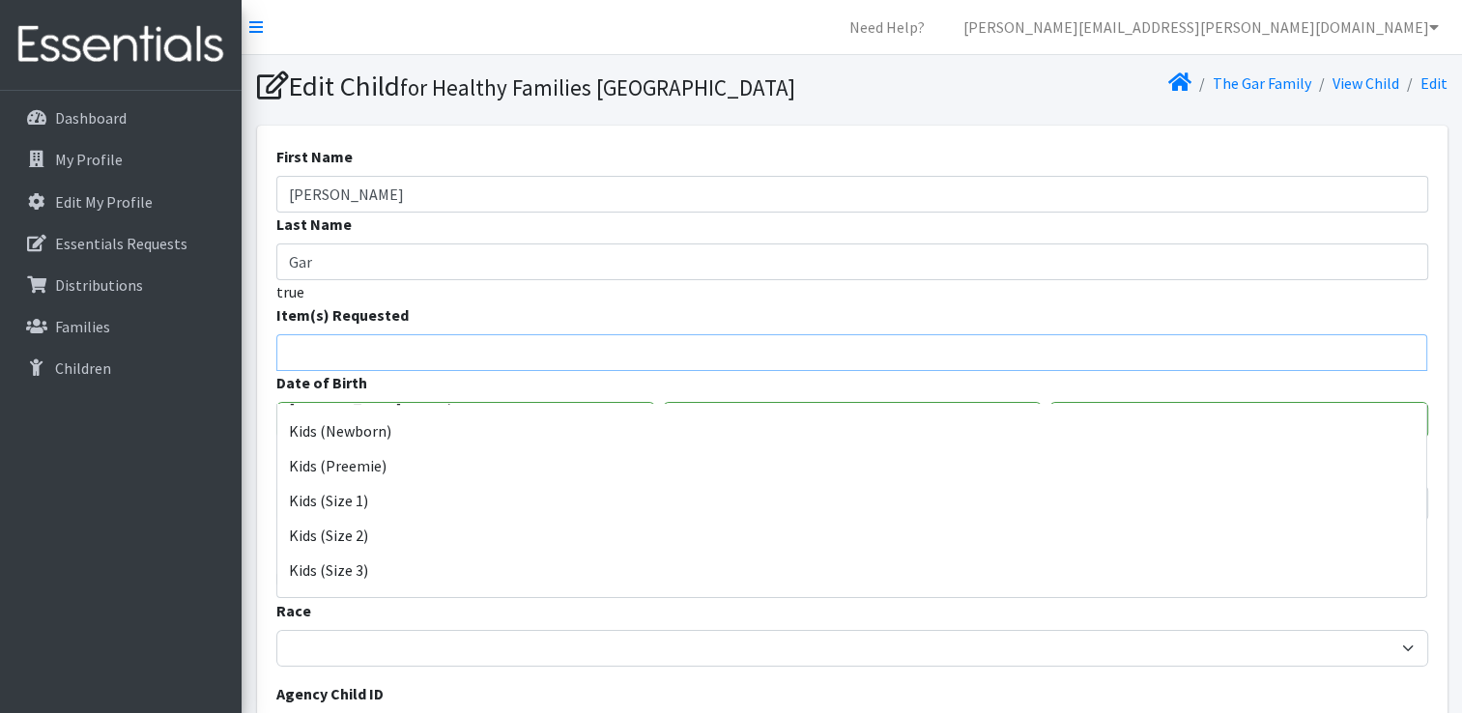
scroll to position [1202, 0]
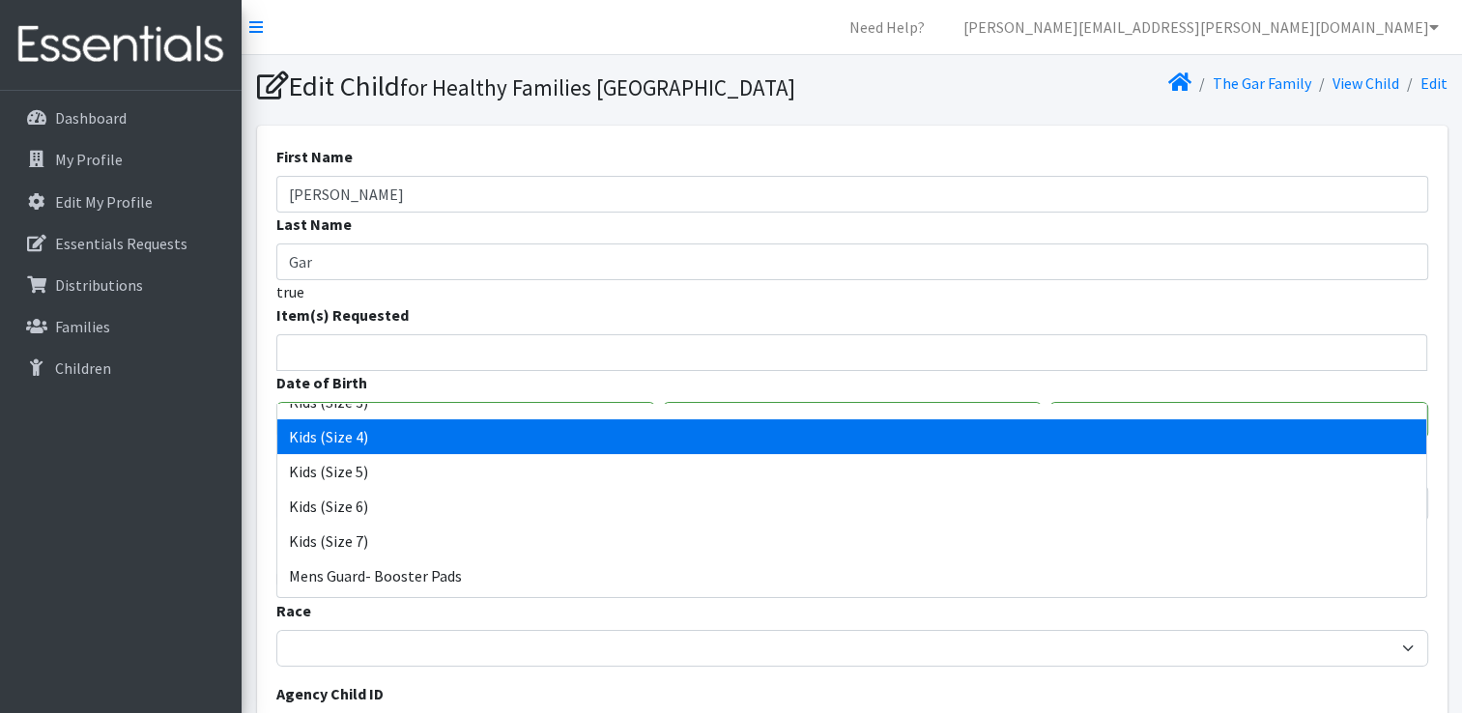
select select "12510"
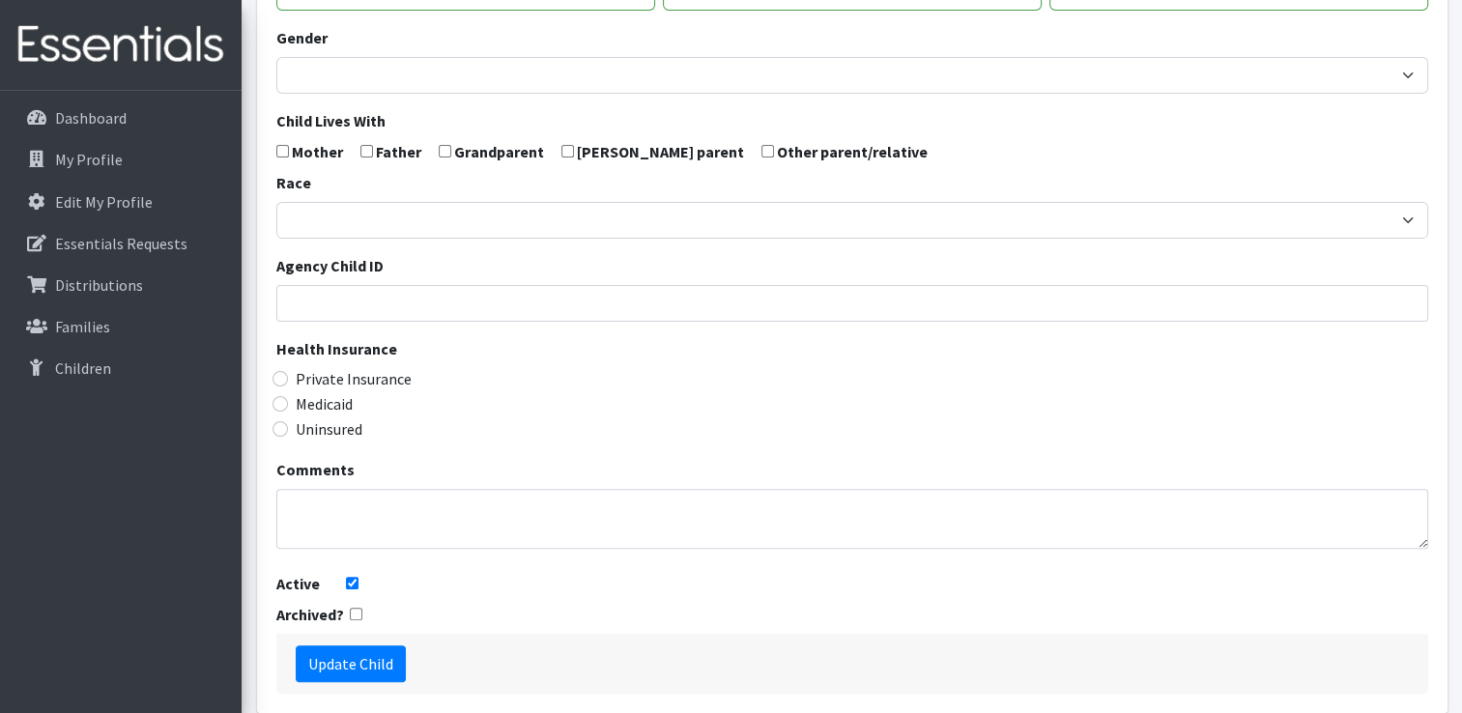
scroll to position [548, 0]
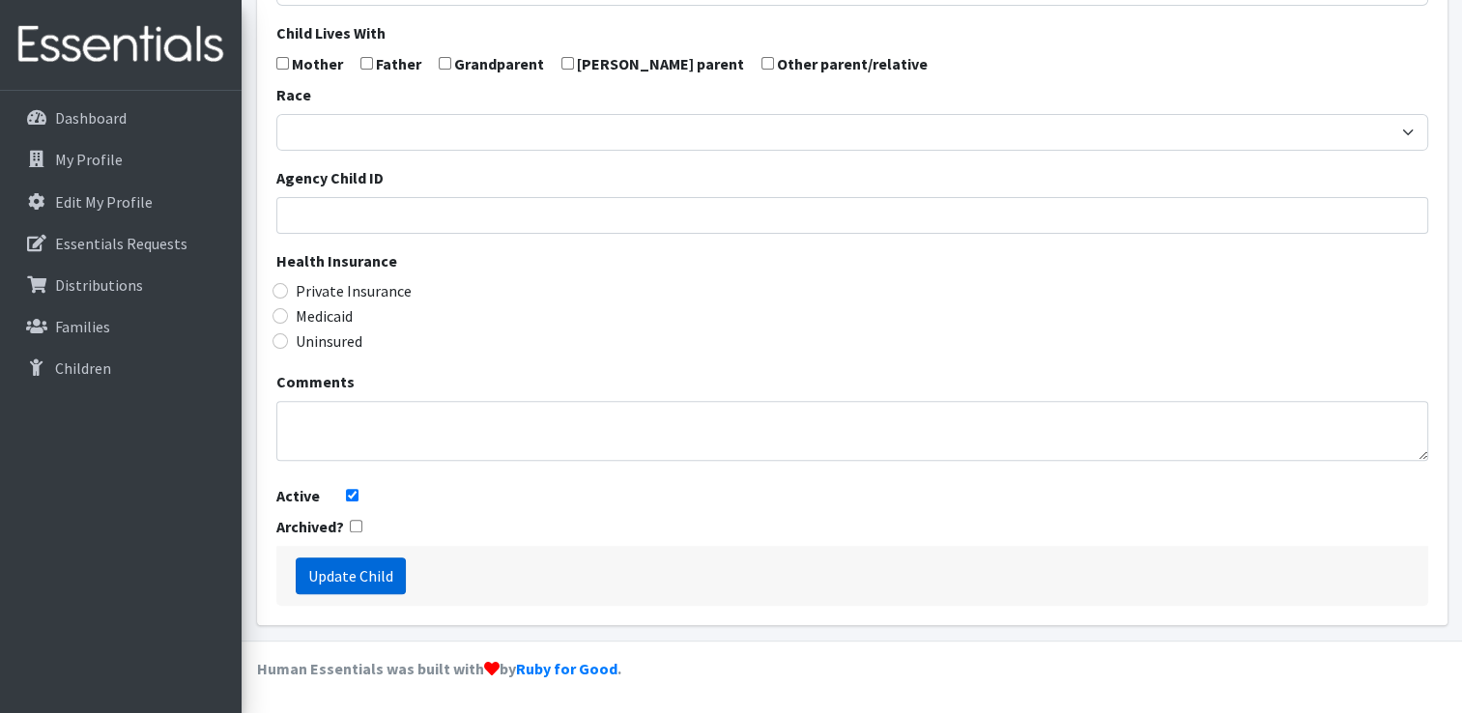
click at [353, 573] on input "Update Child" at bounding box center [351, 576] width 110 height 37
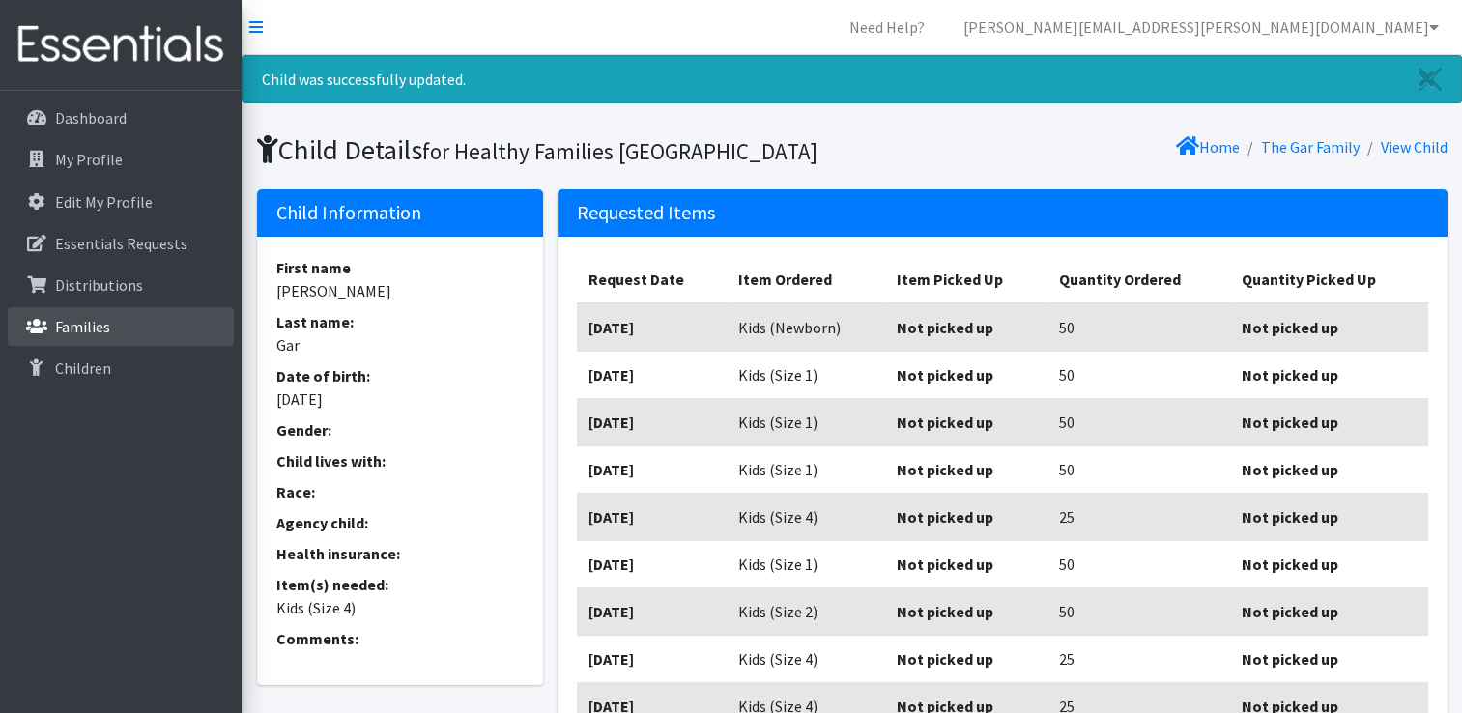
click at [89, 326] on p "Families" at bounding box center [82, 326] width 55 height 19
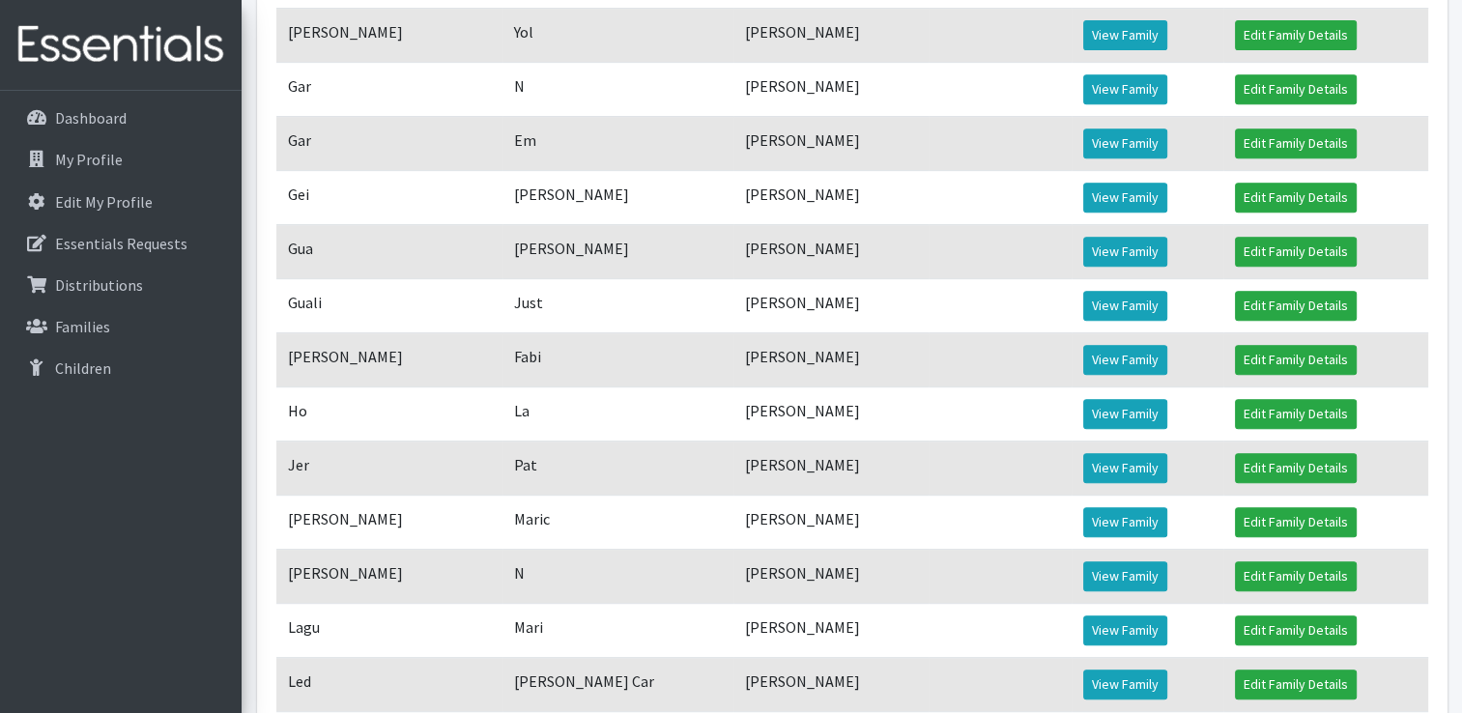
scroll to position [870, 0]
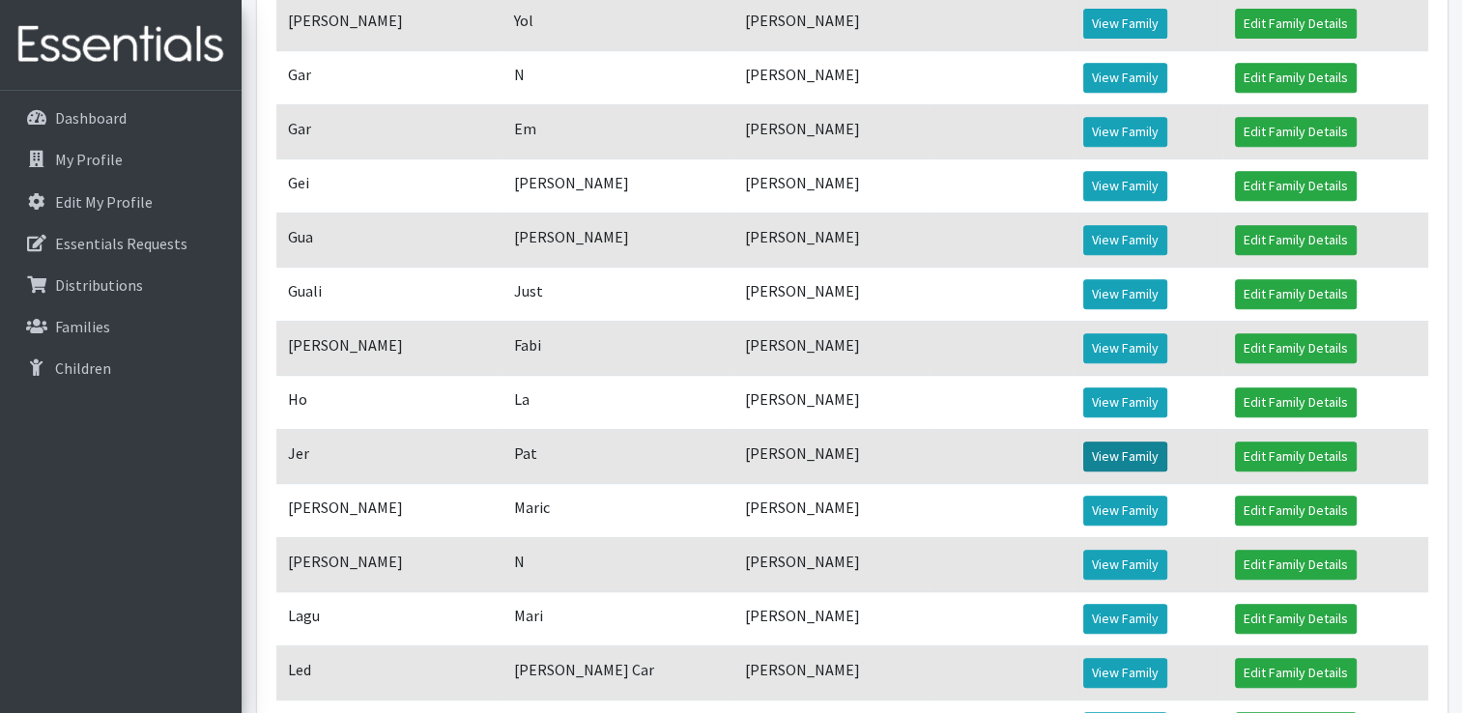
click at [1124, 472] on link "View Family" at bounding box center [1125, 457] width 84 height 30
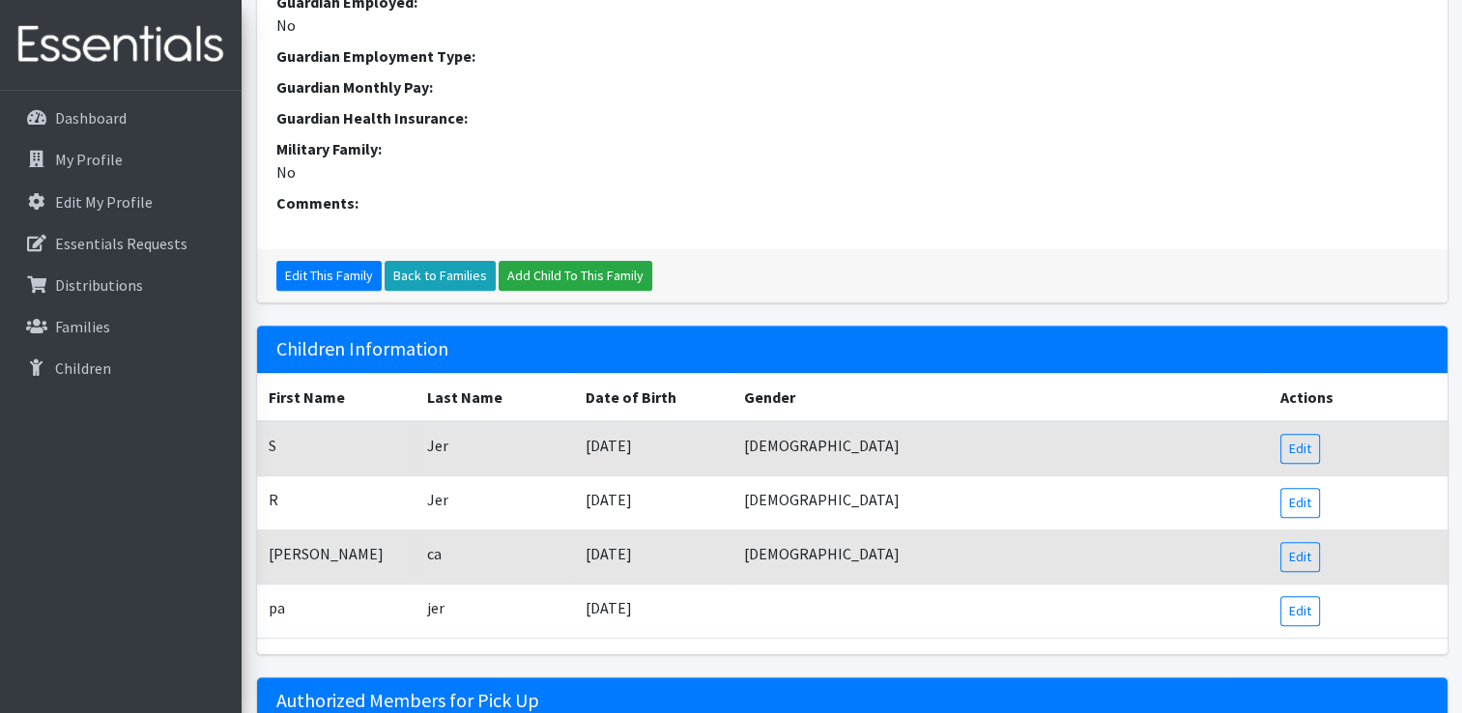
scroll to position [773, 0]
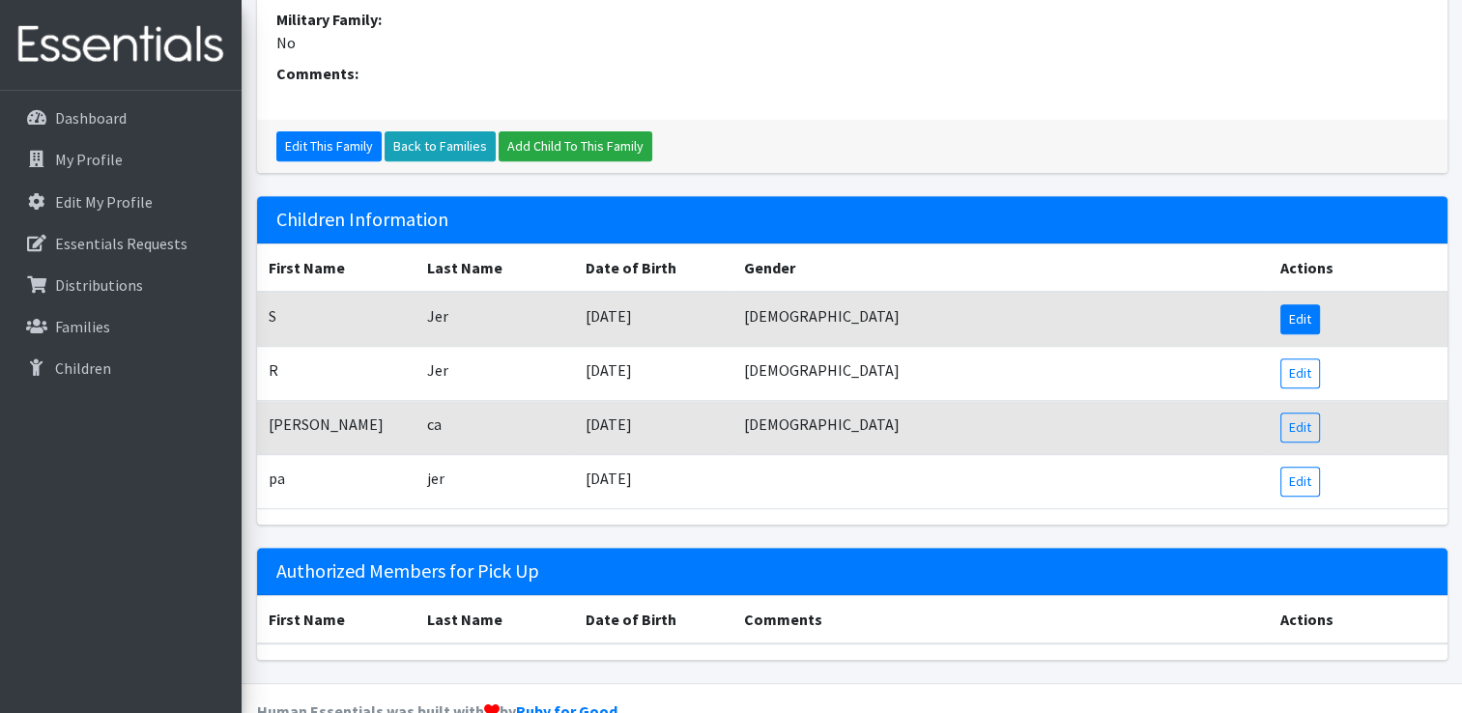
click at [1301, 324] on link "Edit" at bounding box center [1300, 319] width 40 height 30
click at [1312, 368] on link "Edit" at bounding box center [1300, 374] width 40 height 30
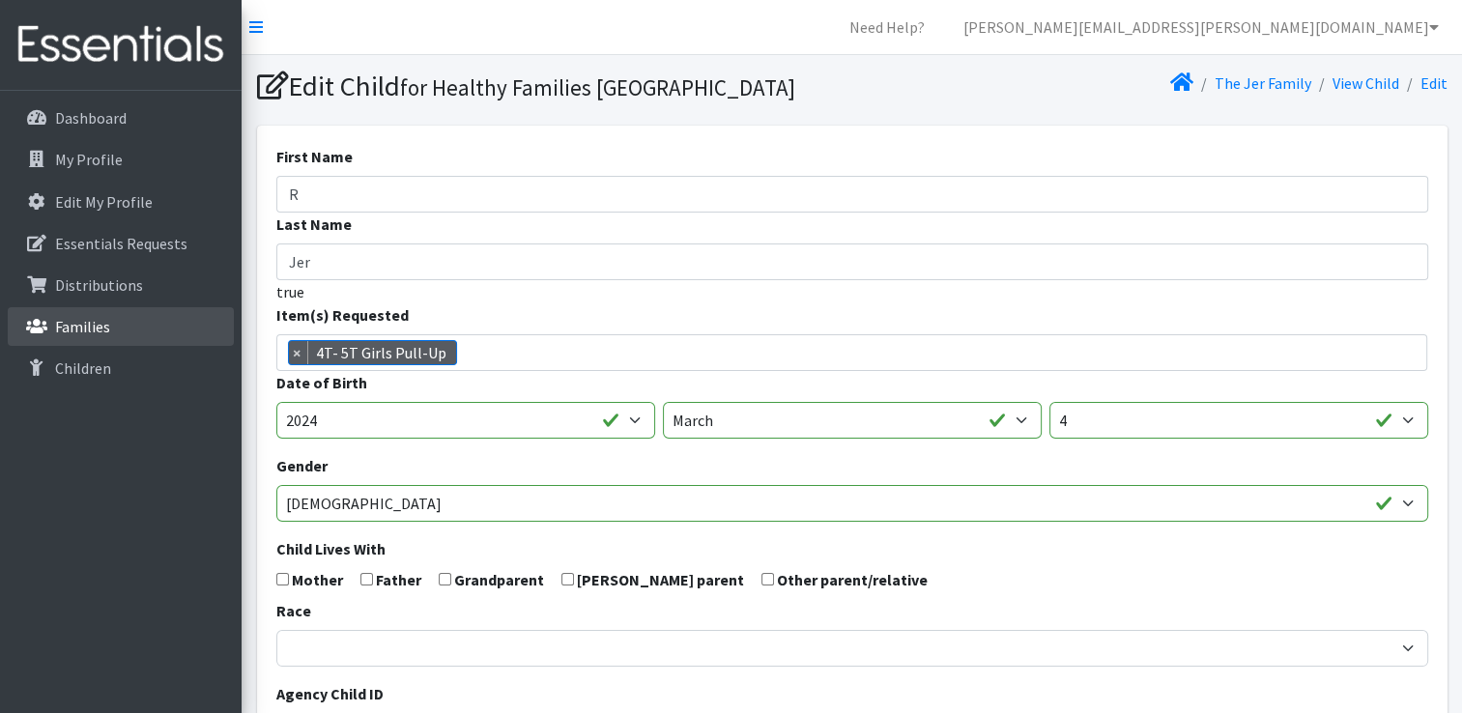
click at [75, 321] on p "Families" at bounding box center [82, 326] width 55 height 19
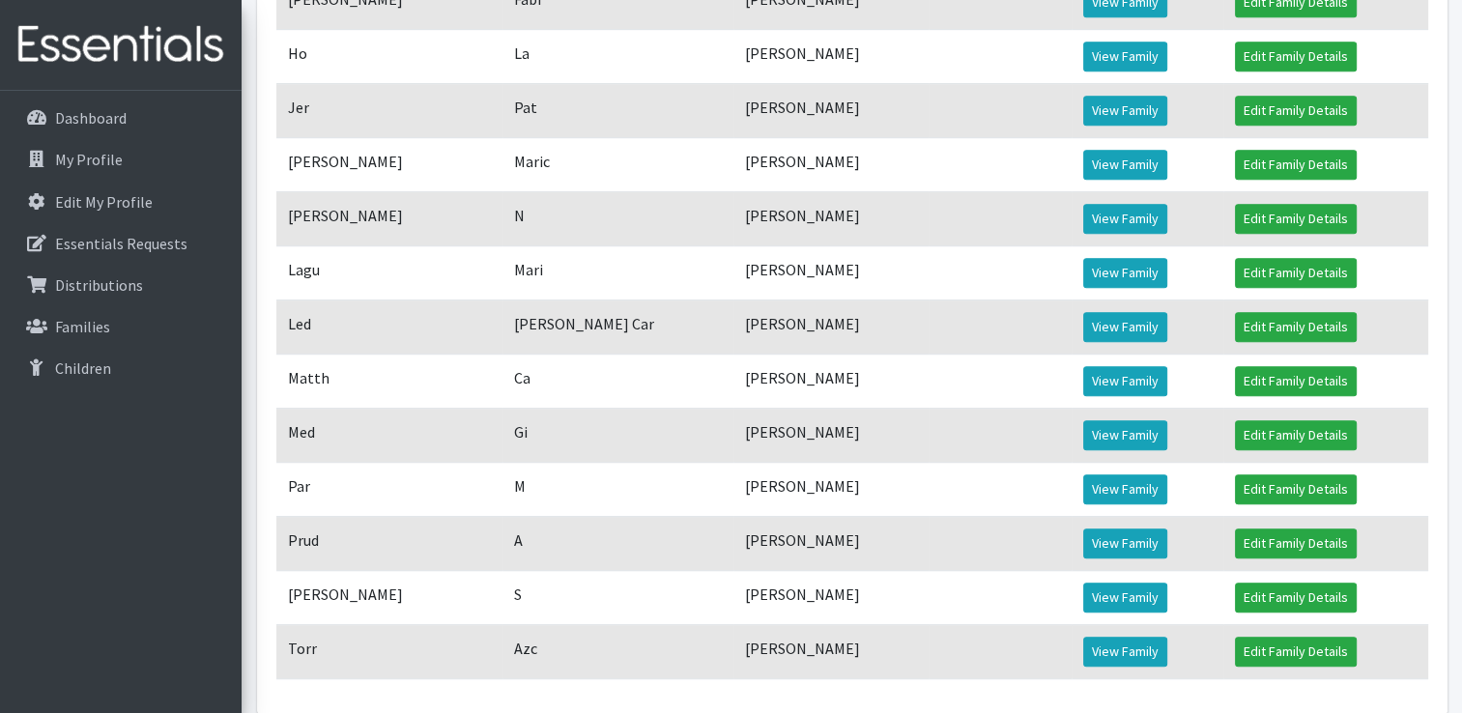
scroll to position [1320, 0]
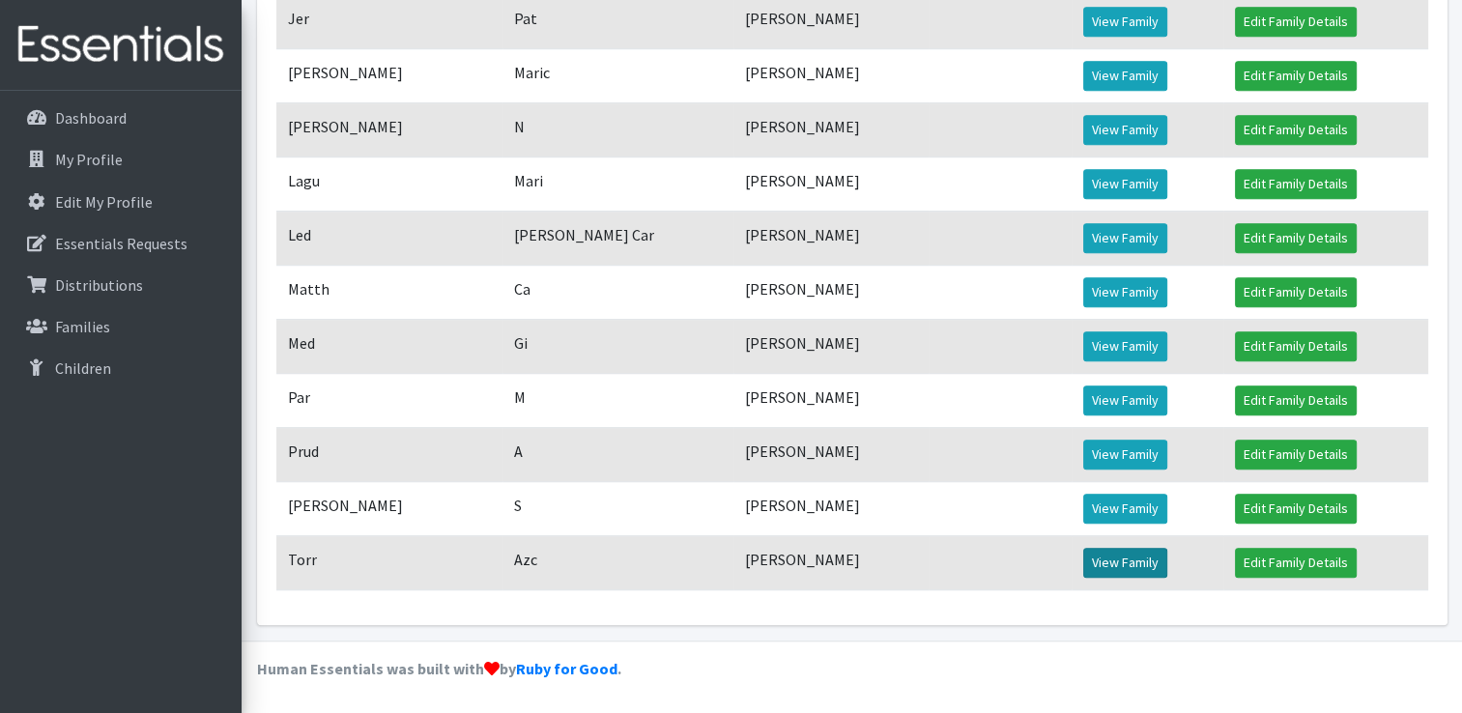
click at [1109, 566] on link "View Family" at bounding box center [1125, 563] width 84 height 30
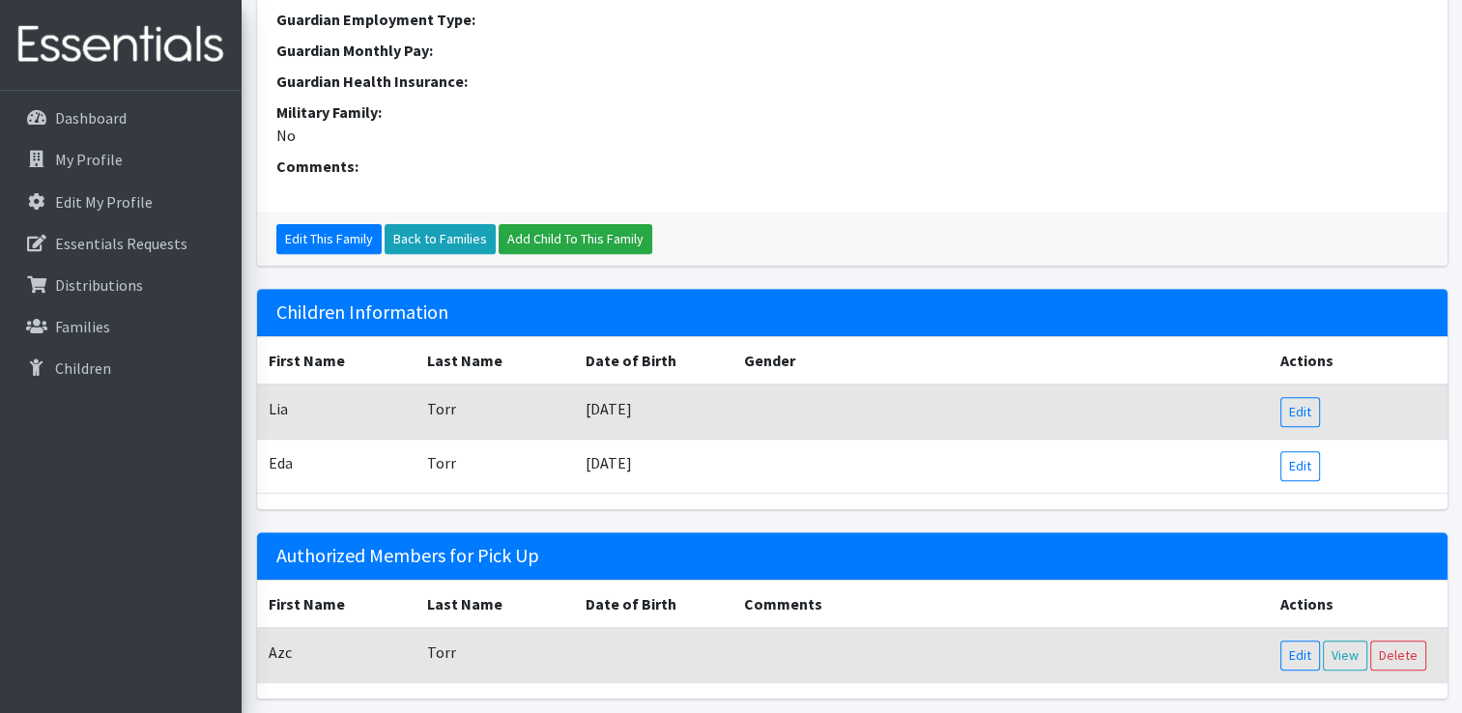
scroll to position [757, 0]
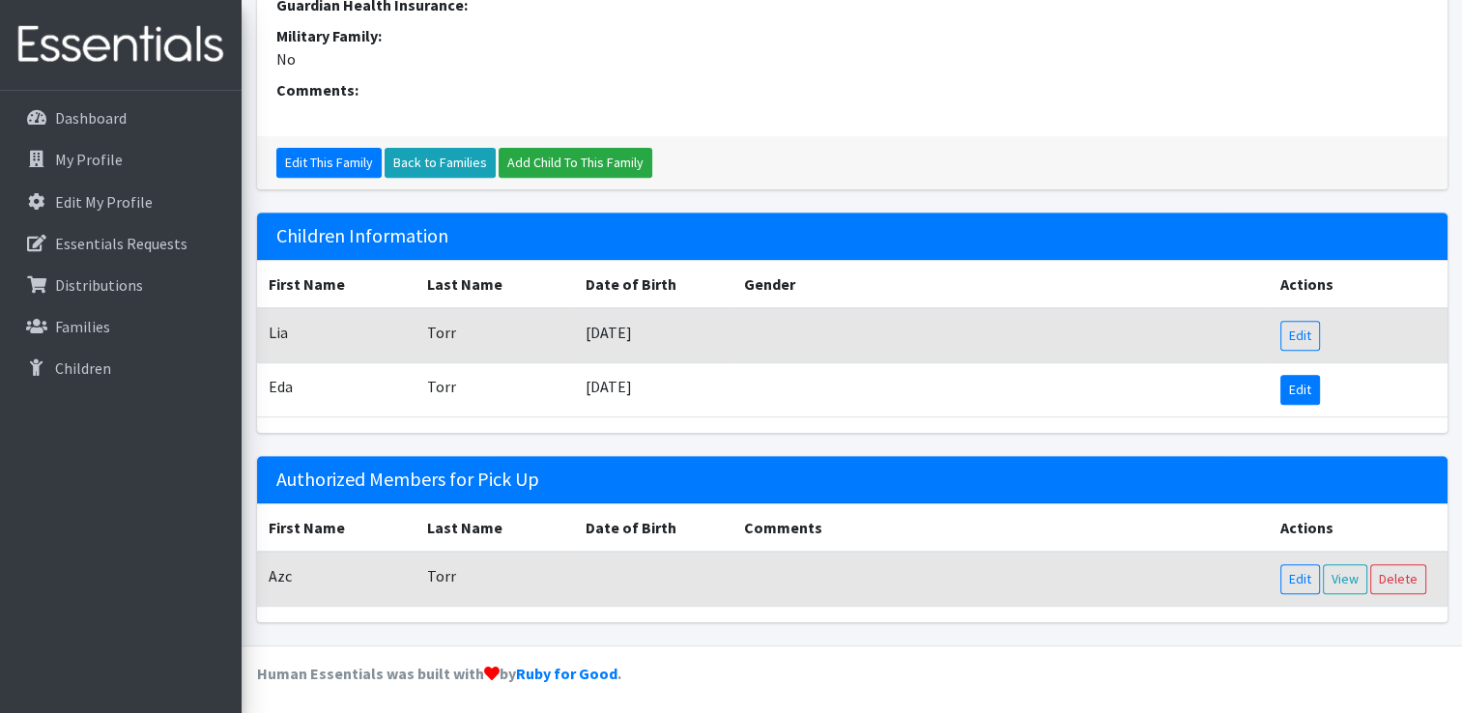
click at [1287, 379] on link "Edit" at bounding box center [1300, 390] width 40 height 30
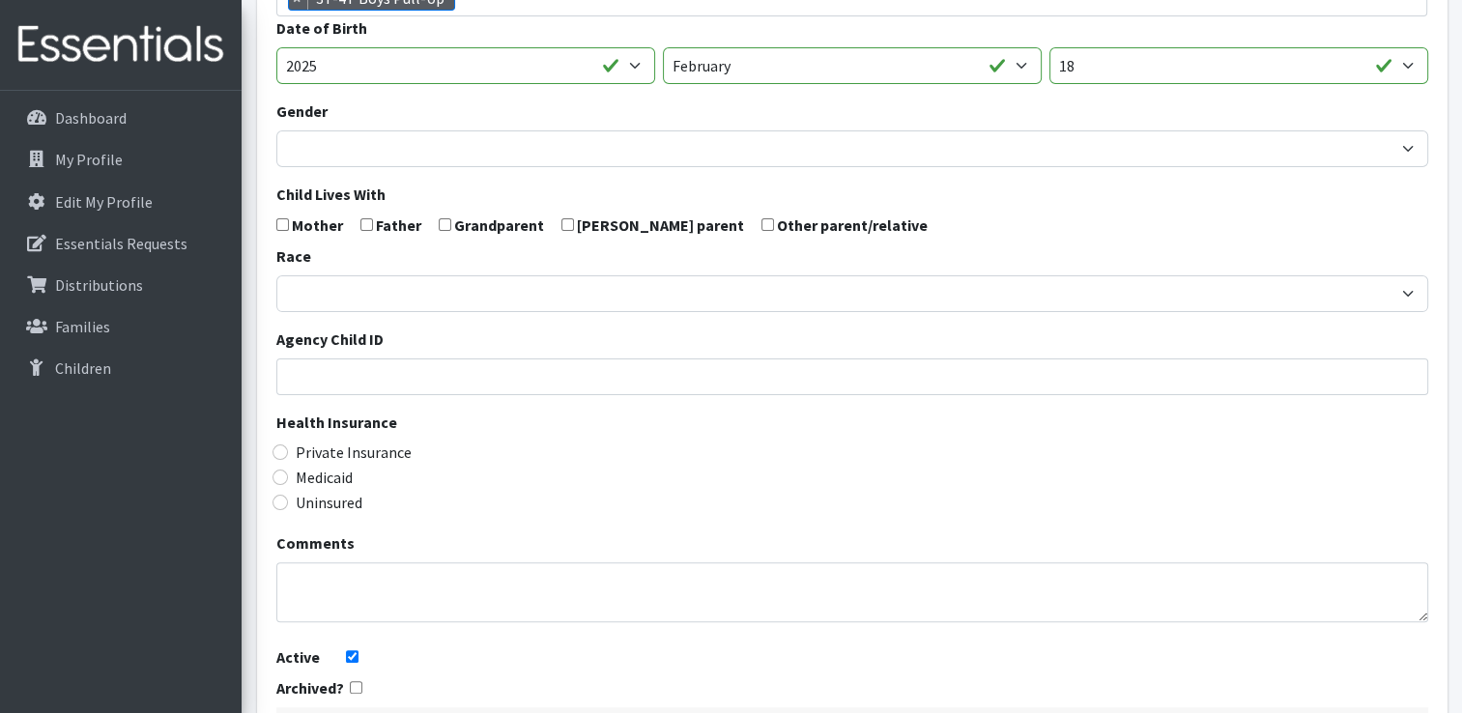
scroll to position [483, 0]
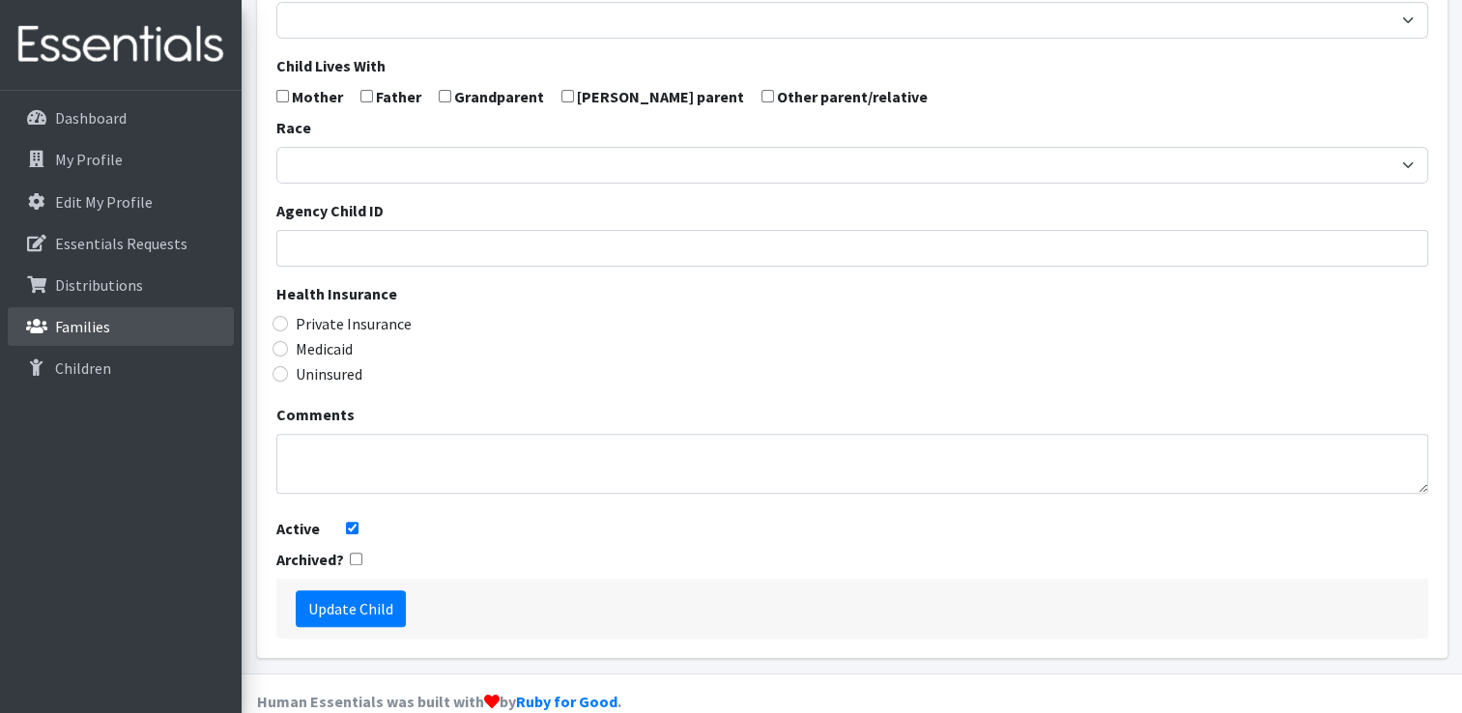
click at [97, 328] on p "Families" at bounding box center [82, 326] width 55 height 19
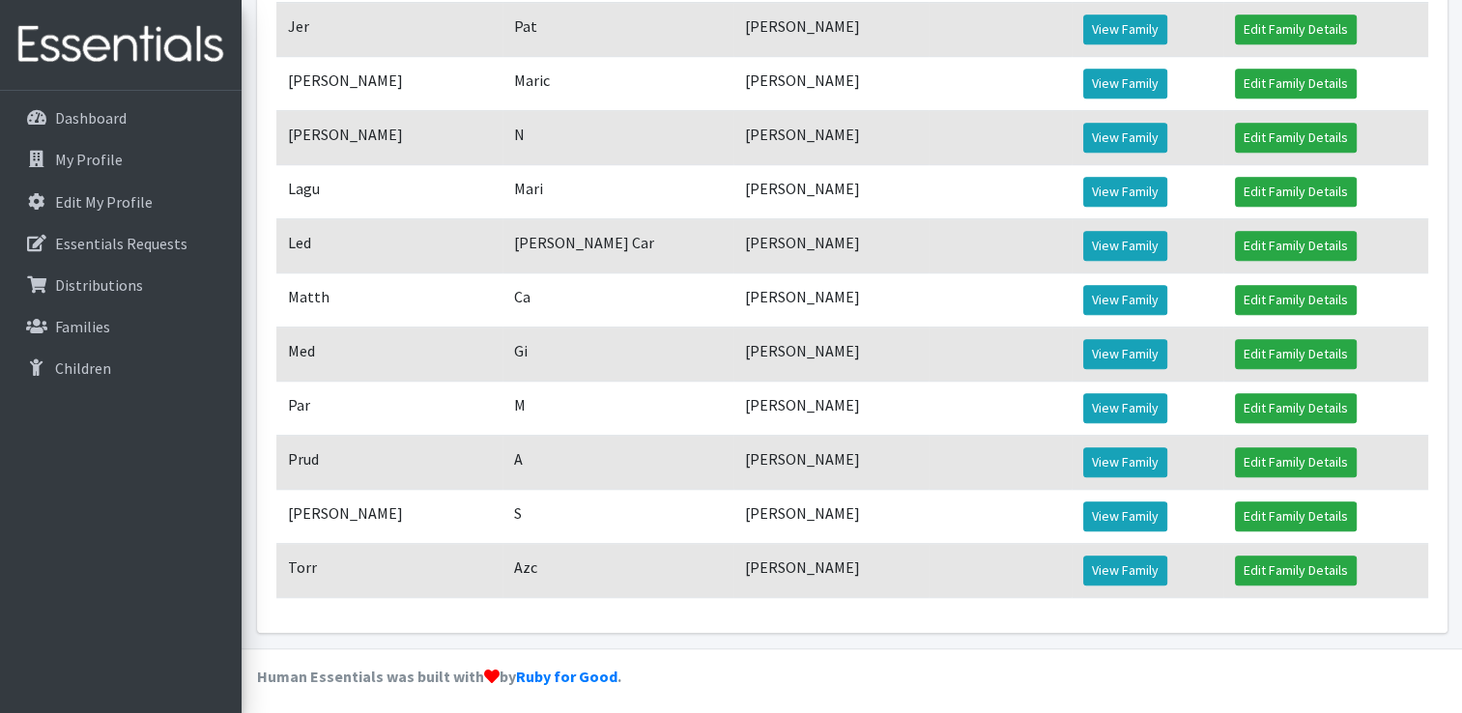
scroll to position [1320, 0]
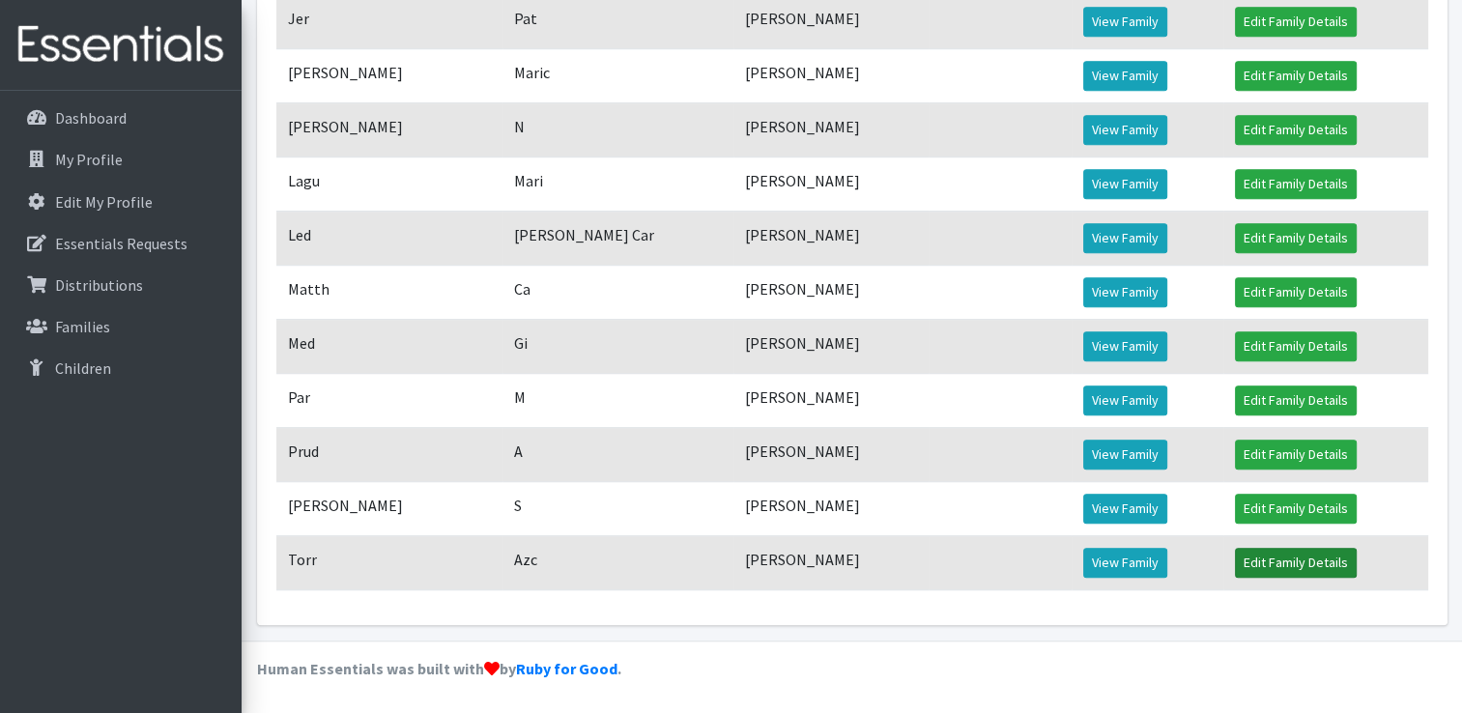
click at [1266, 552] on link "Edit Family Details" at bounding box center [1296, 563] width 122 height 30
click at [1124, 571] on link "View Family" at bounding box center [1125, 563] width 84 height 30
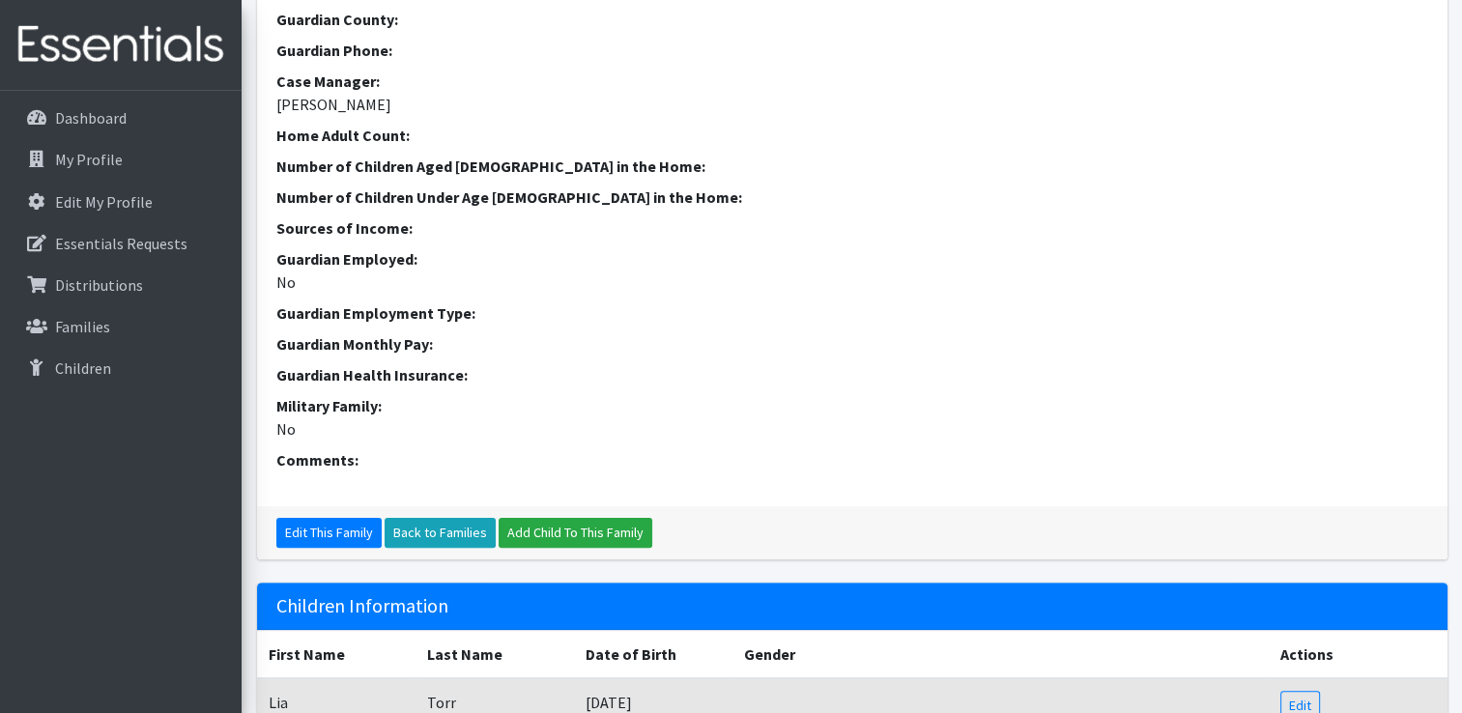
scroll to position [757, 0]
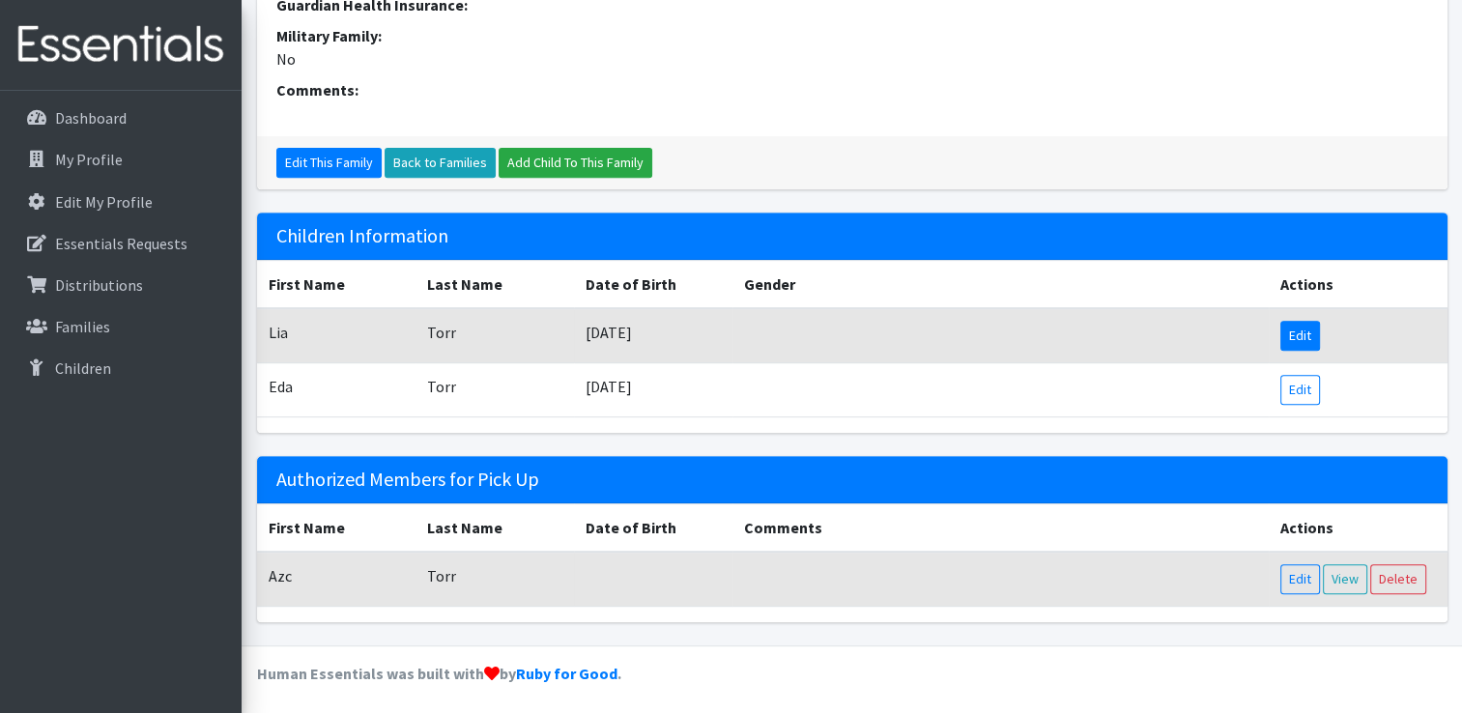
click at [1287, 336] on link "Edit" at bounding box center [1300, 336] width 40 height 30
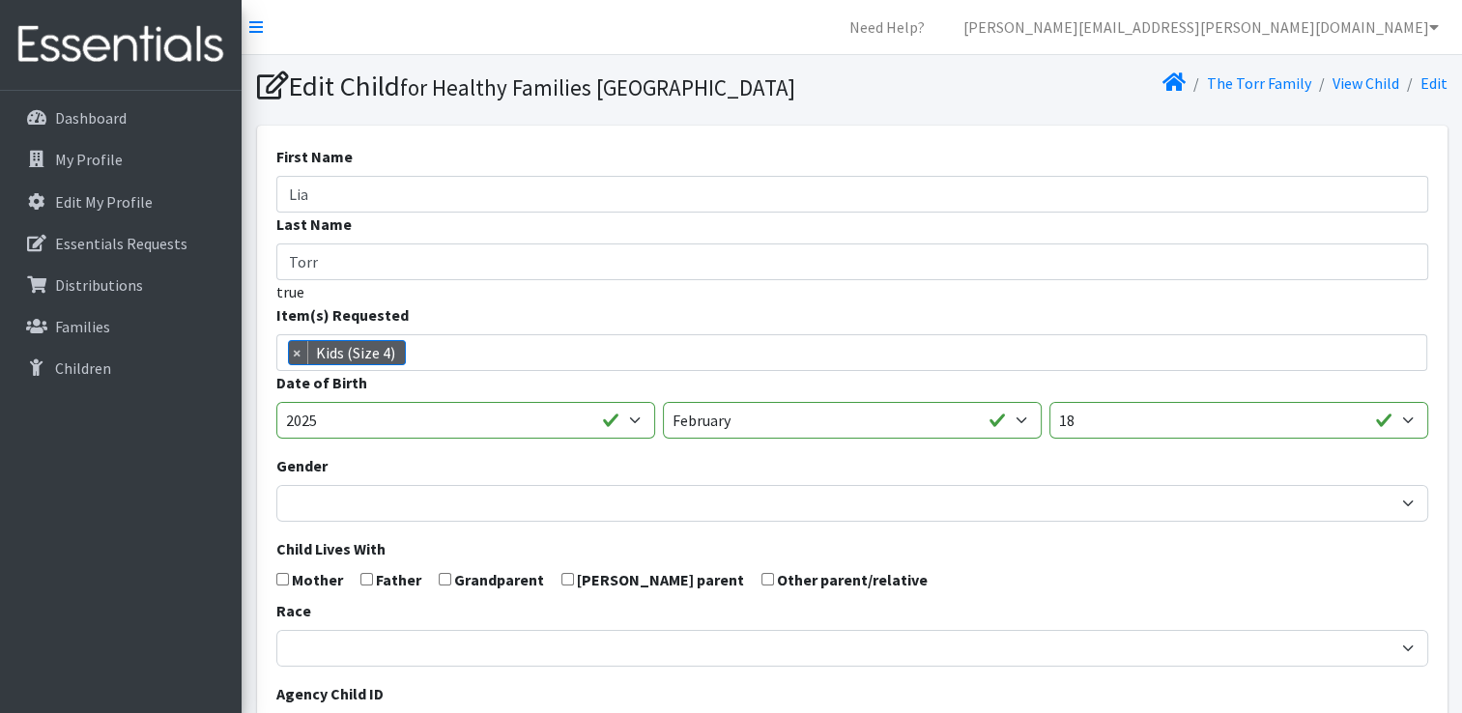
scroll to position [644, 0]
click at [81, 327] on p "Families" at bounding box center [82, 326] width 55 height 19
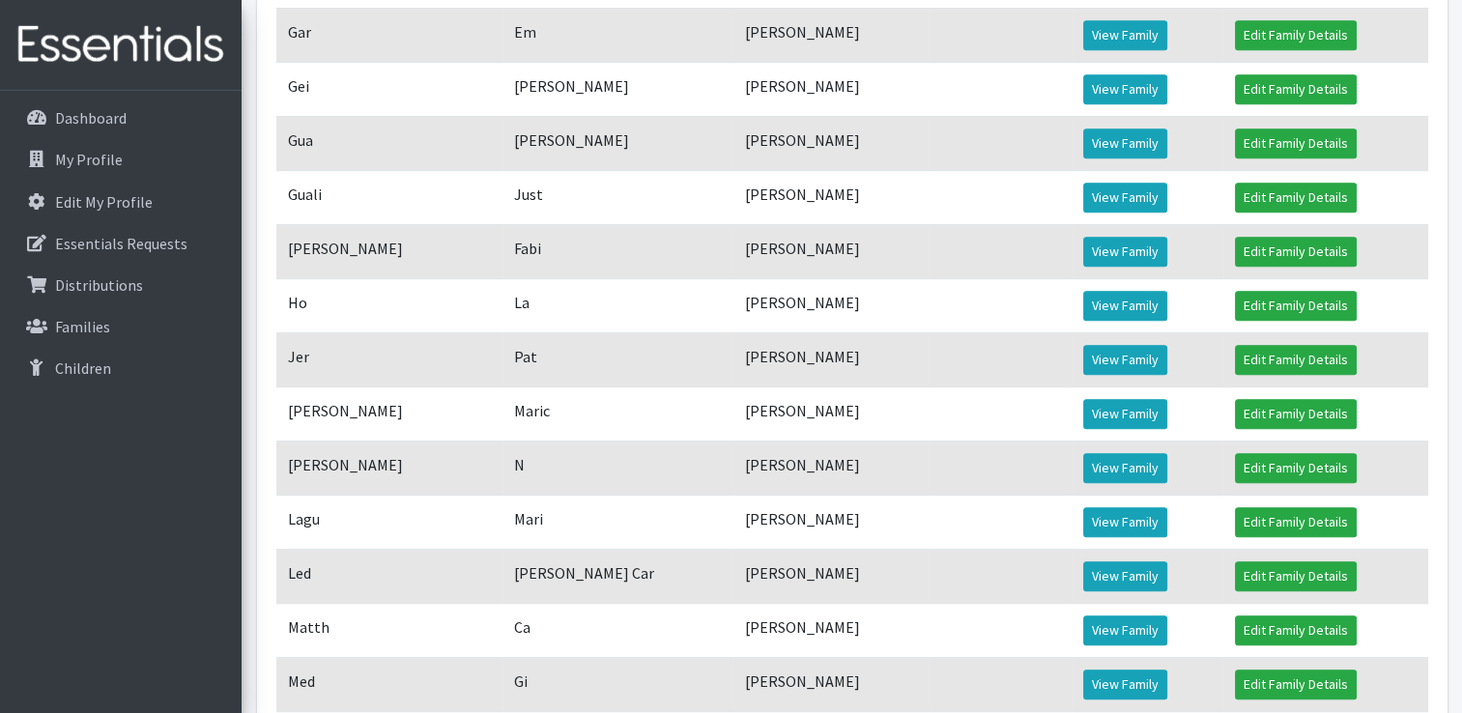
scroll to position [1320, 0]
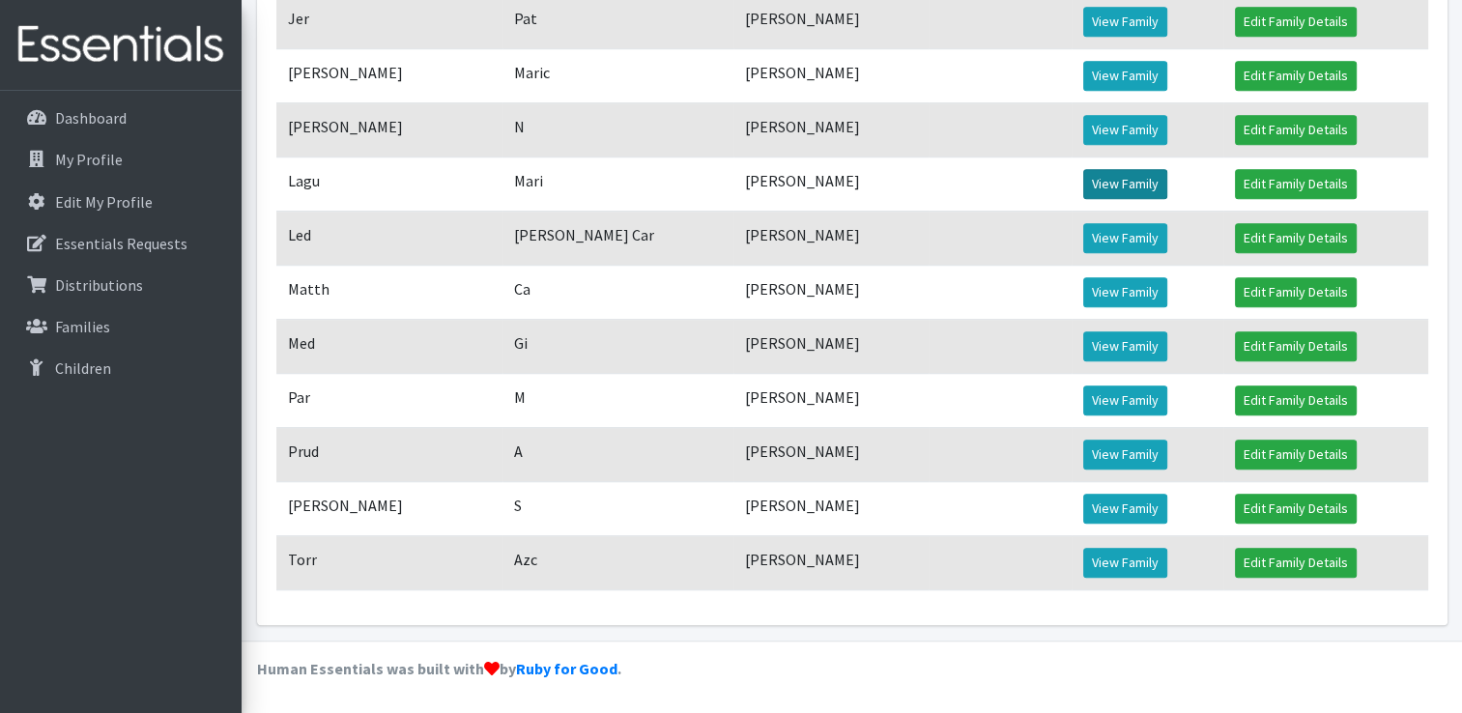
click at [1119, 186] on link "View Family" at bounding box center [1125, 184] width 84 height 30
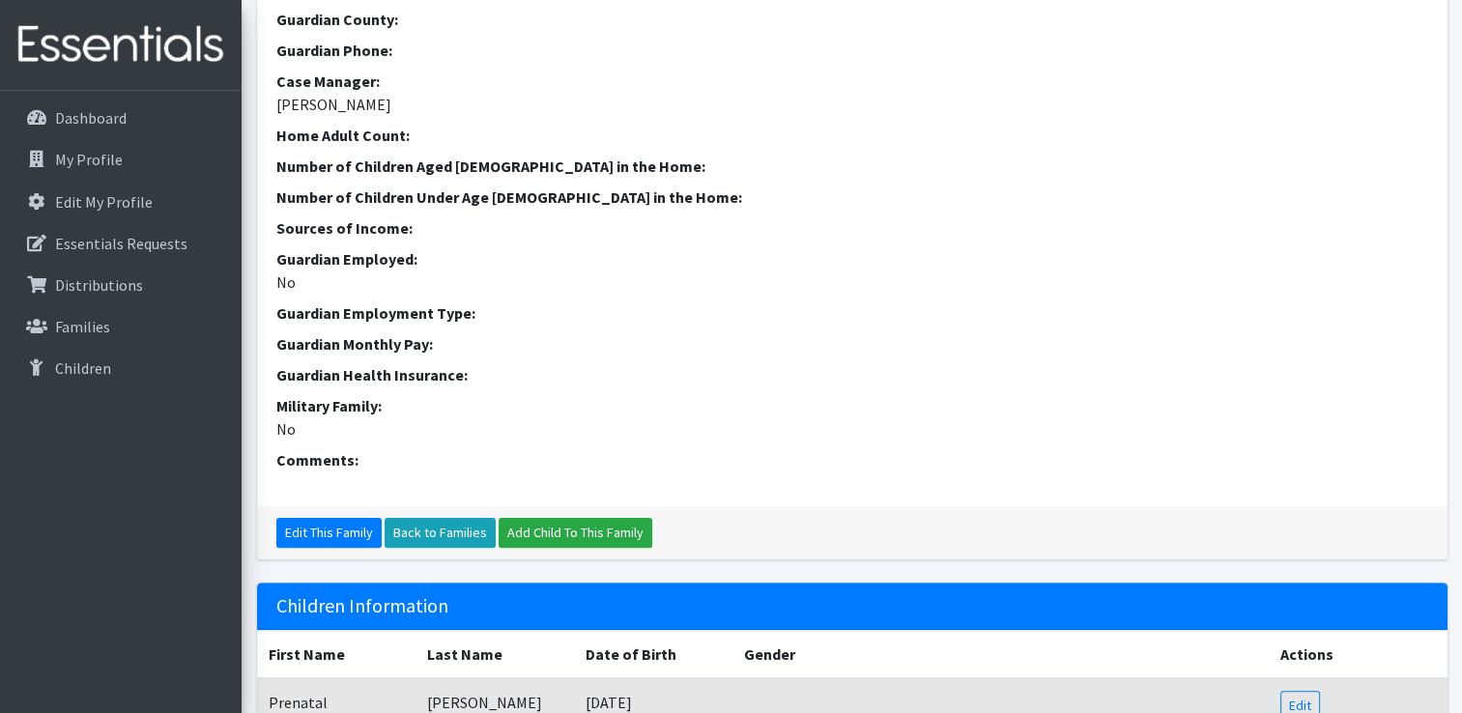
scroll to position [703, 0]
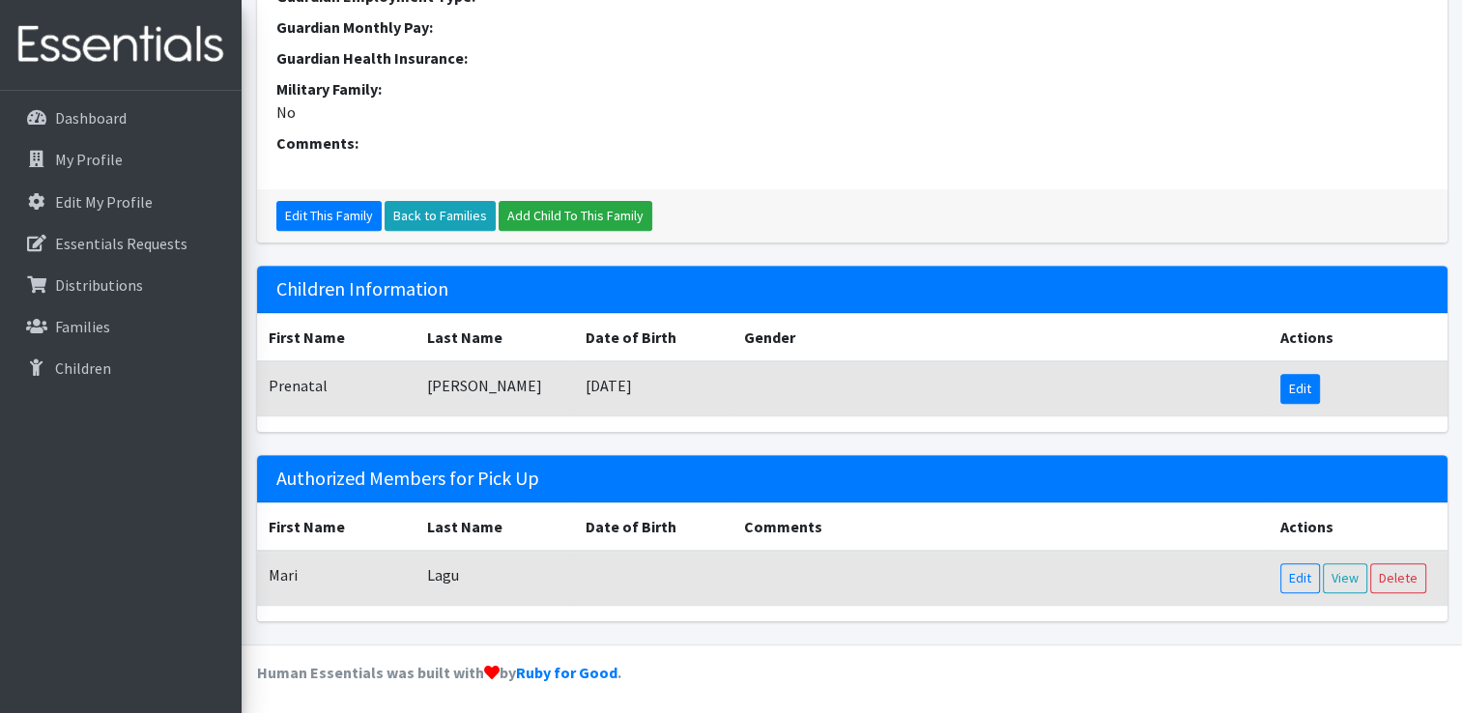
click at [1305, 381] on link "Edit" at bounding box center [1300, 389] width 40 height 30
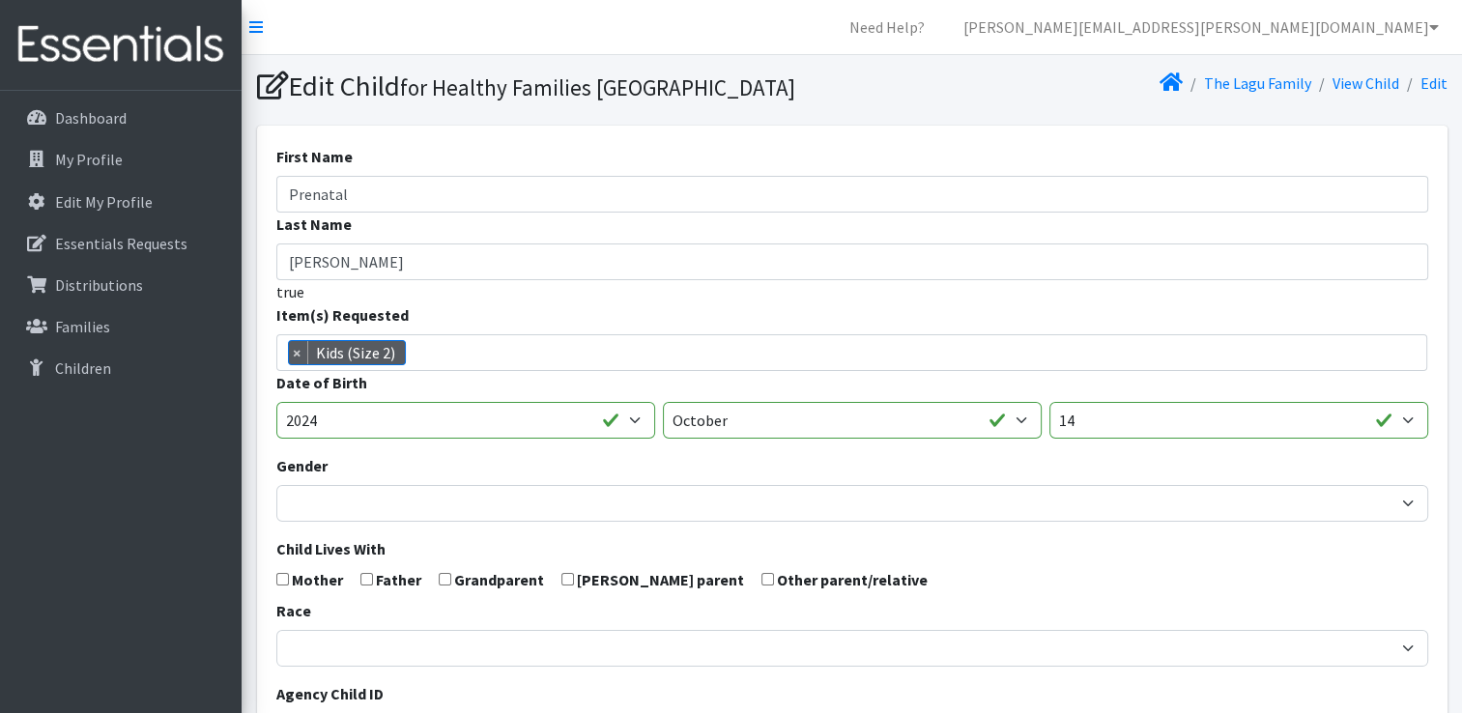
scroll to position [603, 0]
click at [375, 213] on input "Prenatal" at bounding box center [852, 194] width 1152 height 37
type input "P"
click at [412, 365] on li at bounding box center [414, 353] width 16 height 23
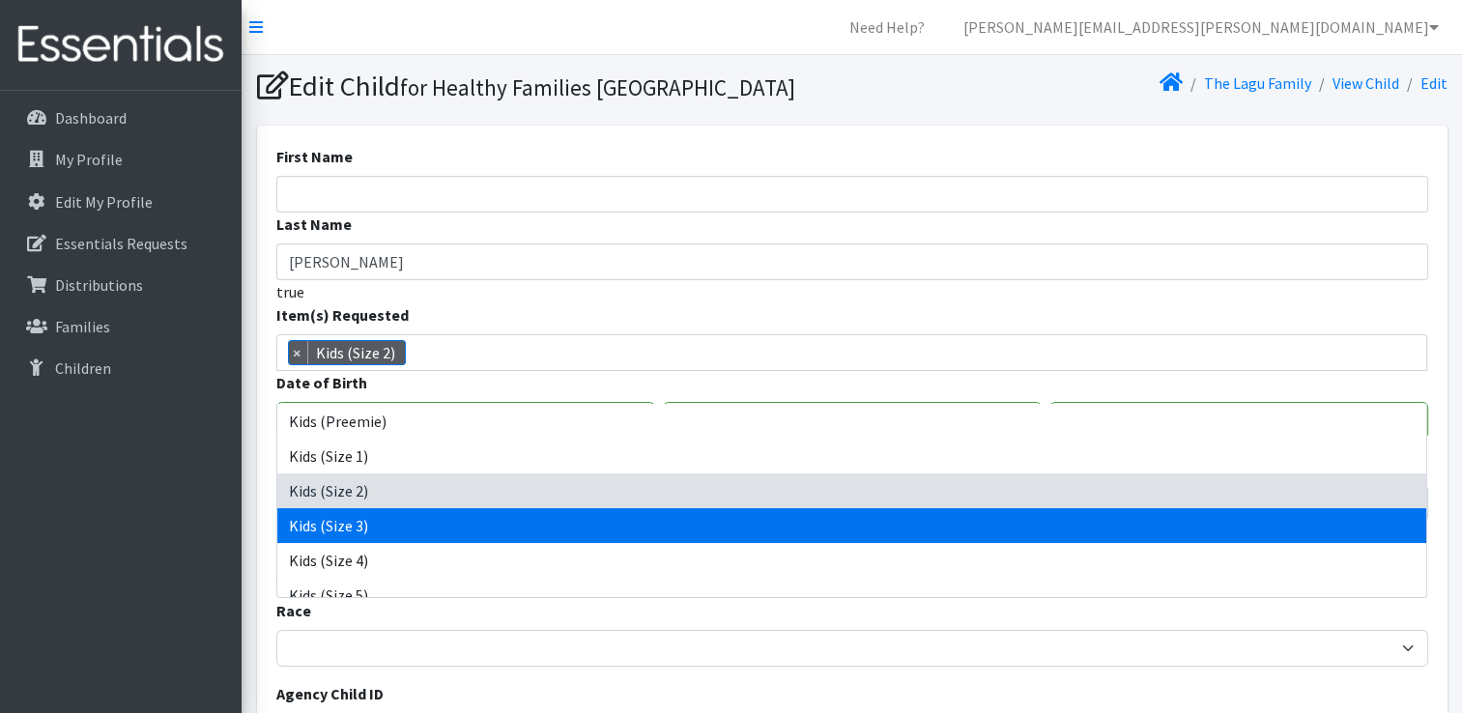
scroll to position [669, 0]
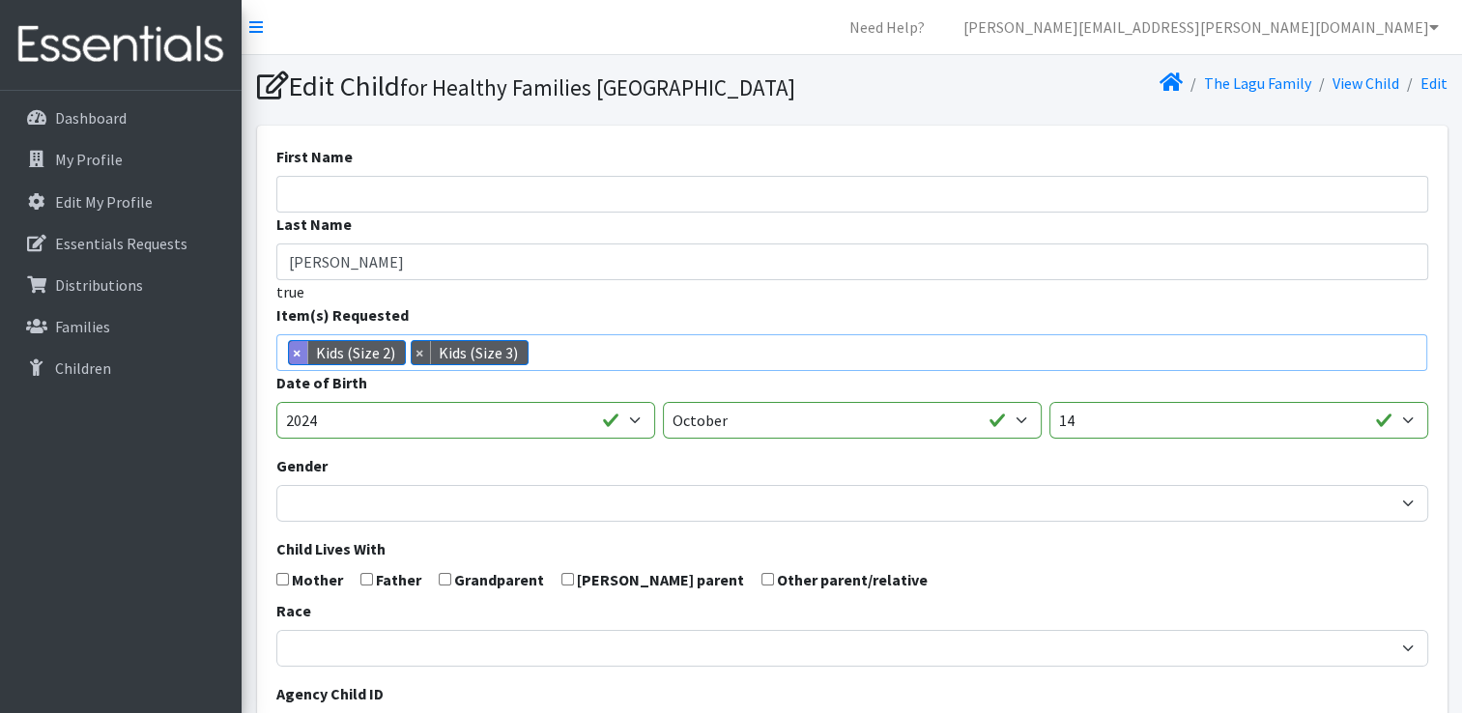
click at [297, 364] on span "×" at bounding box center [298, 352] width 19 height 23
select select "12523"
click at [356, 213] on input "First Name" at bounding box center [852, 194] width 1152 height 37
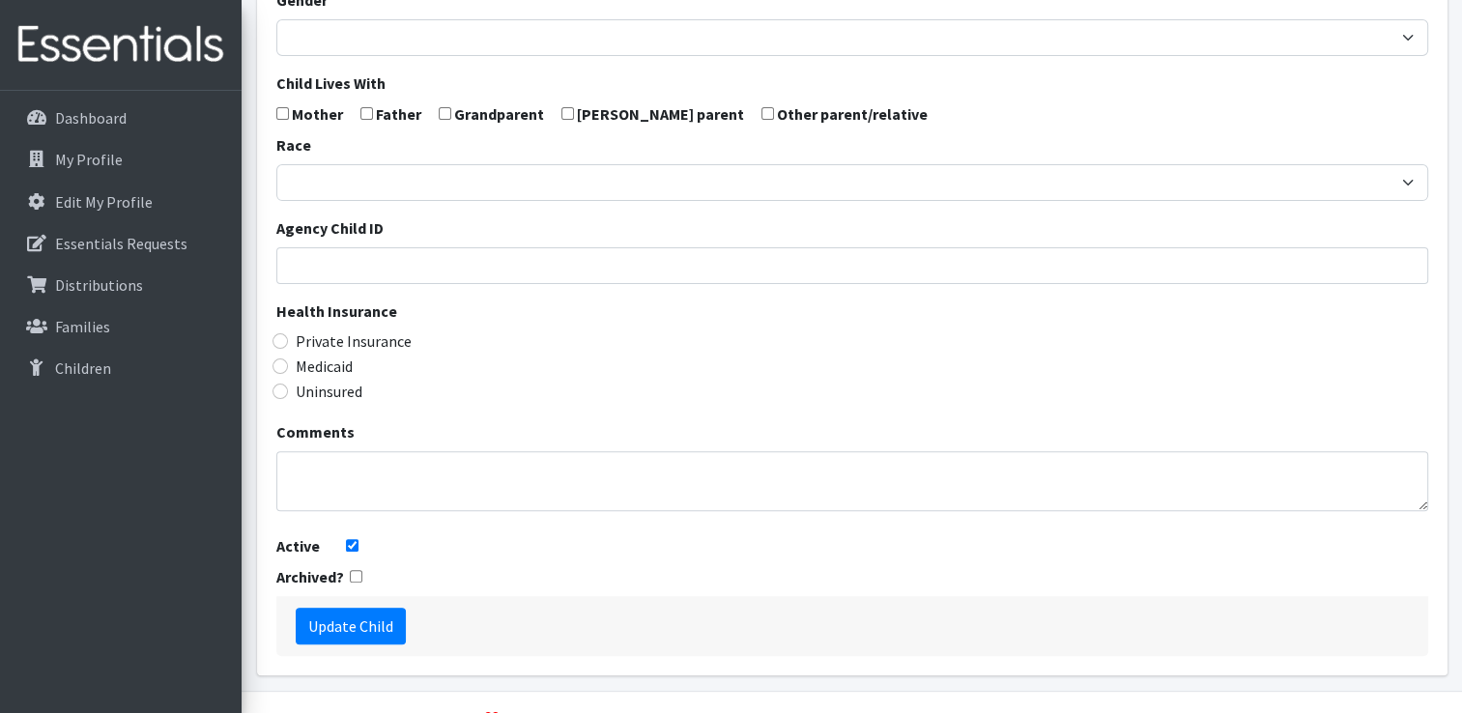
scroll to position [548, 0]
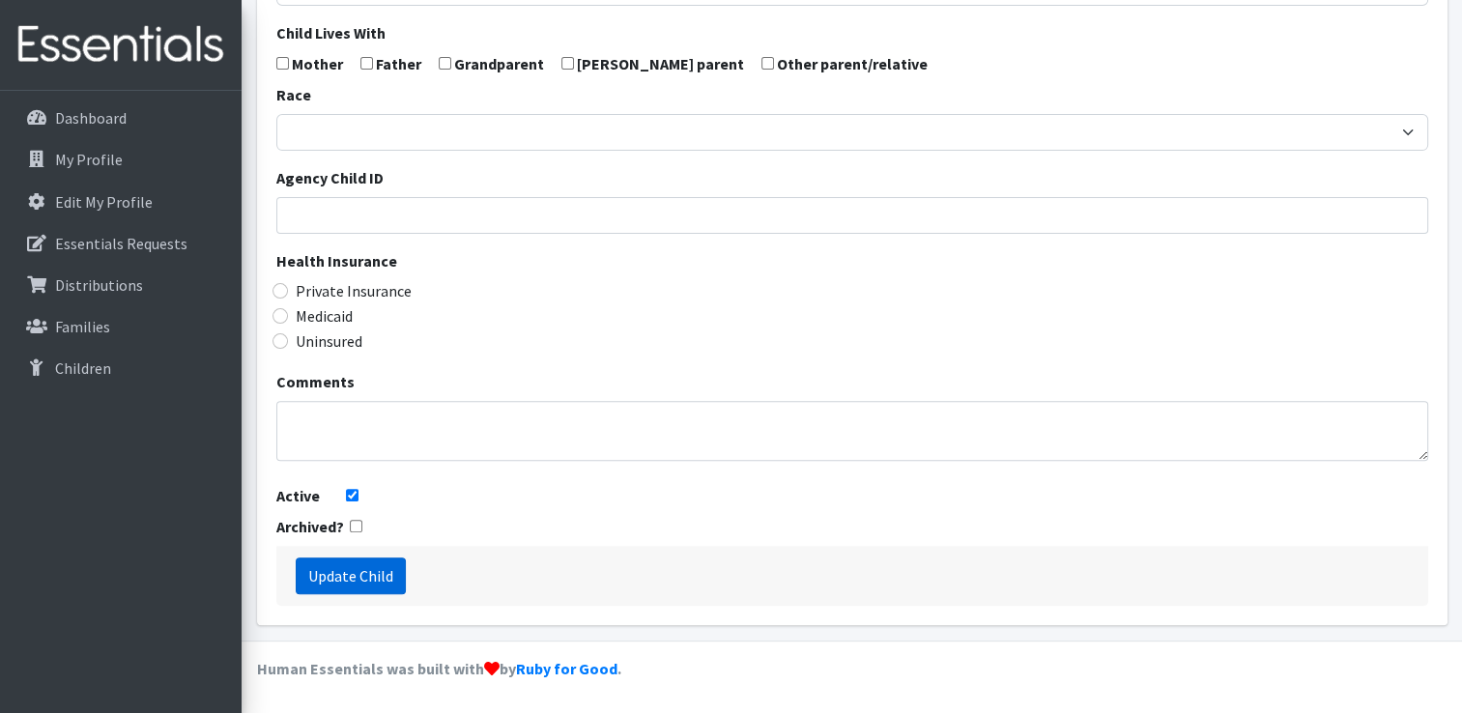
type input "Alianny"
click at [379, 567] on input "Update Child" at bounding box center [351, 576] width 110 height 37
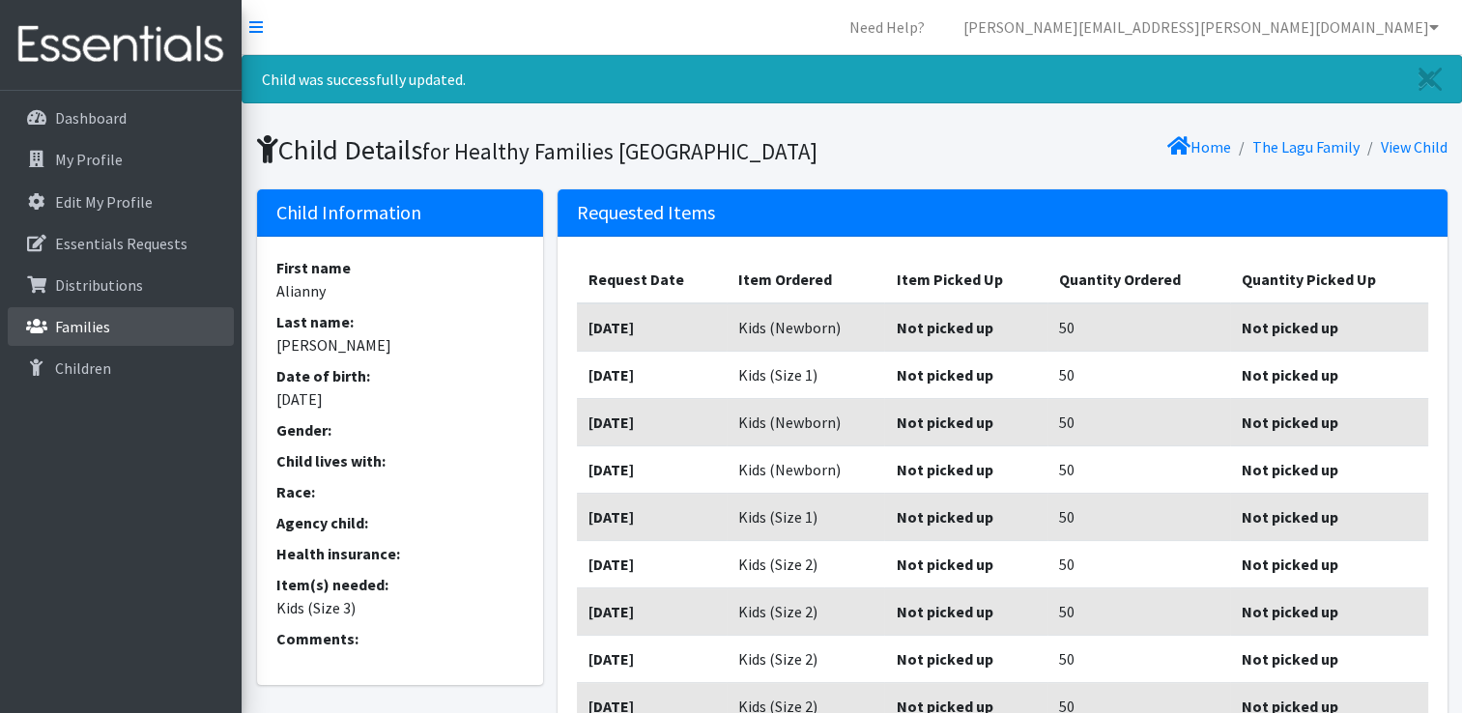
click at [88, 326] on p "Families" at bounding box center [82, 326] width 55 height 19
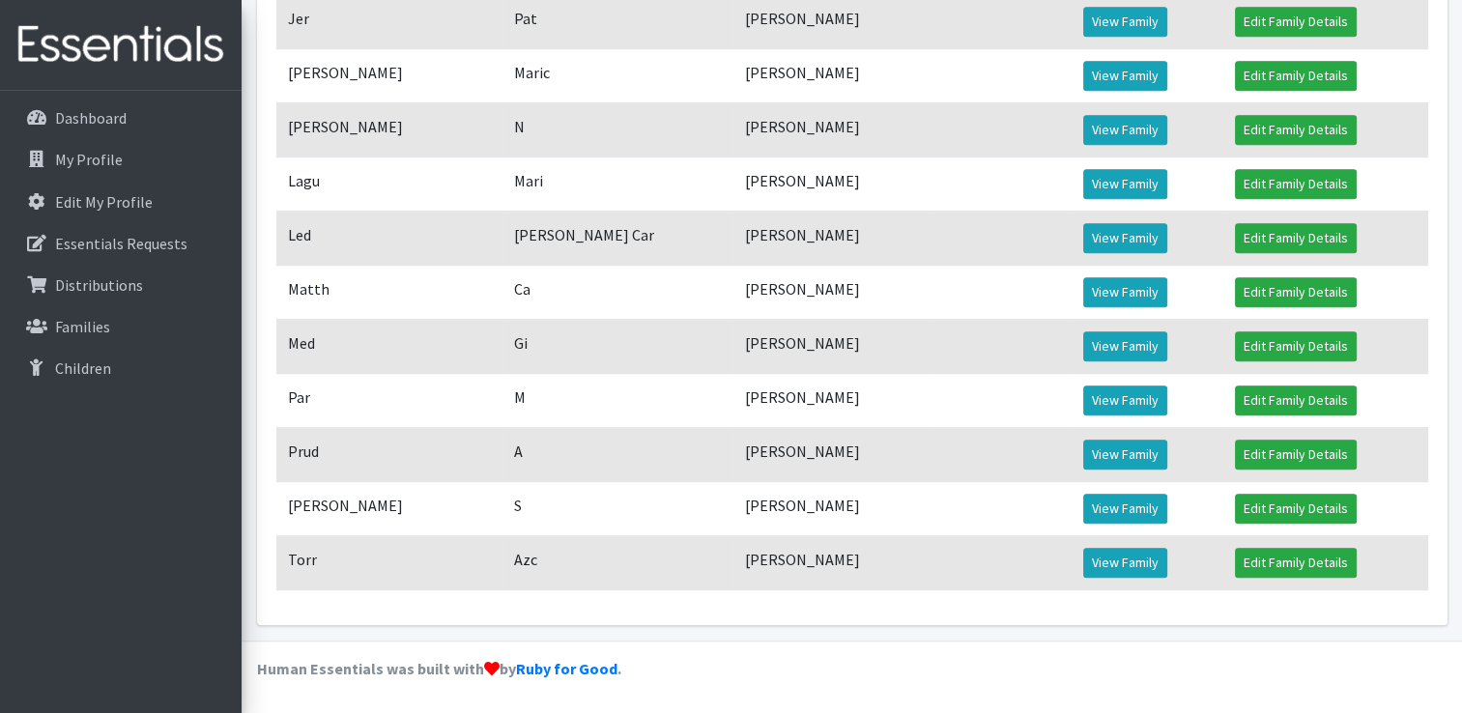
scroll to position [933, 0]
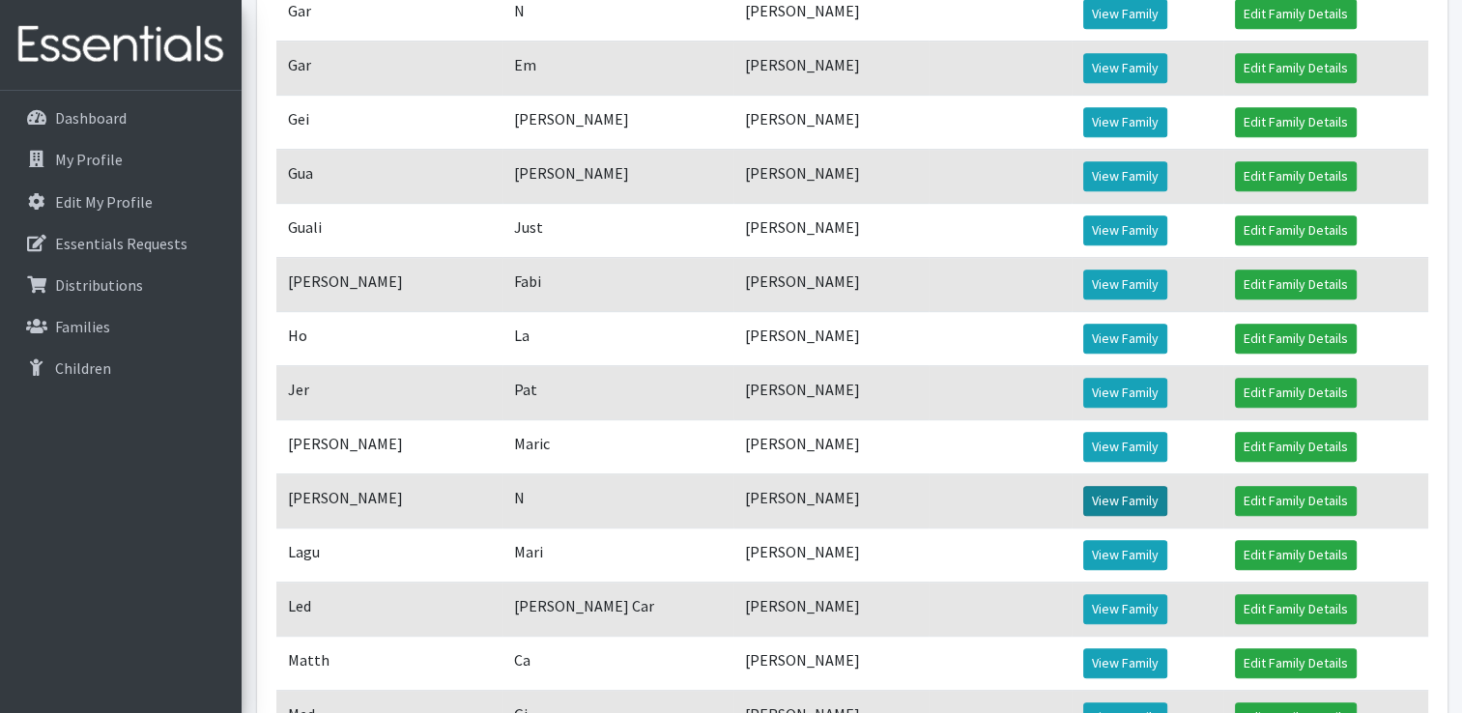
click at [1133, 516] on link "View Family" at bounding box center [1125, 501] width 84 height 30
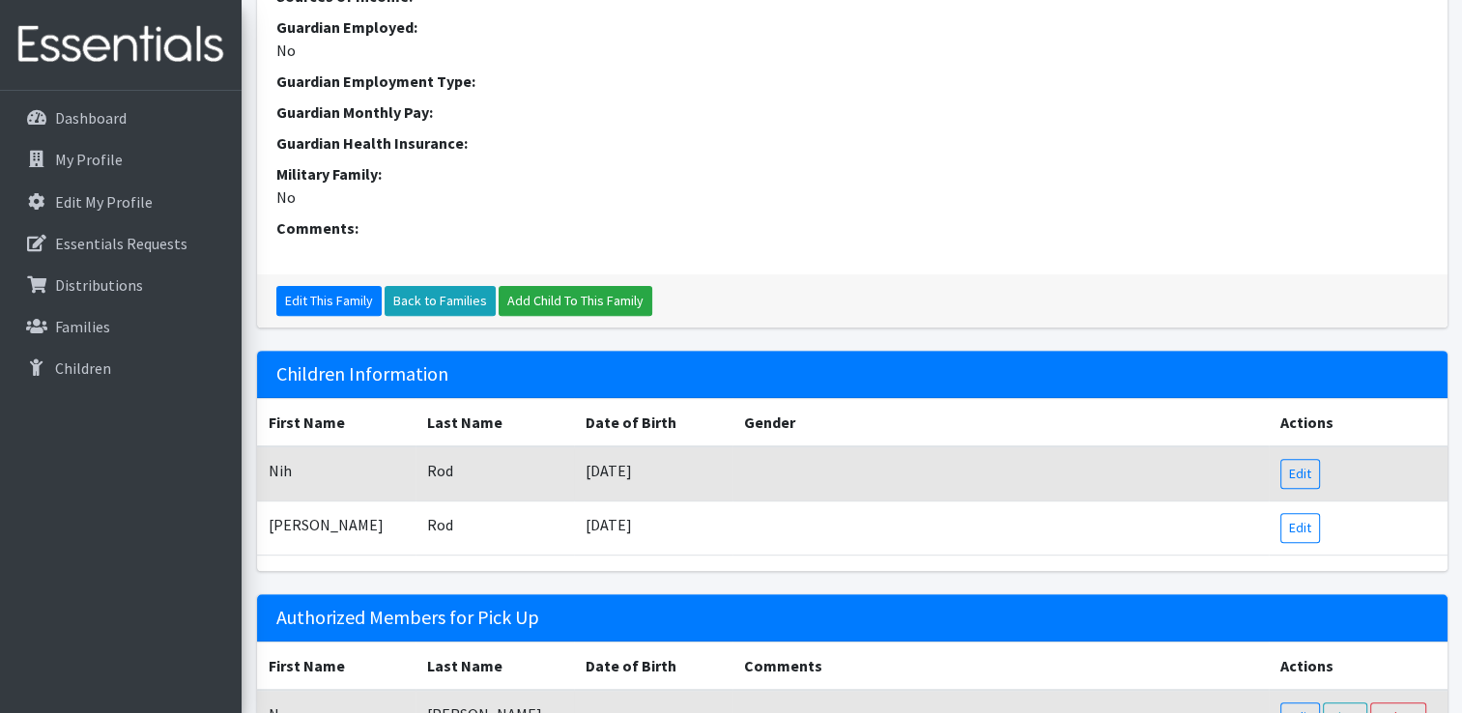
scroll to position [757, 0]
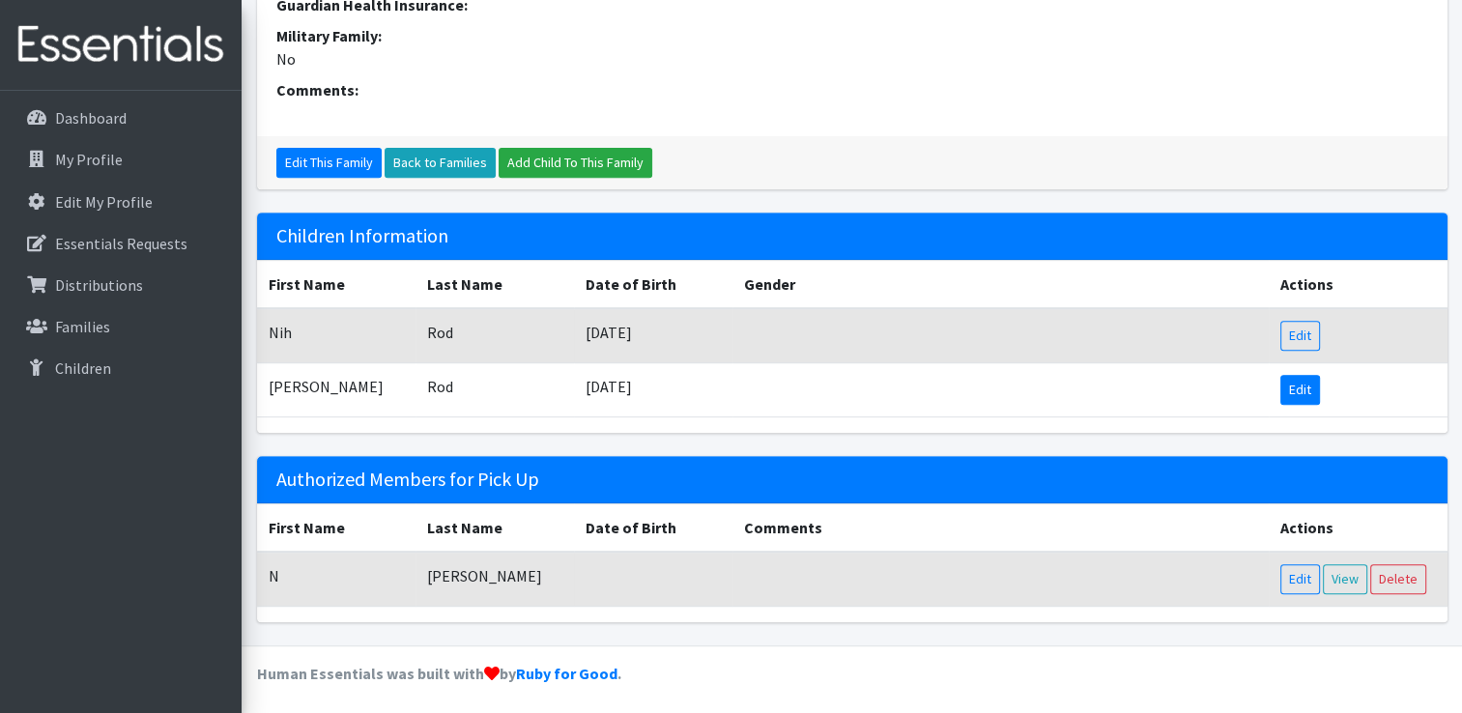
click at [1305, 392] on link "Edit" at bounding box center [1300, 390] width 40 height 30
click at [1311, 335] on link "Edit" at bounding box center [1300, 336] width 40 height 30
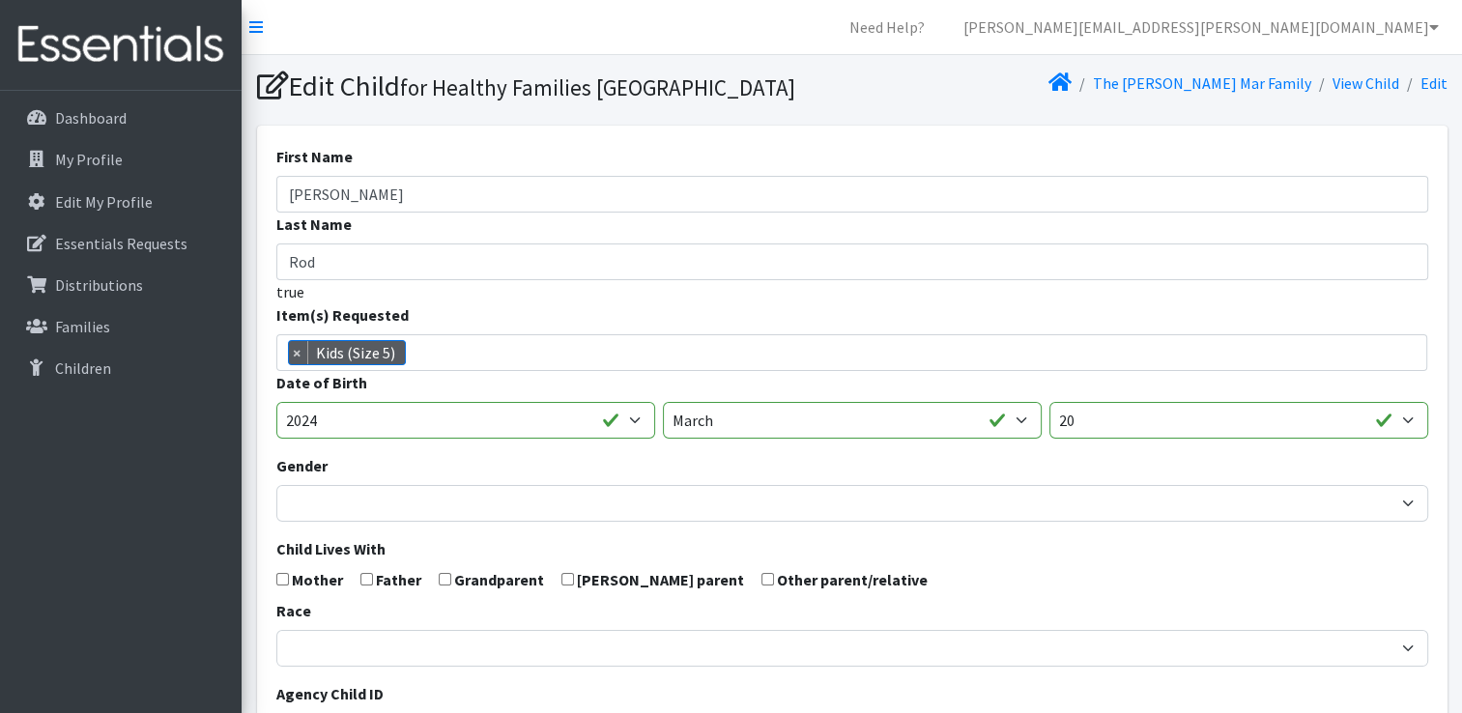
scroll to position [664, 0]
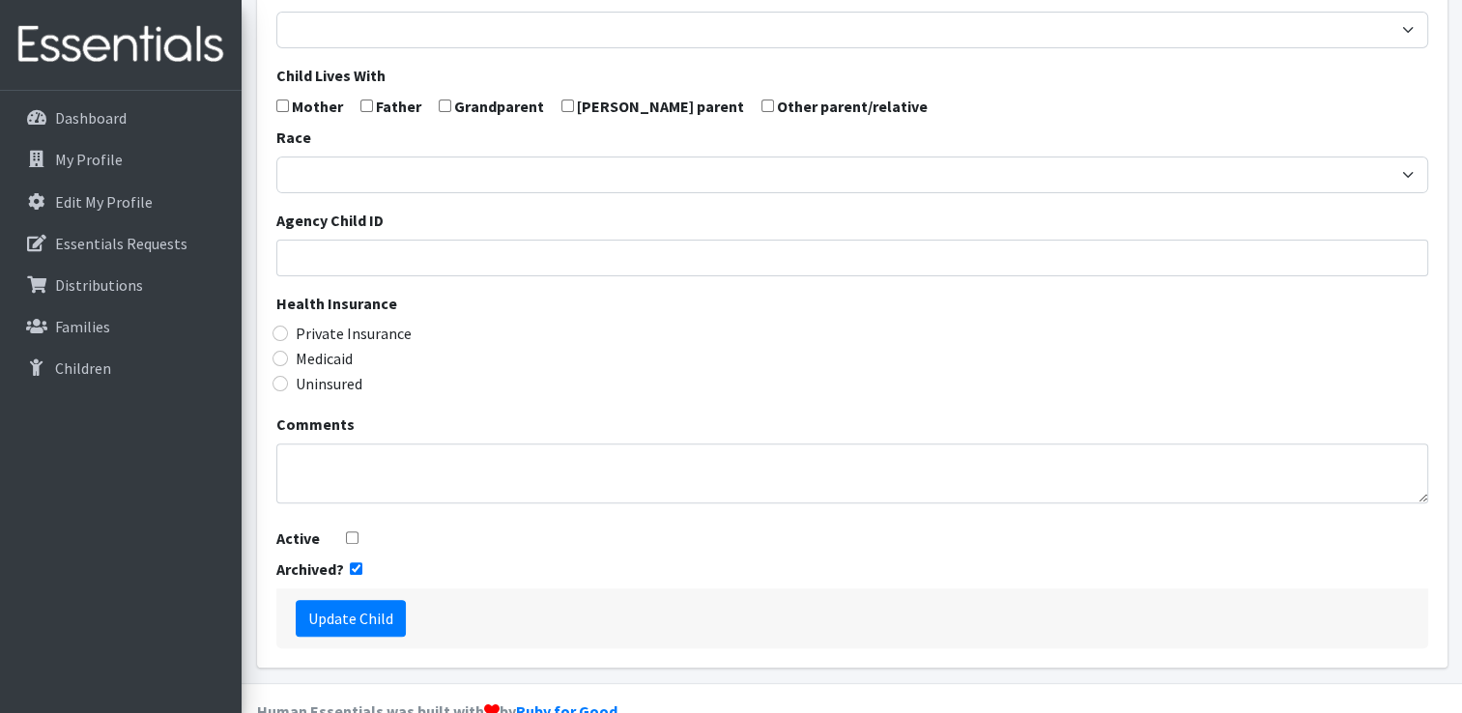
scroll to position [548, 0]
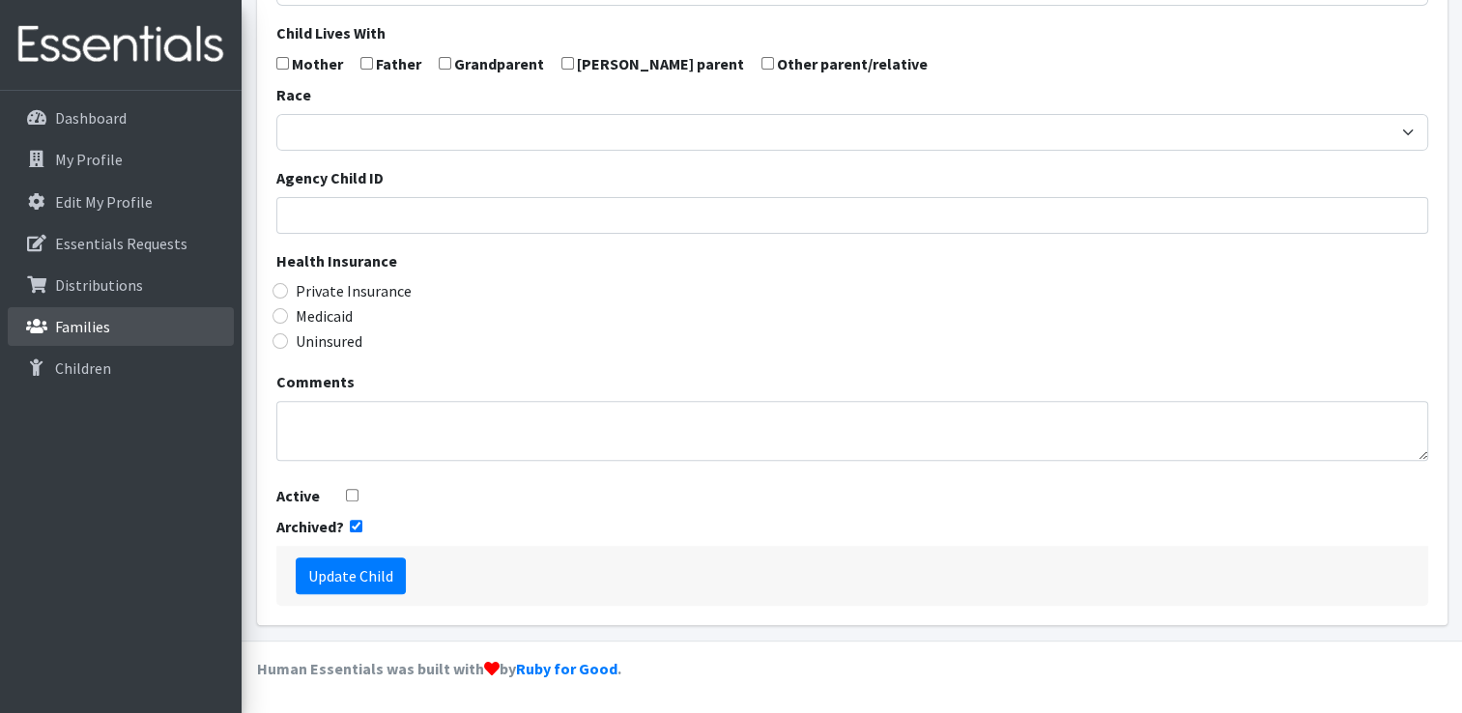
click at [67, 330] on p "Families" at bounding box center [82, 326] width 55 height 19
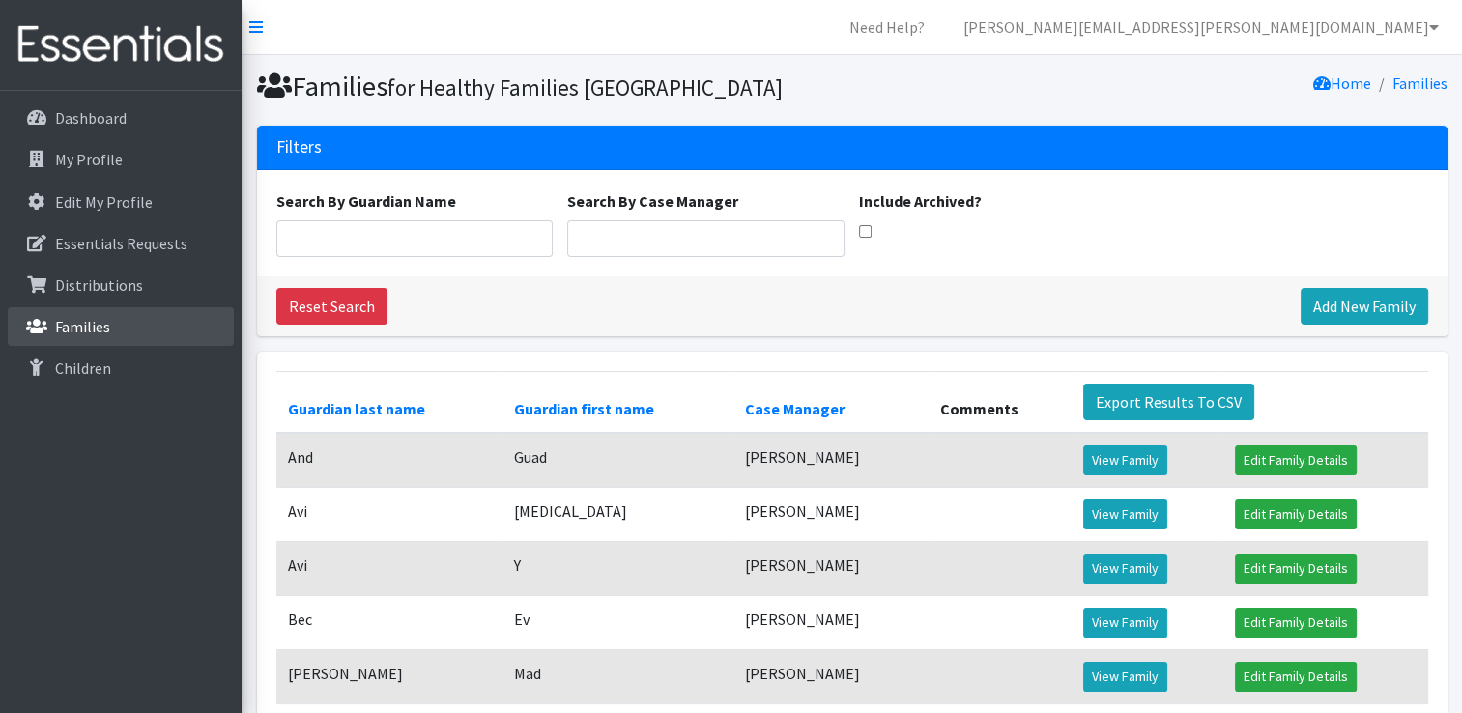
click at [63, 313] on link "Families" at bounding box center [121, 326] width 226 height 39
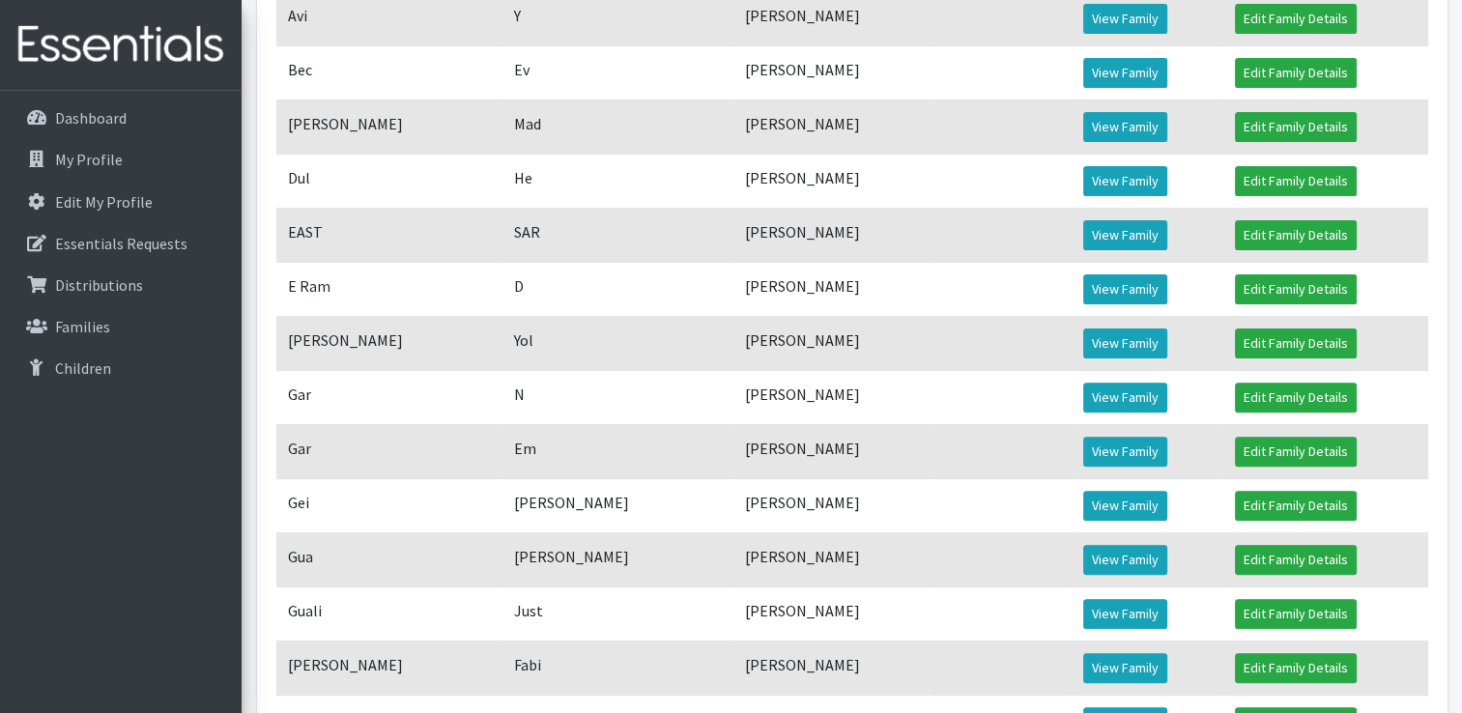
scroll to position [547, 0]
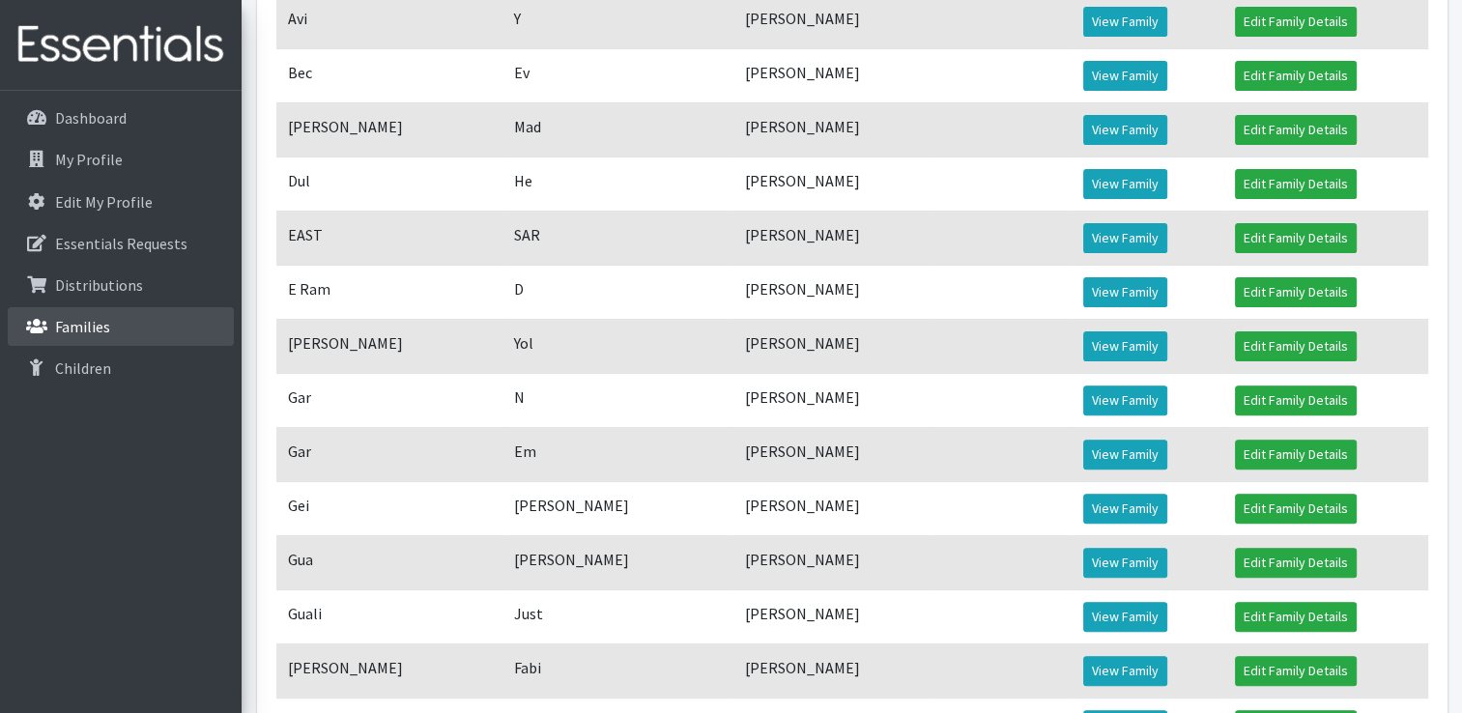
click at [68, 330] on p "Families" at bounding box center [82, 326] width 55 height 19
